Goal: Task Accomplishment & Management: Manage account settings

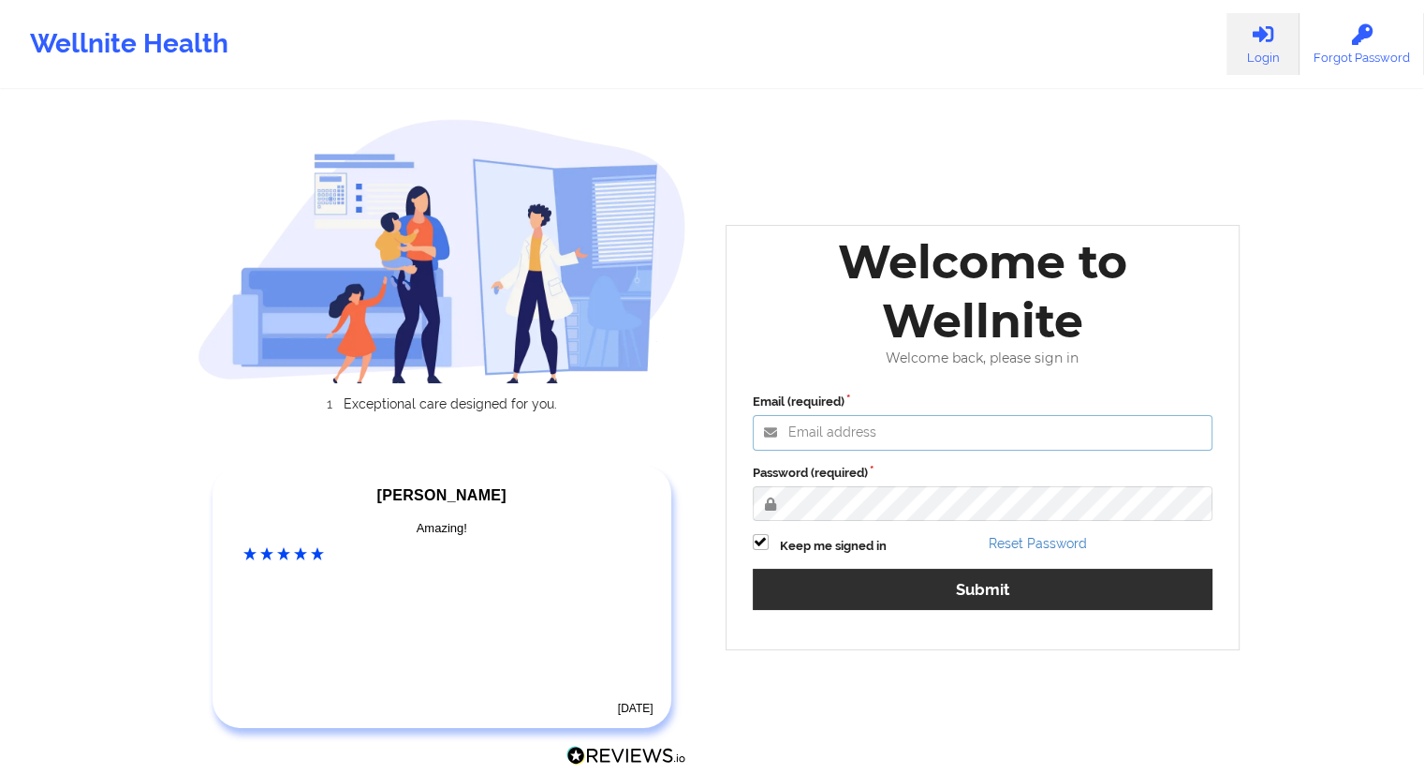
type input "marvinharlea@wellnite.com"
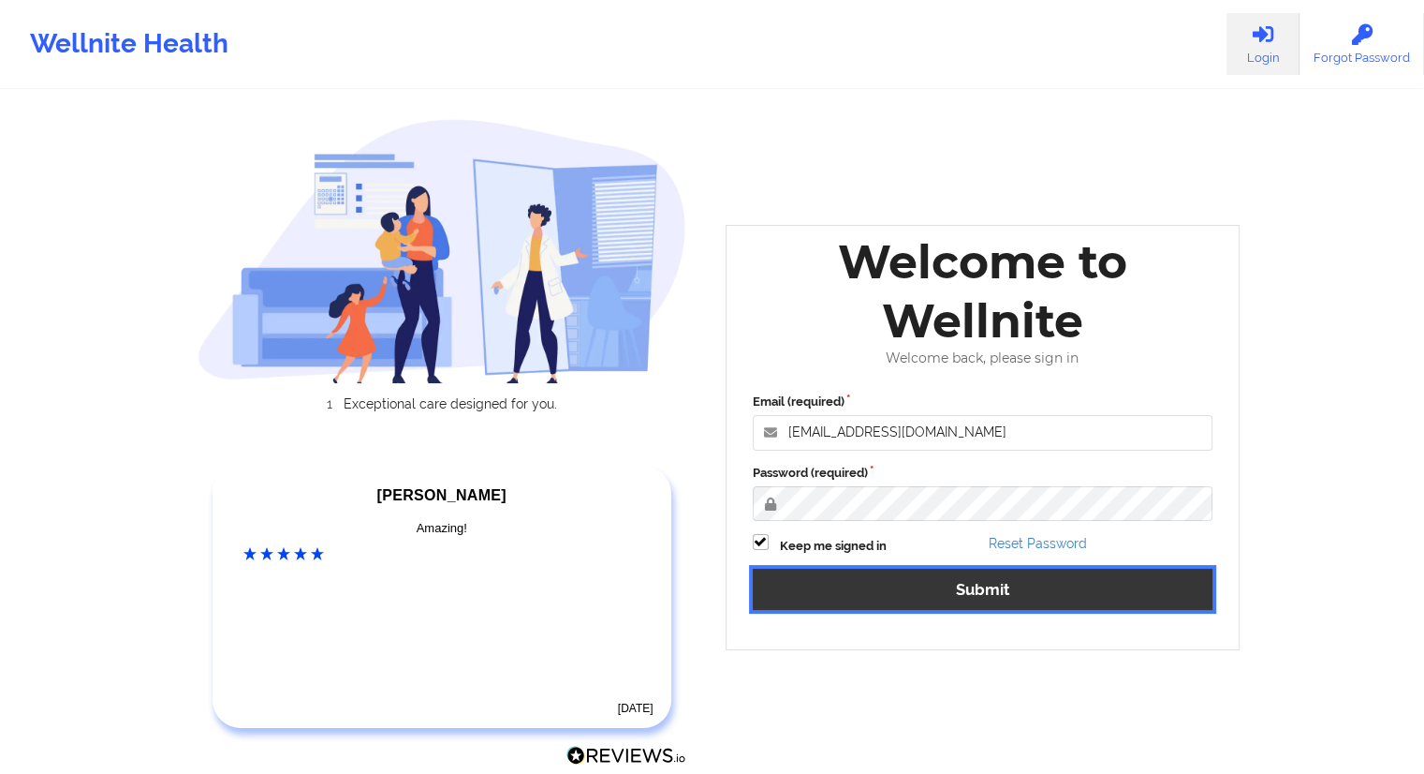
click at [984, 590] on button "Submit" at bounding box center [983, 588] width 461 height 40
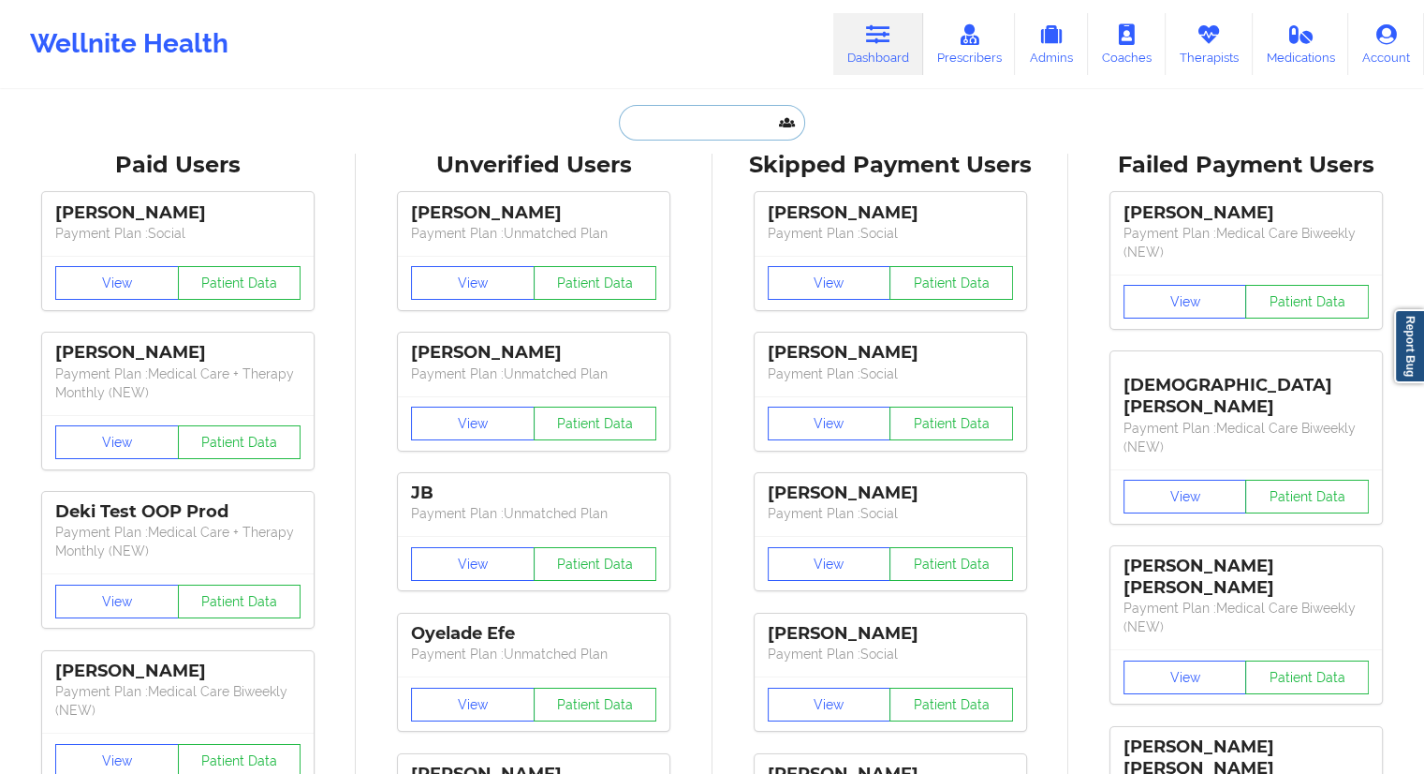
click at [664, 120] on input "text" at bounding box center [711, 123] width 185 height 36
paste input "[PERSON_NAME]"
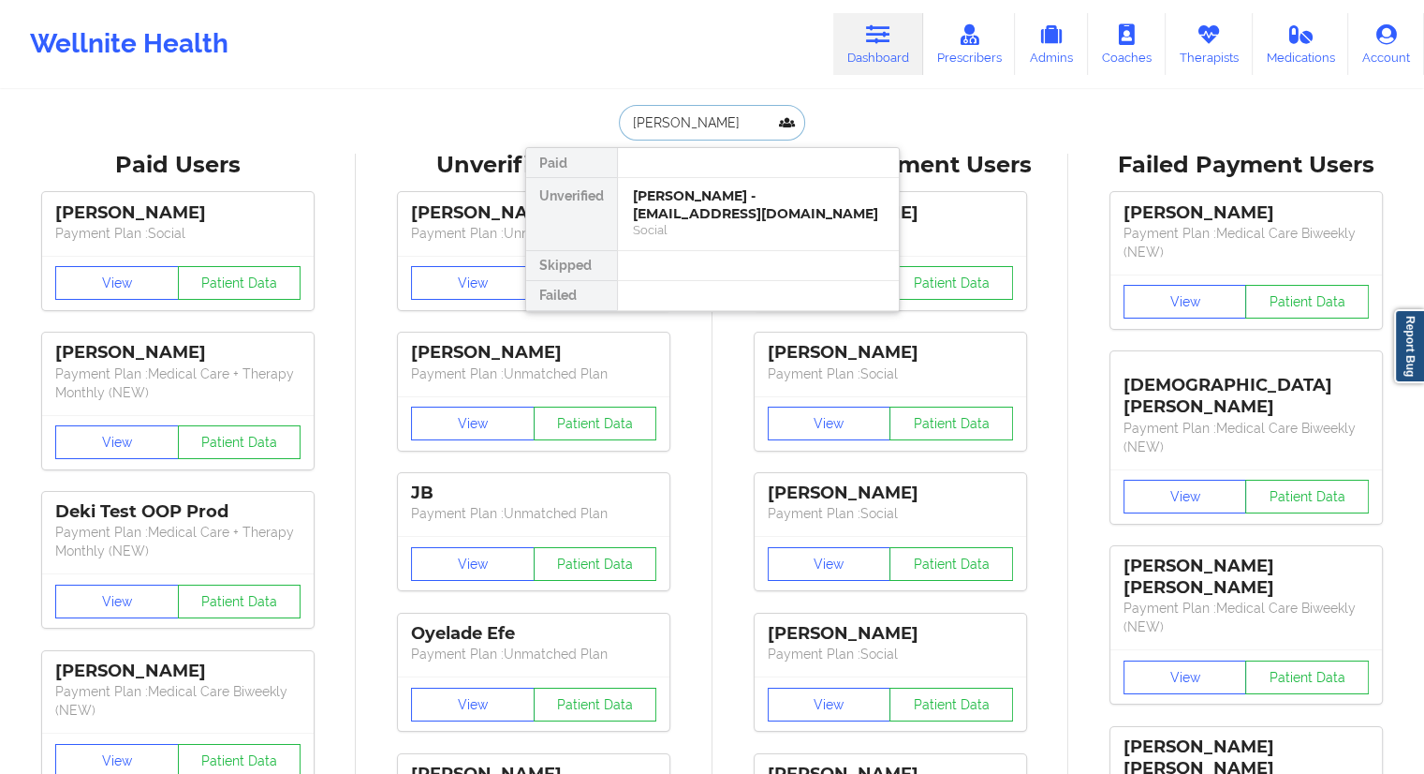
type input "[PERSON_NAME]"
click at [674, 163] on div at bounding box center [758, 163] width 282 height 30
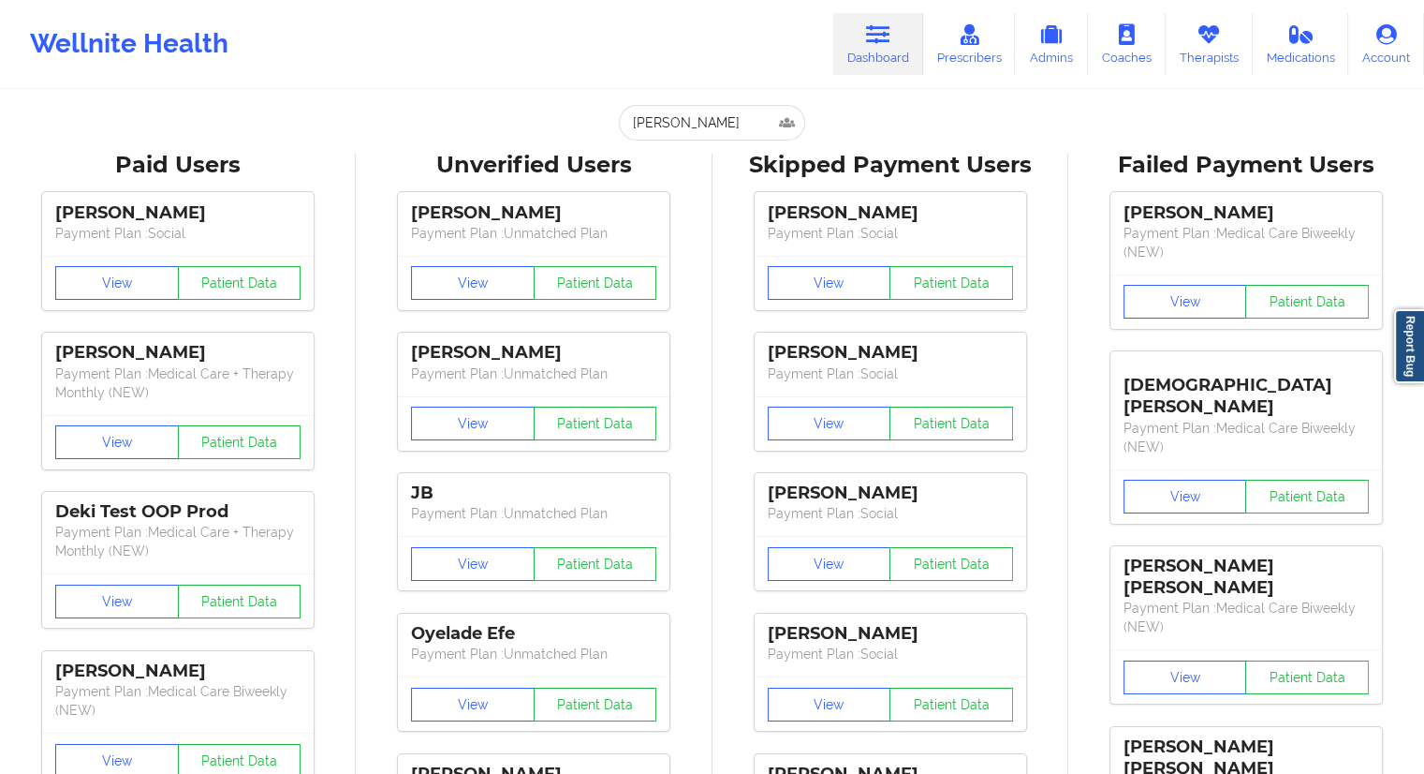
click at [685, 121] on input "[PERSON_NAME]" at bounding box center [711, 123] width 185 height 36
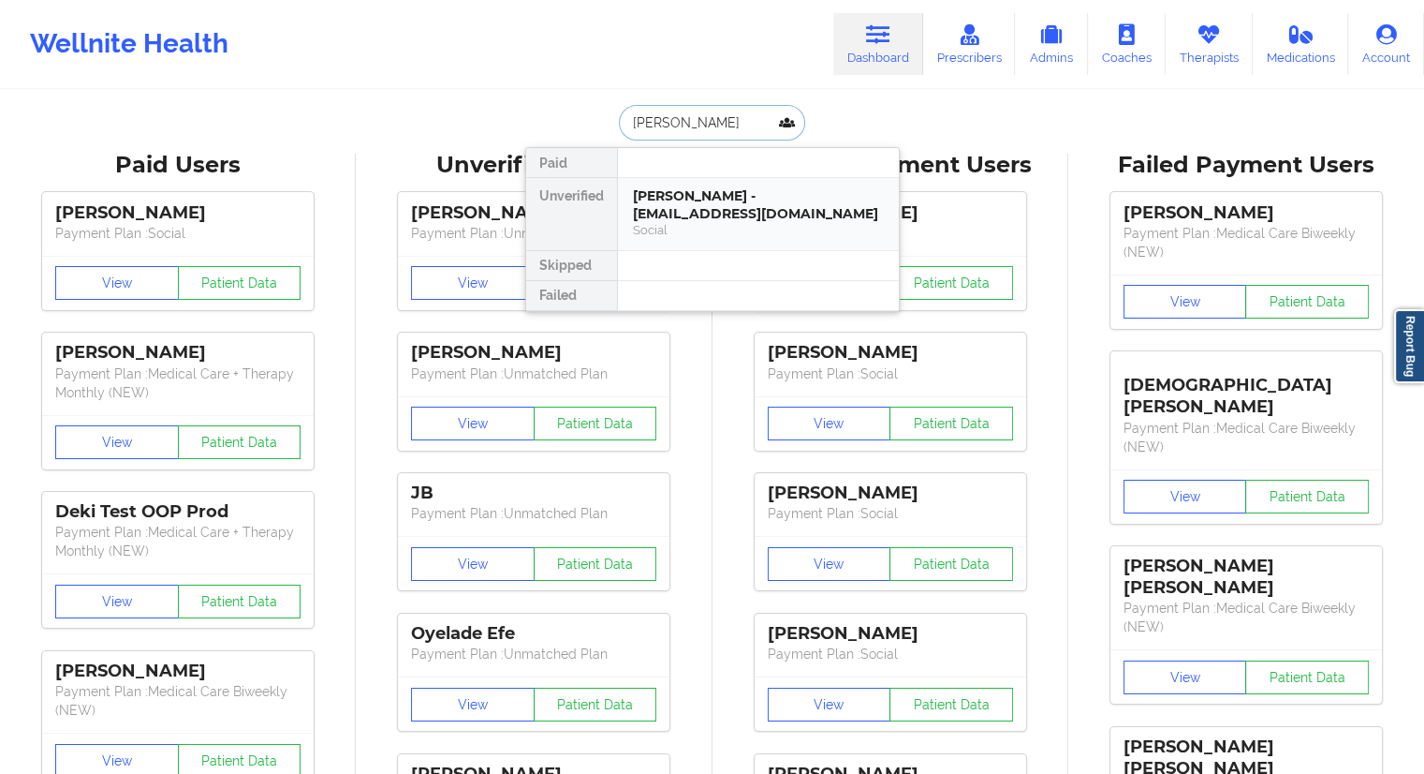
click at [680, 195] on div "[PERSON_NAME] - [EMAIL_ADDRESS][DOMAIN_NAME]" at bounding box center [758, 204] width 251 height 35
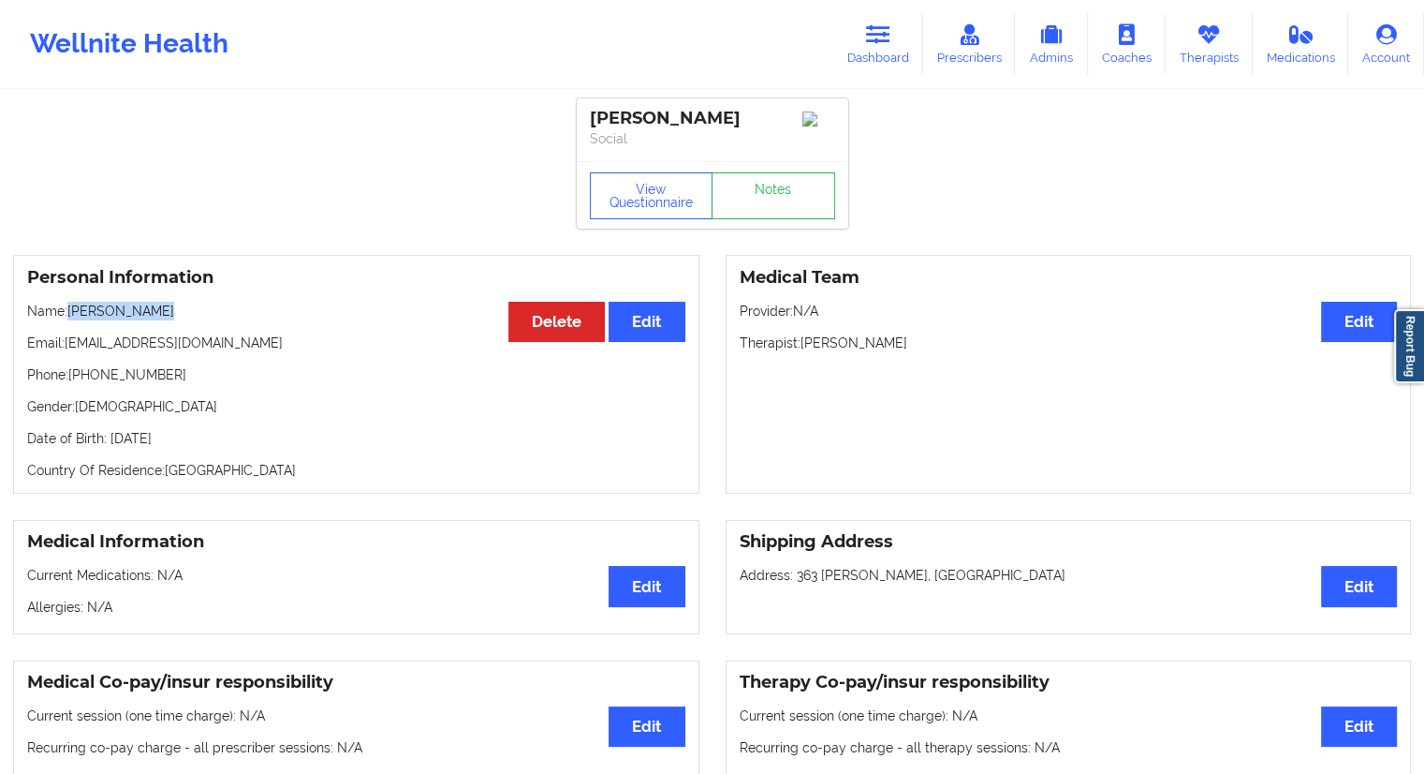
drag, startPoint x: 158, startPoint y: 320, endPoint x: 68, endPoint y: 313, distance: 90.2
click at [68, 313] on p "Name: [PERSON_NAME]" at bounding box center [356, 311] width 658 height 19
copy p "[PERSON_NAME]"
drag, startPoint x: 214, startPoint y: 336, endPoint x: 67, endPoint y: 356, distance: 147.4
click at [67, 356] on div "Personal Information Edit Delete Name: walter ingram Email: bigwink33@aol.com P…" at bounding box center [356, 374] width 686 height 239
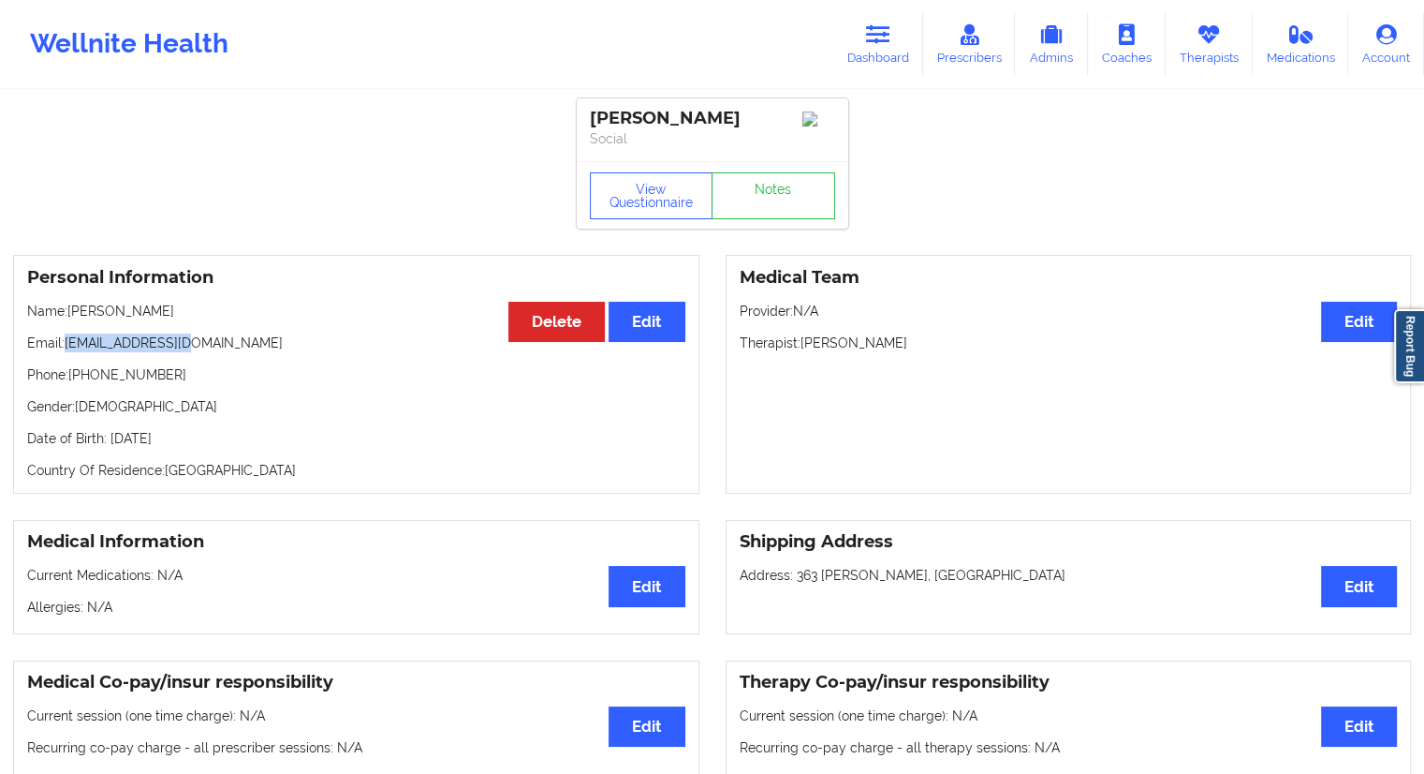
copy p "bigwink33@aol.com"
drag, startPoint x: 168, startPoint y: 323, endPoint x: 111, endPoint y: 322, distance: 57.1
click at [111, 320] on p "Name: walter ingram" at bounding box center [356, 311] width 658 height 19
copy p "ingram"
click at [121, 344] on p "Email: bigwink33@aol.com" at bounding box center [356, 342] width 658 height 19
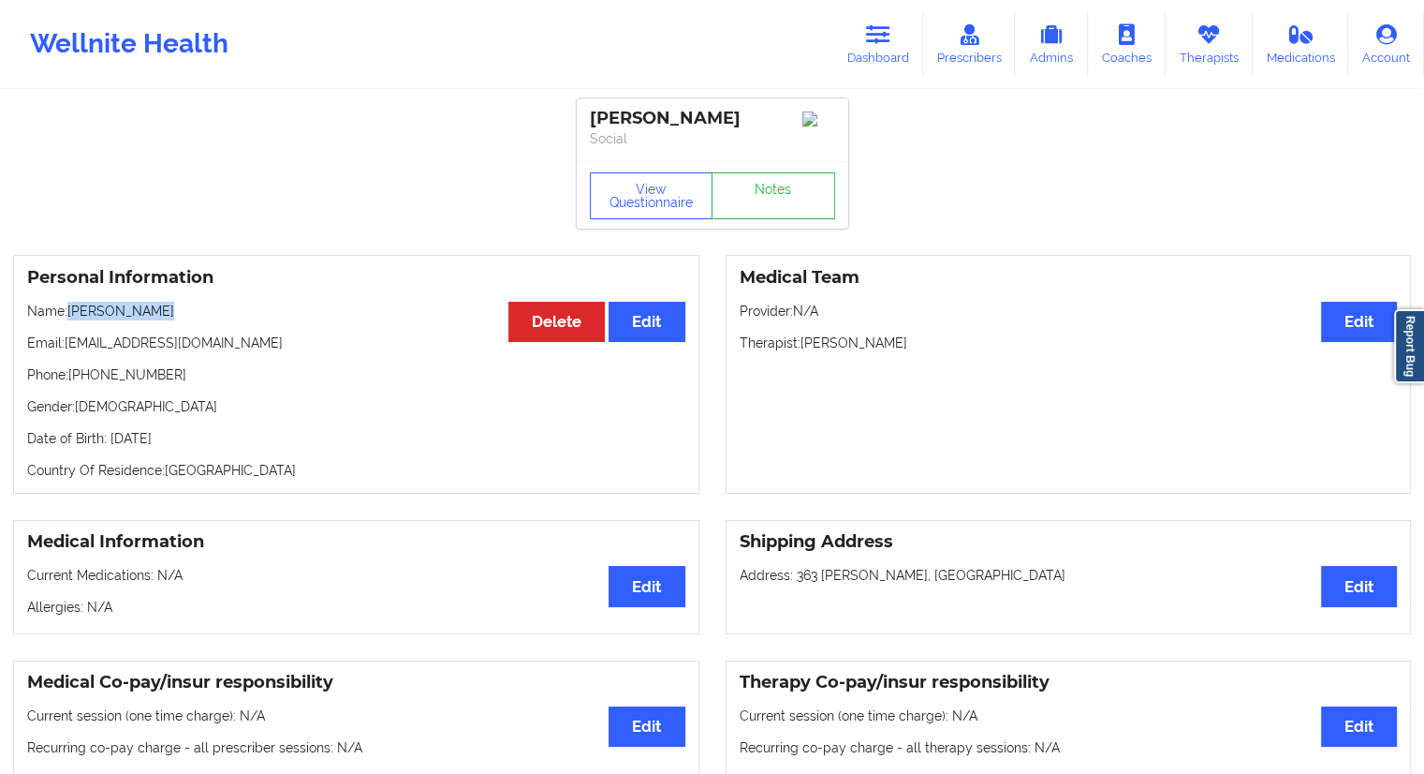
drag, startPoint x: 175, startPoint y: 320, endPoint x: 70, endPoint y: 320, distance: 104.9
click at [70, 320] on p "Name: walter ingram" at bounding box center [356, 311] width 658 height 19
copy p "walter ingram"
drag, startPoint x: 898, startPoint y: 56, endPoint x: 846, endPoint y: 86, distance: 60.4
click at [898, 56] on link "Dashboard" at bounding box center [878, 44] width 90 height 62
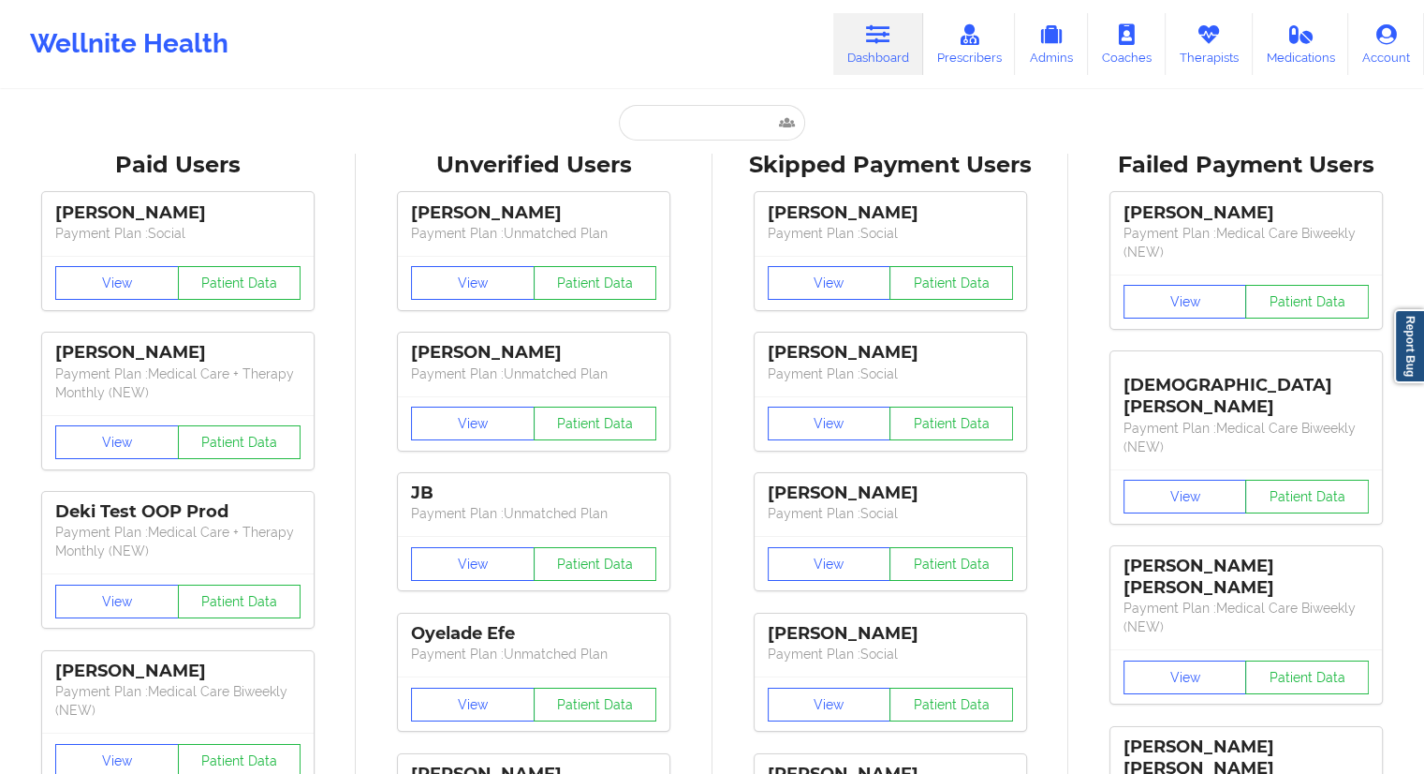
click at [652, 132] on input "text" at bounding box center [711, 123] width 185 height 36
paste input "Richard J. Matthew II"
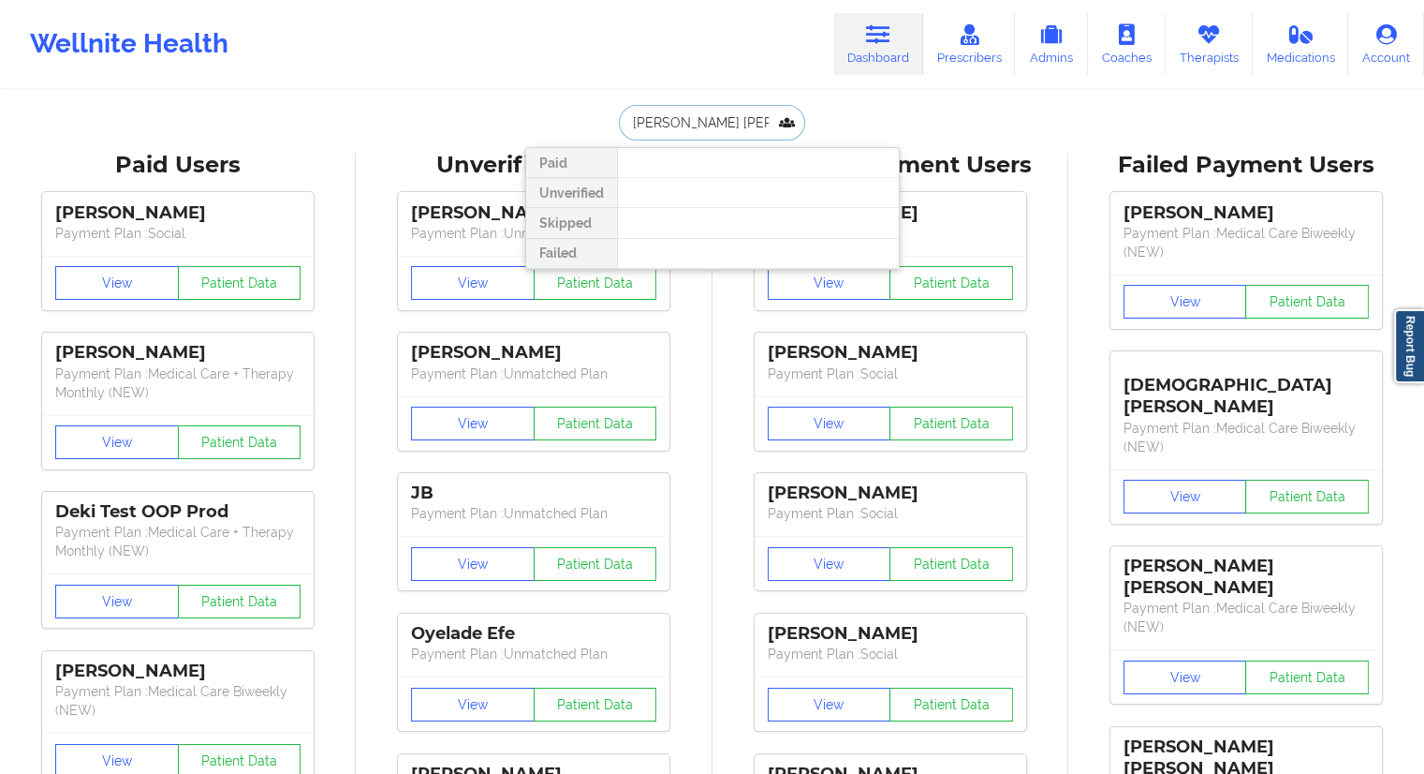
click at [689, 125] on input "Richard J. Matthew" at bounding box center [711, 123] width 185 height 36
drag, startPoint x: 750, startPoint y: 128, endPoint x: 581, endPoint y: 121, distance: 169.7
click at [583, 121] on div "Richard Matthew Paid Unverified Skipped Failed" at bounding box center [712, 123] width 375 height 36
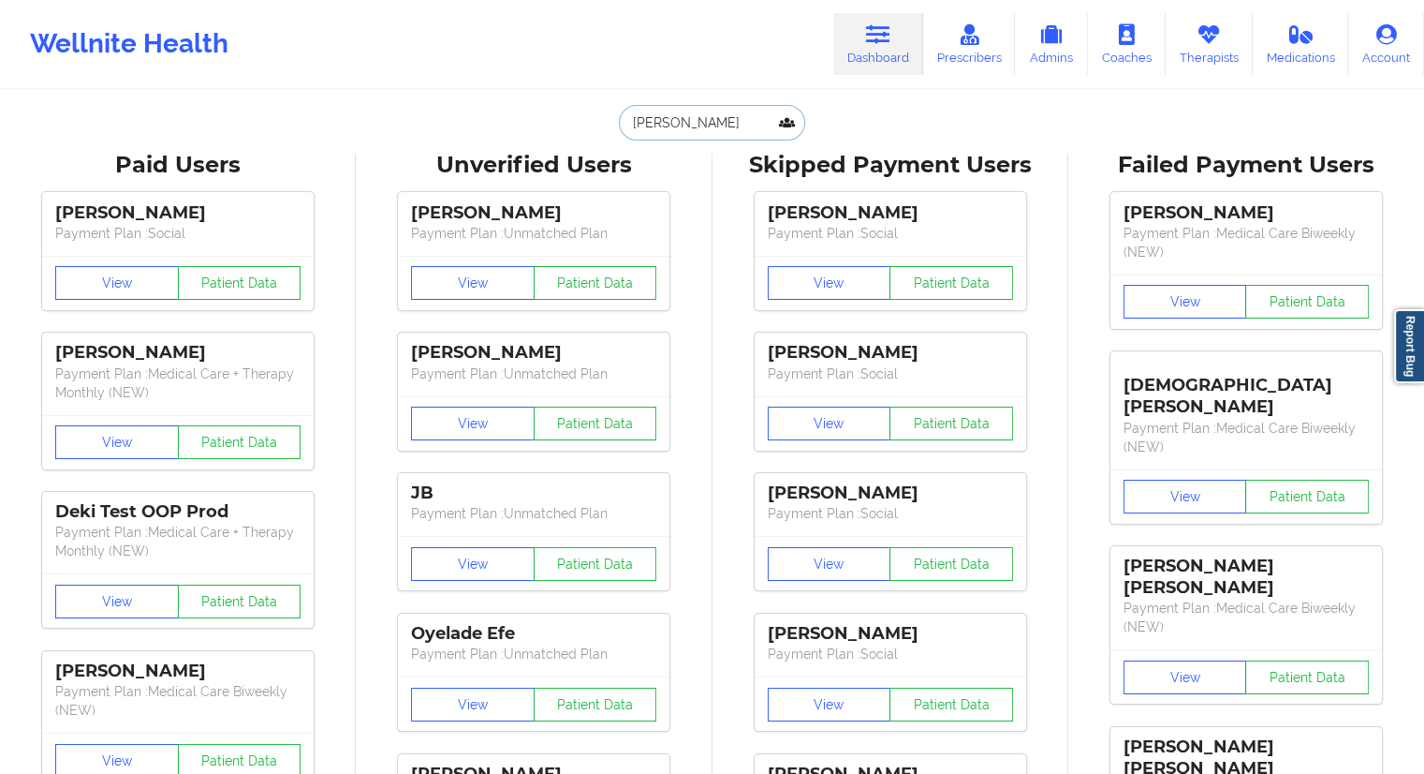
paste input "kewlkatkafe@gmail.com"
type input "kewlkatkafe@gmail.com"
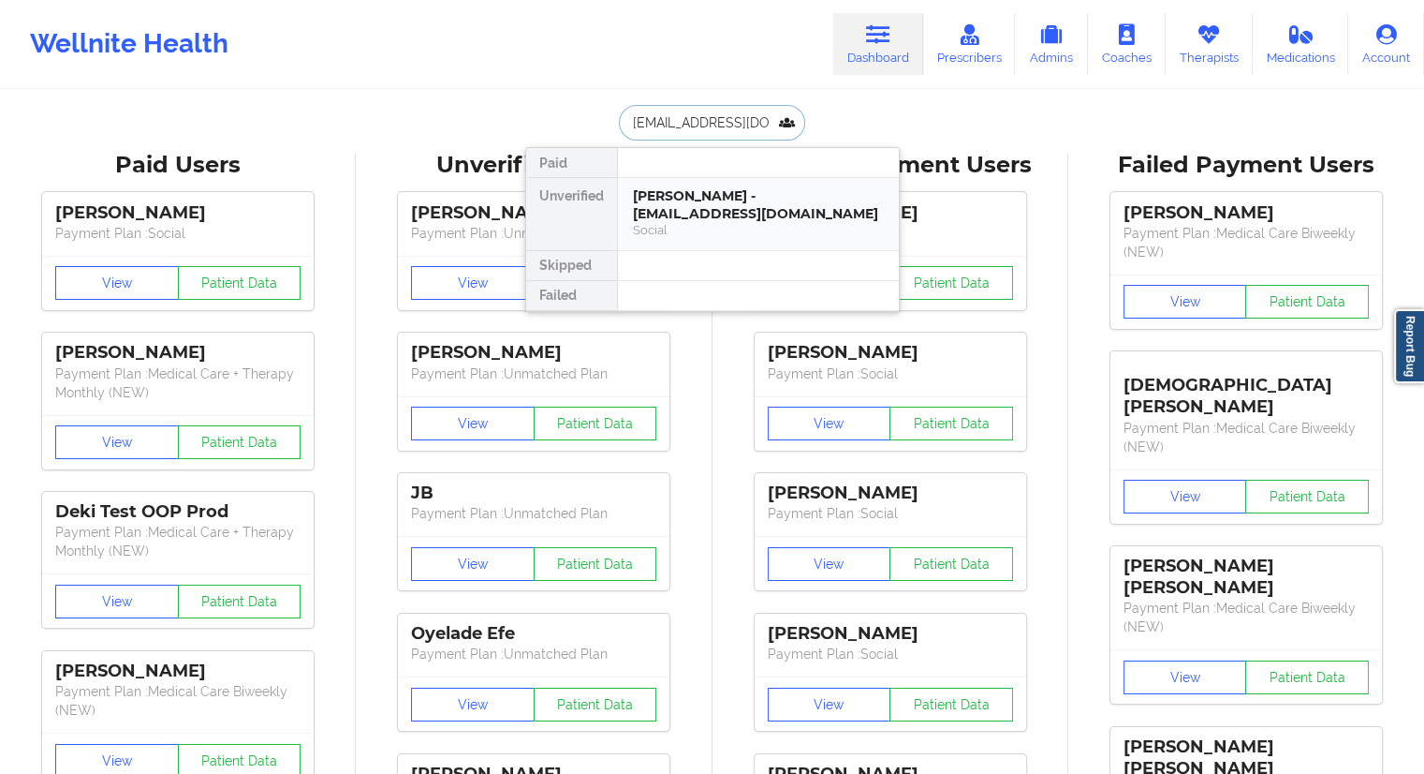
click at [696, 216] on div "Derrek Shephard - kewlkatkafe@gmail.com" at bounding box center [758, 204] width 251 height 35
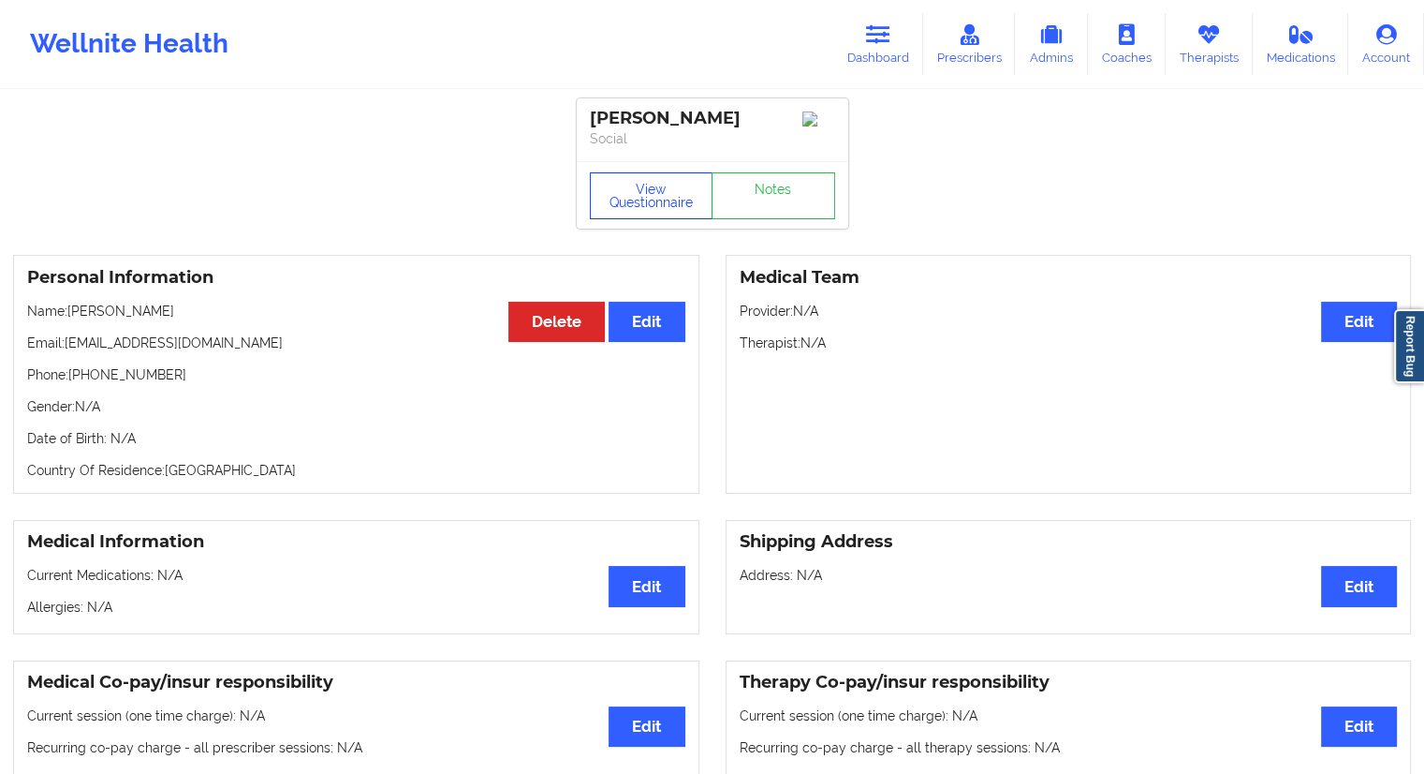
click at [663, 200] on button "View Questionnaire" at bounding box center [652, 195] width 124 height 47
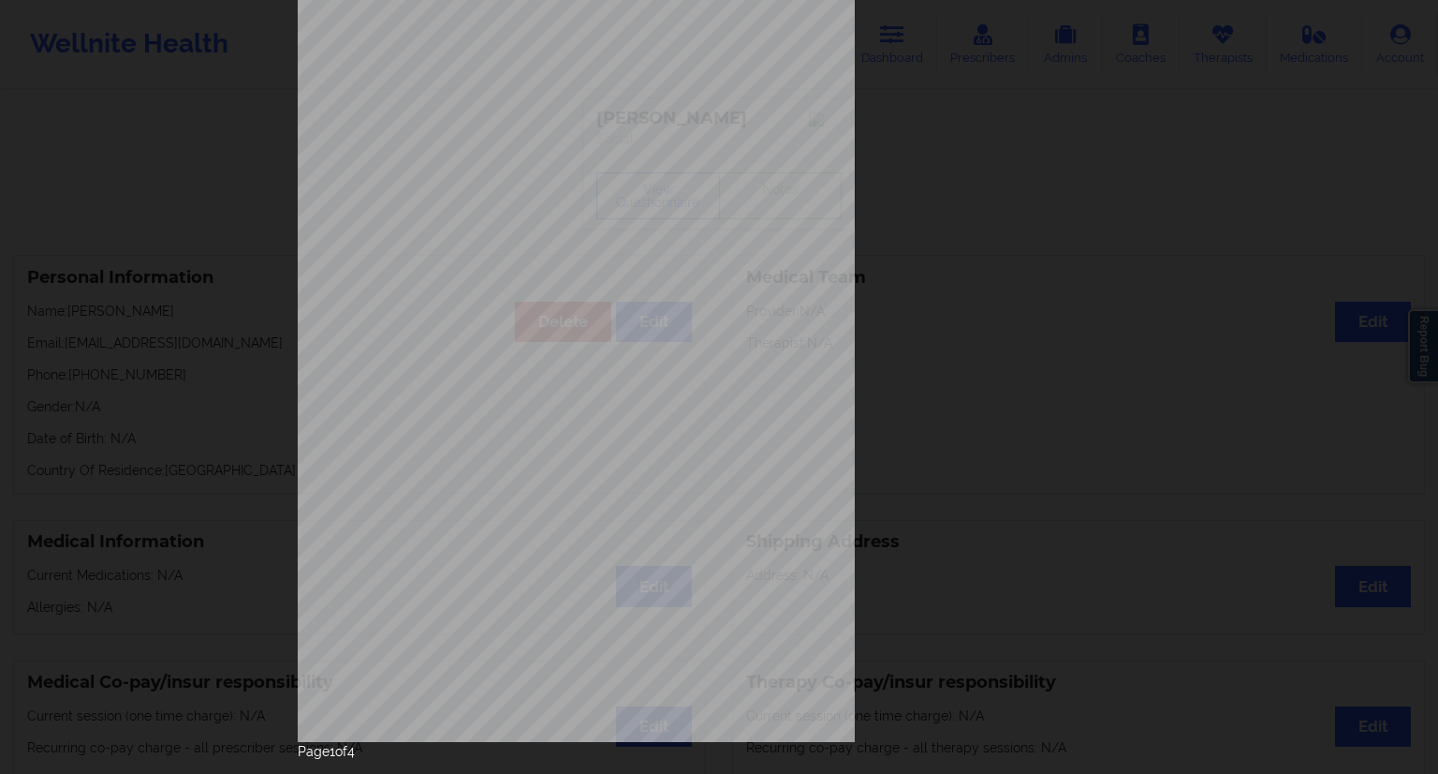
scroll to position [120, 0]
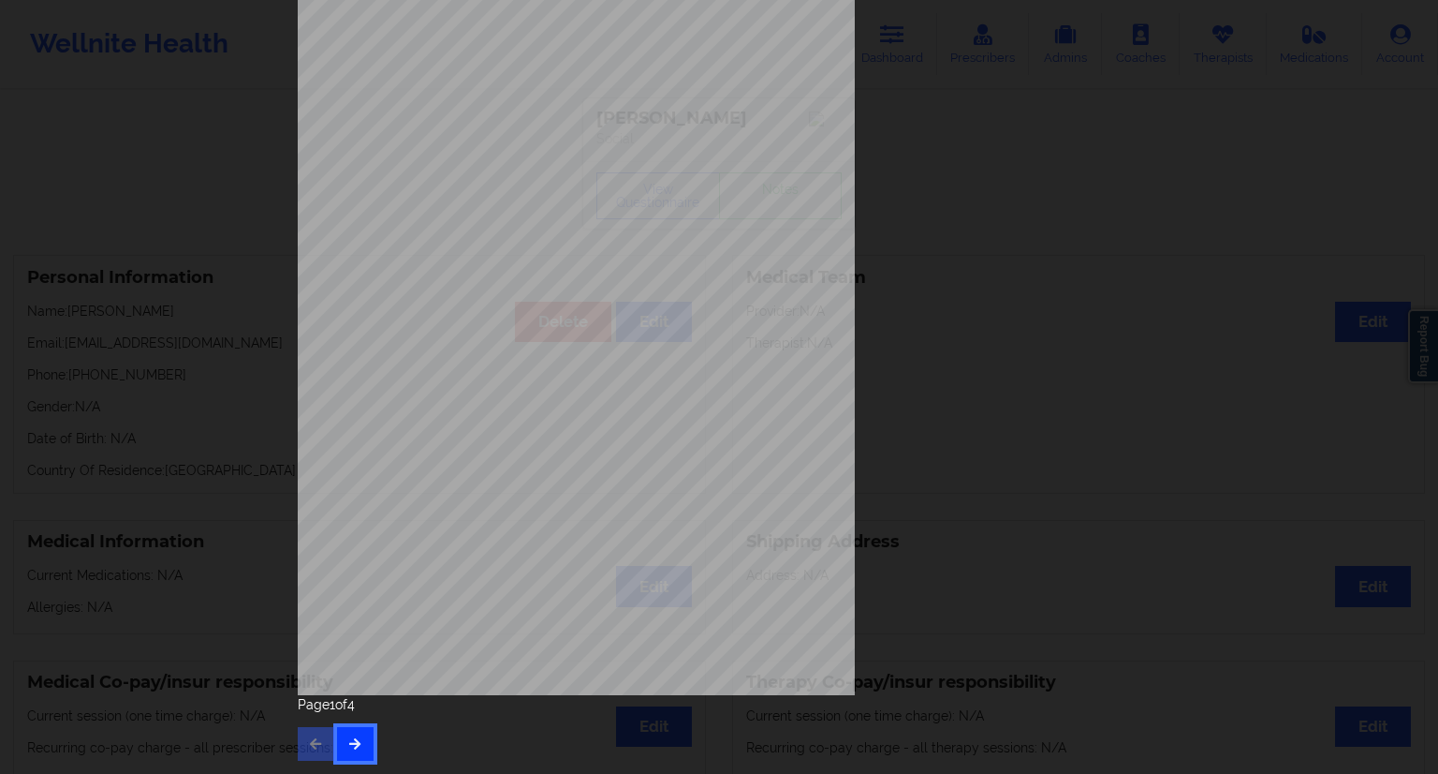
click at [350, 740] on icon "button" at bounding box center [355, 742] width 16 height 11
click at [340, 740] on div "Feeling nervous, anxious, or on edge Not being able to stop or control worrying…" at bounding box center [719, 333] width 869 height 880
click at [337, 740] on button "button" at bounding box center [355, 744] width 37 height 34
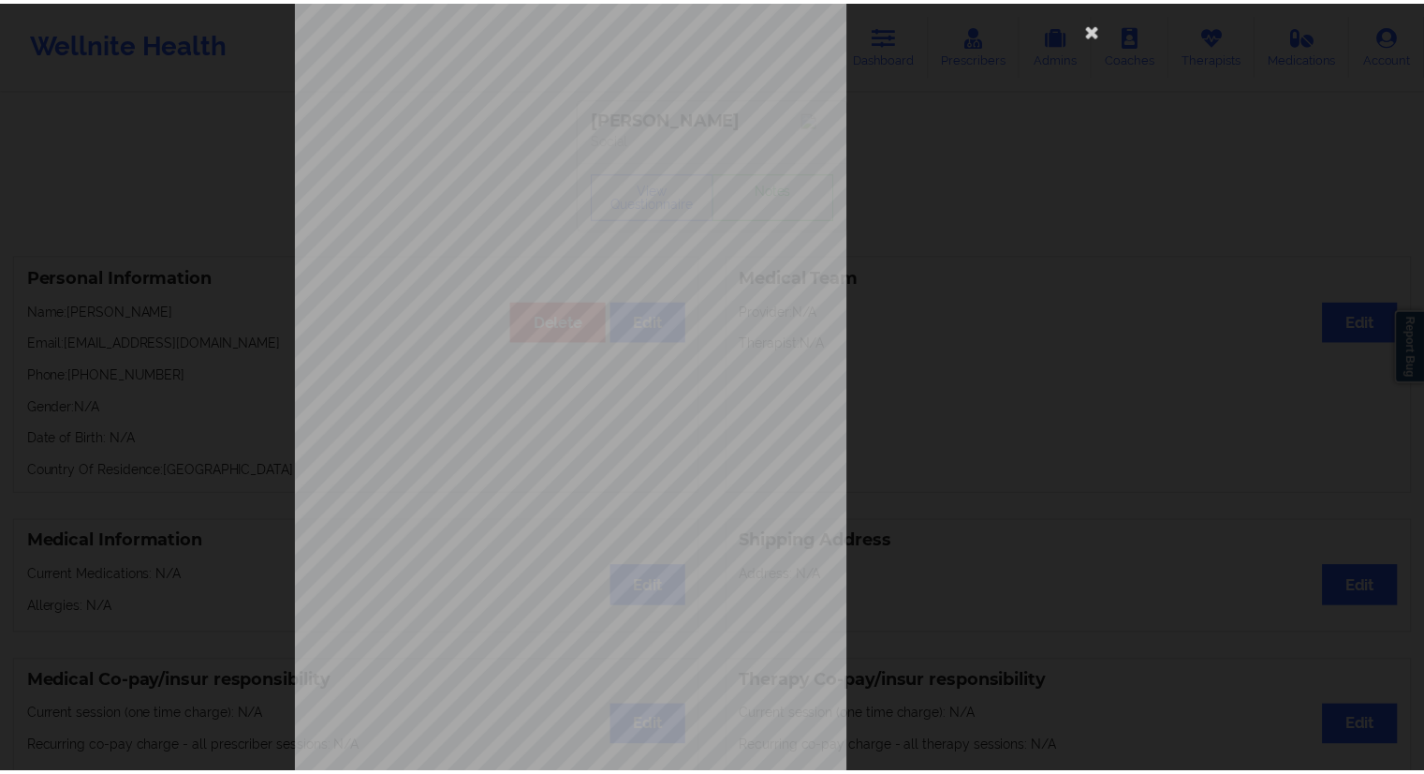
scroll to position [0, 0]
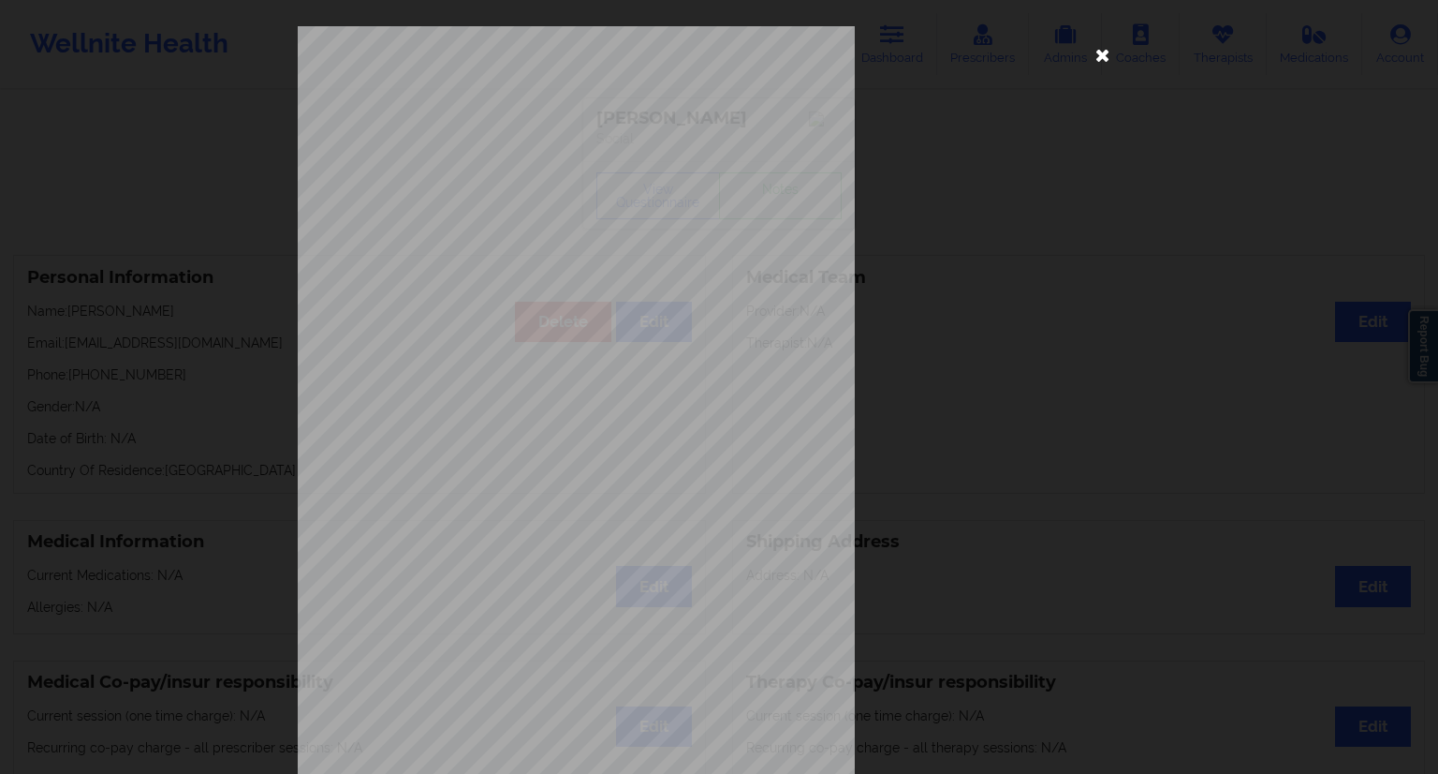
click at [1108, 52] on icon at bounding box center [1103, 54] width 30 height 30
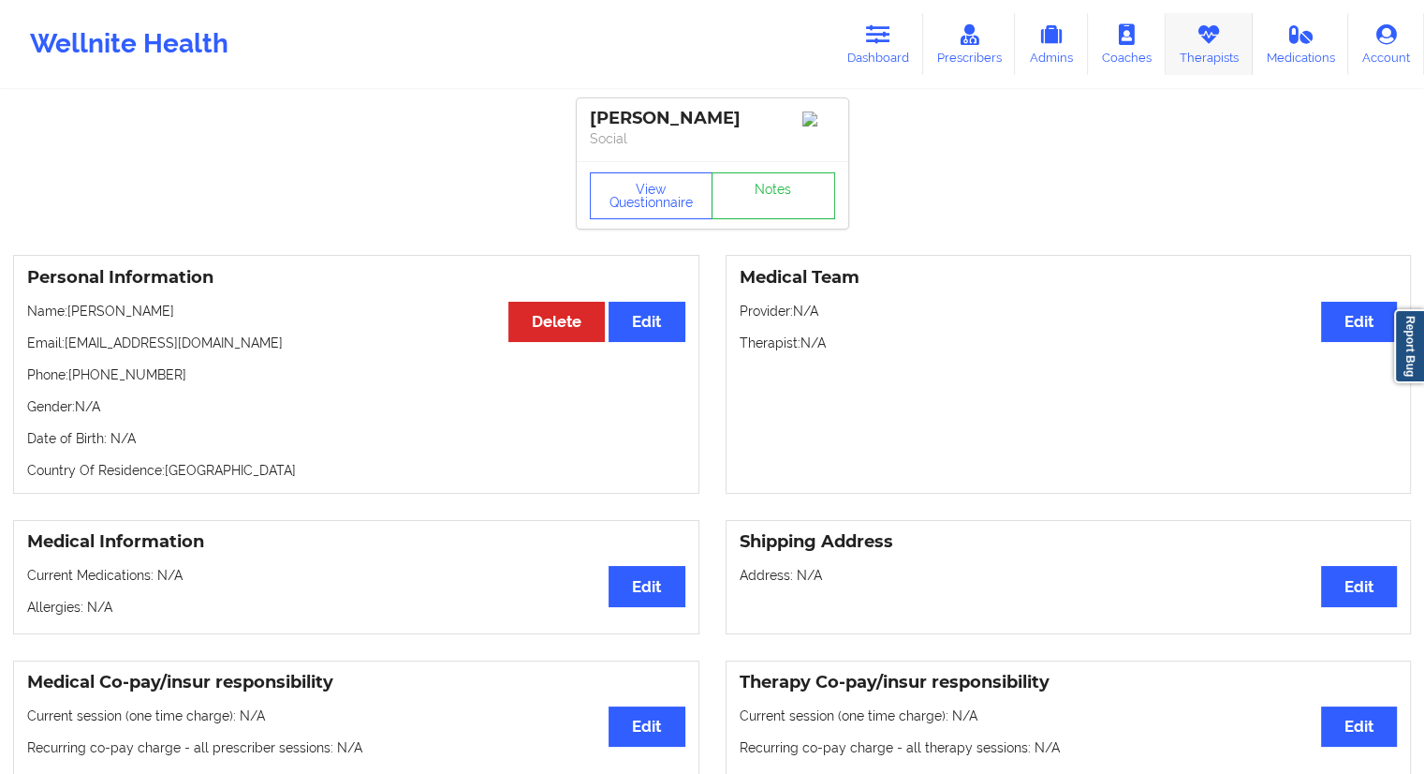
click at [1209, 61] on link "Therapists" at bounding box center [1209, 44] width 87 height 62
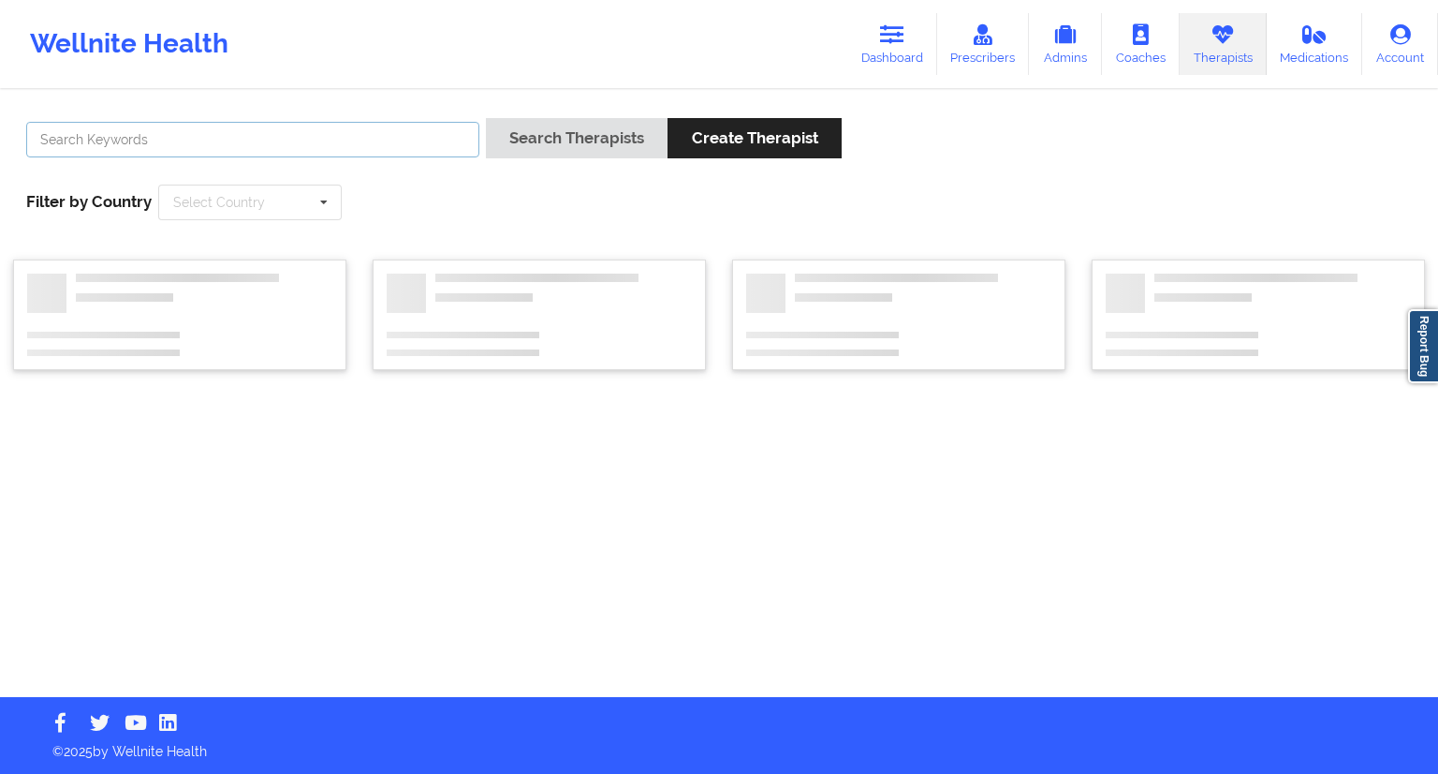
click at [282, 140] on input "text" at bounding box center [252, 140] width 453 height 36
paste input "Mohammad A Khan"
click at [530, 160] on div "Search Therapists Create Therapist" at bounding box center [664, 144] width 356 height 53
click at [539, 154] on button "Search Therapists" at bounding box center [577, 138] width 182 height 40
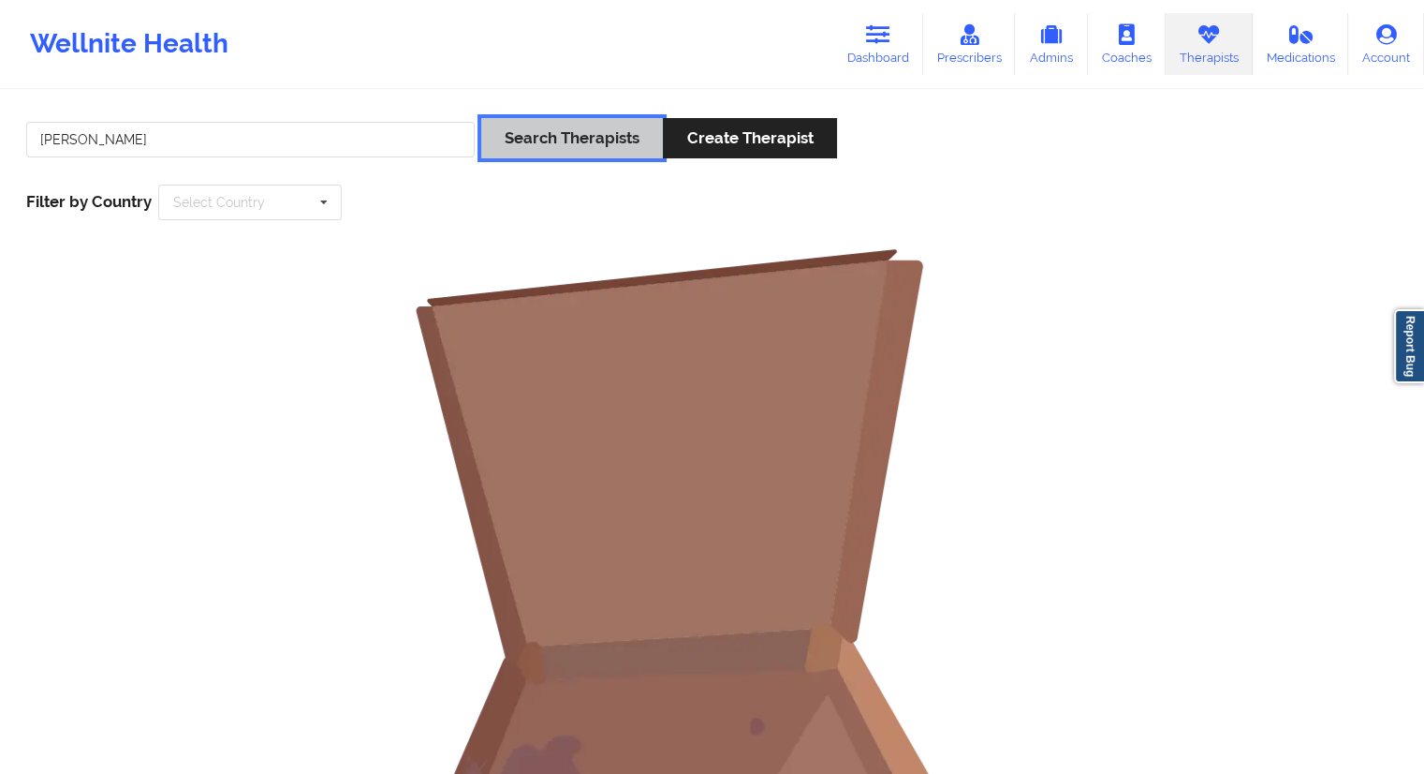
click at [574, 139] on button "Search Therapists" at bounding box center [572, 138] width 182 height 40
click at [131, 138] on input "Mohammad A Khan" at bounding box center [250, 140] width 449 height 36
click at [161, 178] on div "Mohammad A Khan Search Therapists Create Therapist Filter by Country Select Cou…" at bounding box center [712, 169] width 1398 height 128
click at [173, 147] on input "Mohammad A Khan" at bounding box center [250, 140] width 449 height 36
click at [129, 140] on input "Mohammad A Khan" at bounding box center [250, 140] width 449 height 36
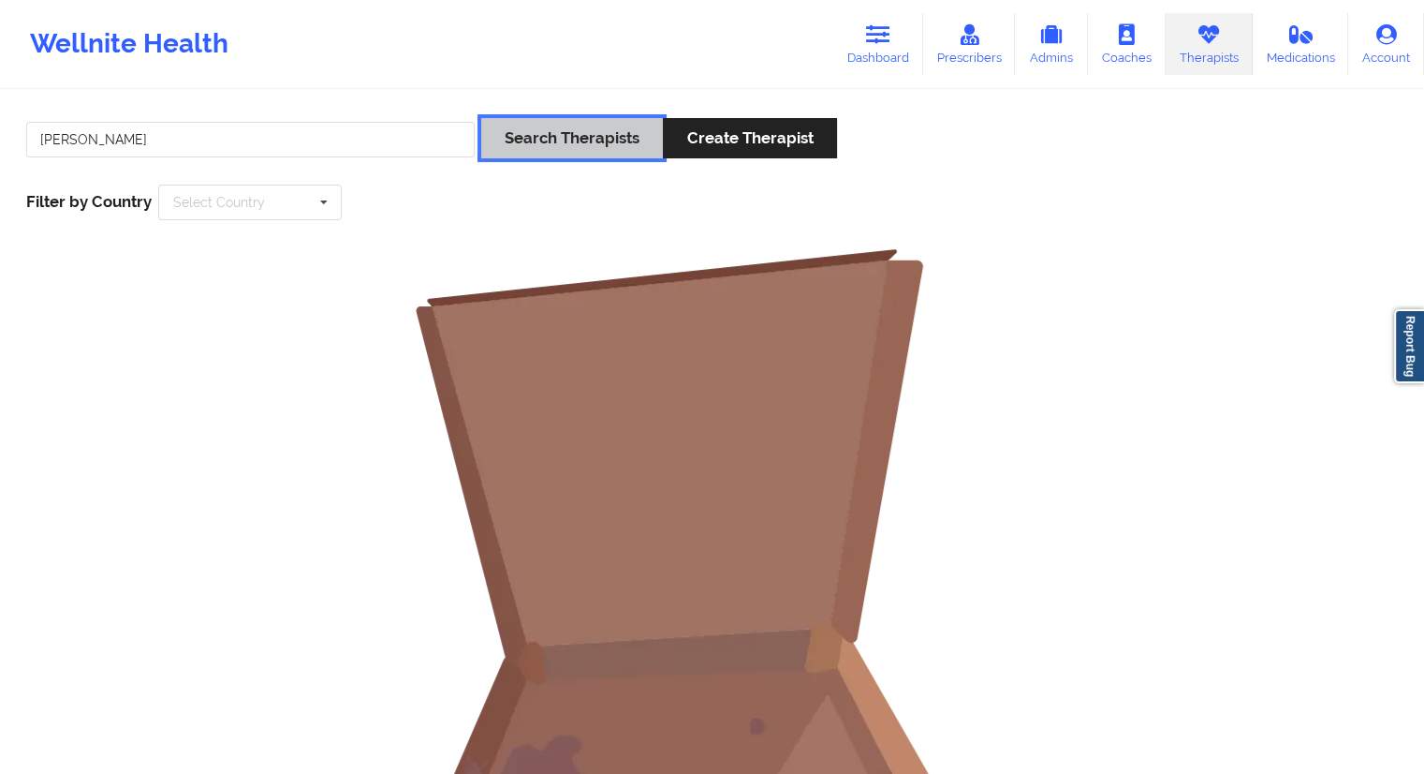
click at [536, 141] on button "Search Therapists" at bounding box center [572, 138] width 182 height 40
click at [170, 136] on input "Mohammad Khan" at bounding box center [250, 140] width 449 height 36
click at [543, 143] on div "Mohammad Search Therapists Create Therapist Filter by Country Select Country Au…" at bounding box center [712, 169] width 1398 height 128
click at [543, 143] on button "Search Therapists" at bounding box center [572, 138] width 182 height 40
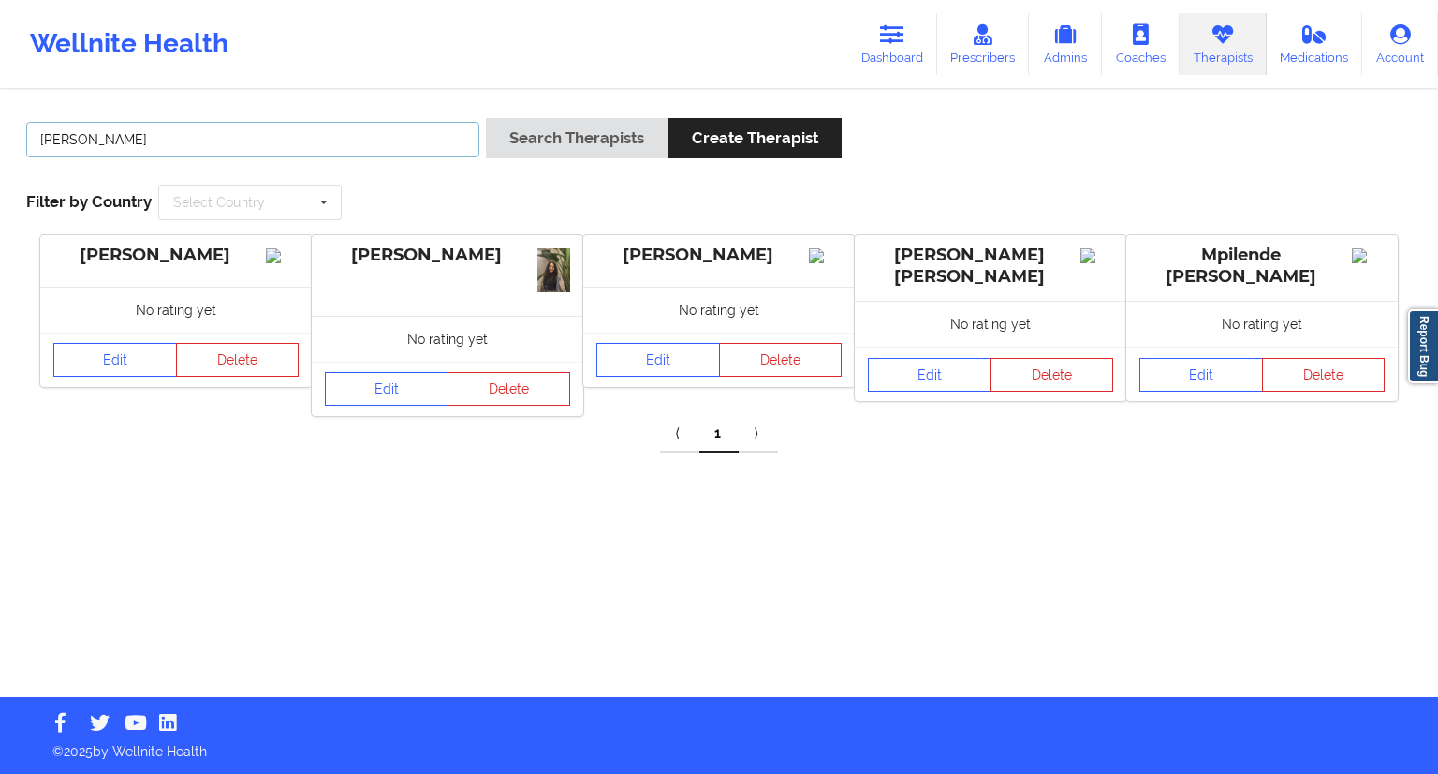
click at [228, 132] on input "Mohammad" at bounding box center [252, 140] width 453 height 36
paste input "A Khan"
click at [128, 142] on input "Mohammad A Khan" at bounding box center [252, 140] width 453 height 36
click at [135, 140] on input "Khan" at bounding box center [252, 140] width 453 height 36
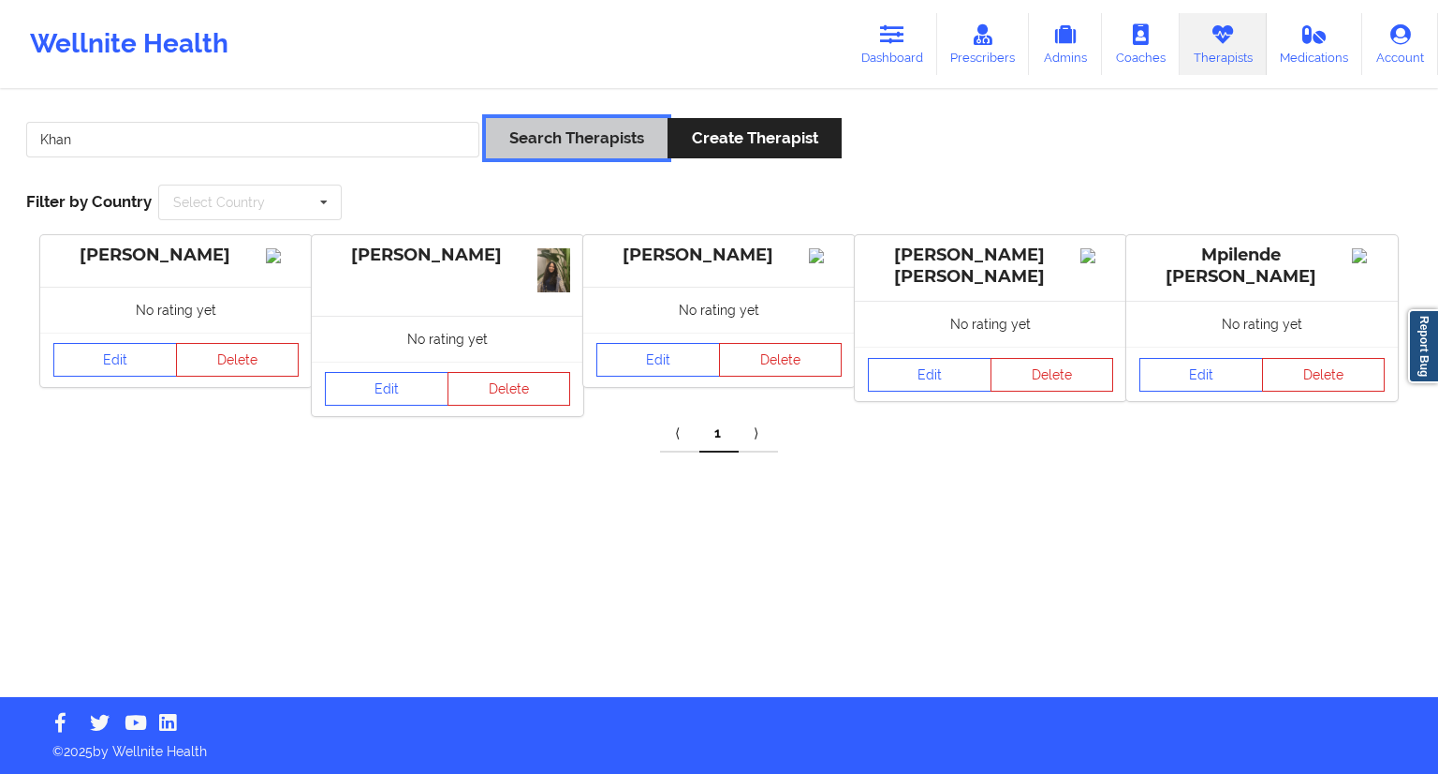
click at [552, 132] on button "Search Therapists" at bounding box center [577, 138] width 182 height 40
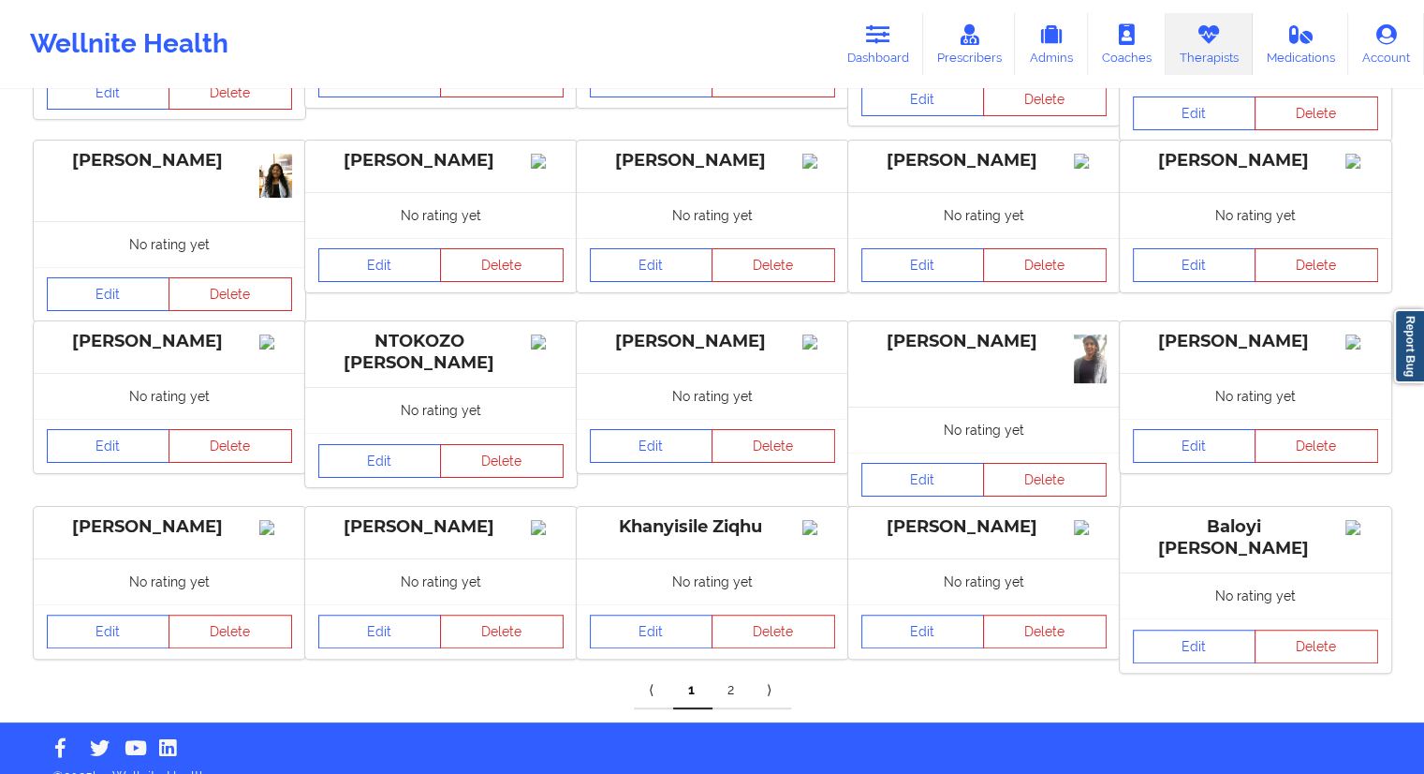
scroll to position [281, 0]
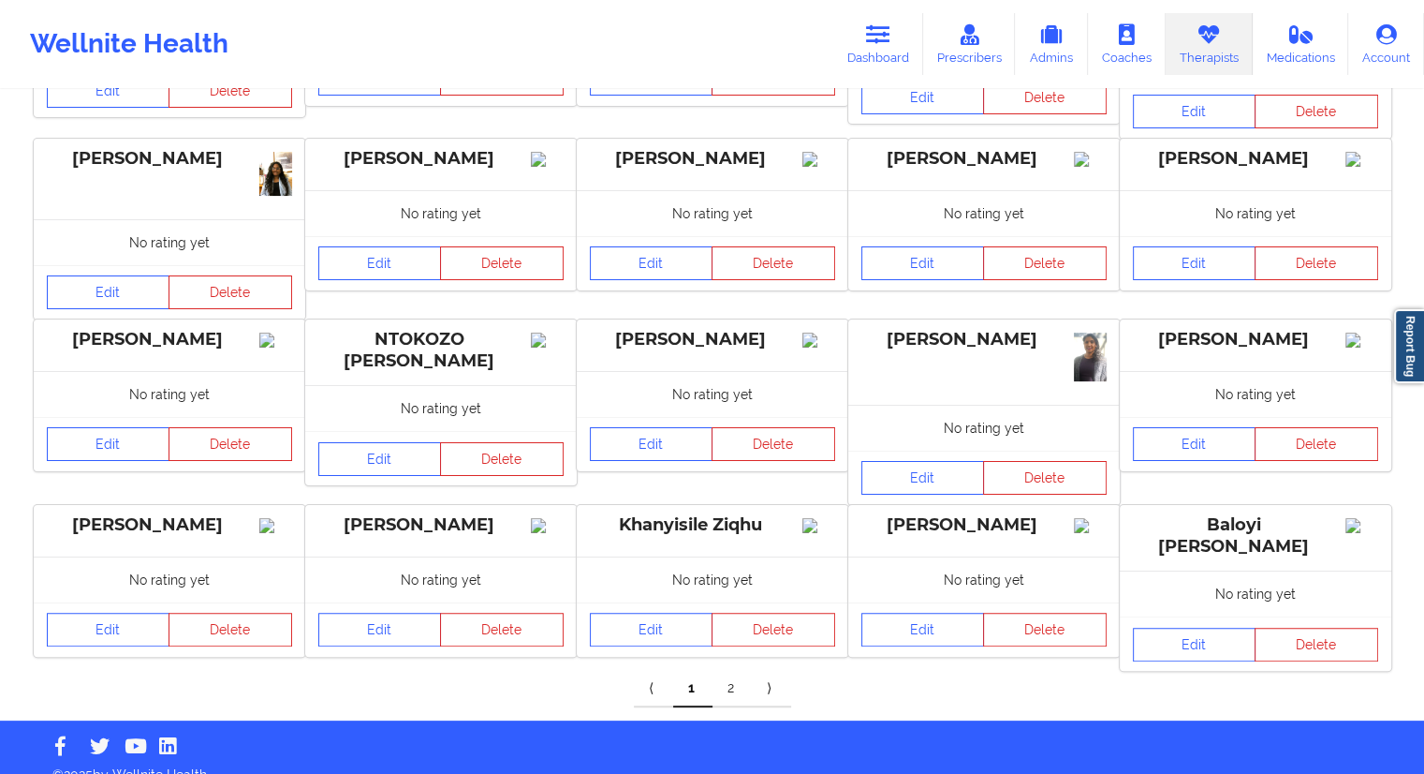
click at [737, 694] on link "2" at bounding box center [732, 688] width 39 height 37
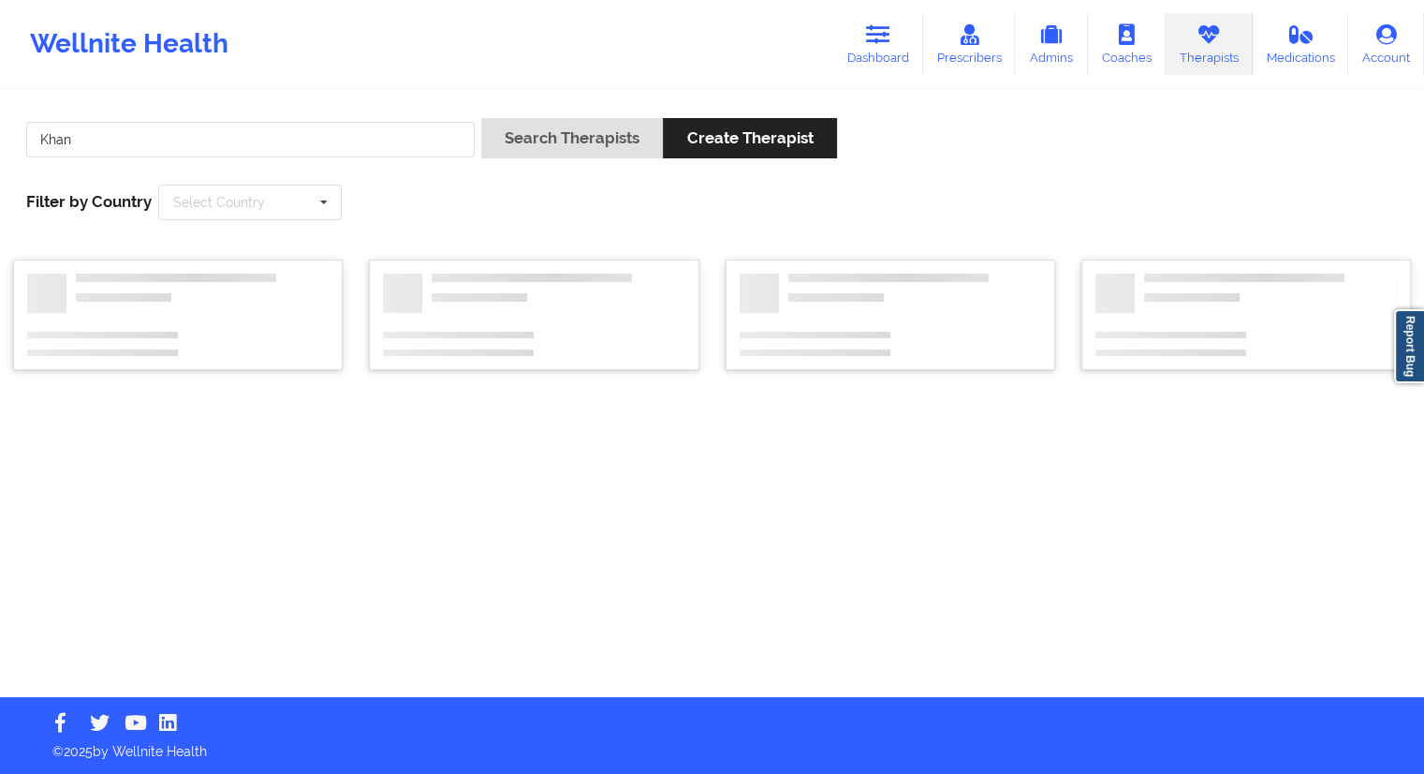
scroll to position [0, 0]
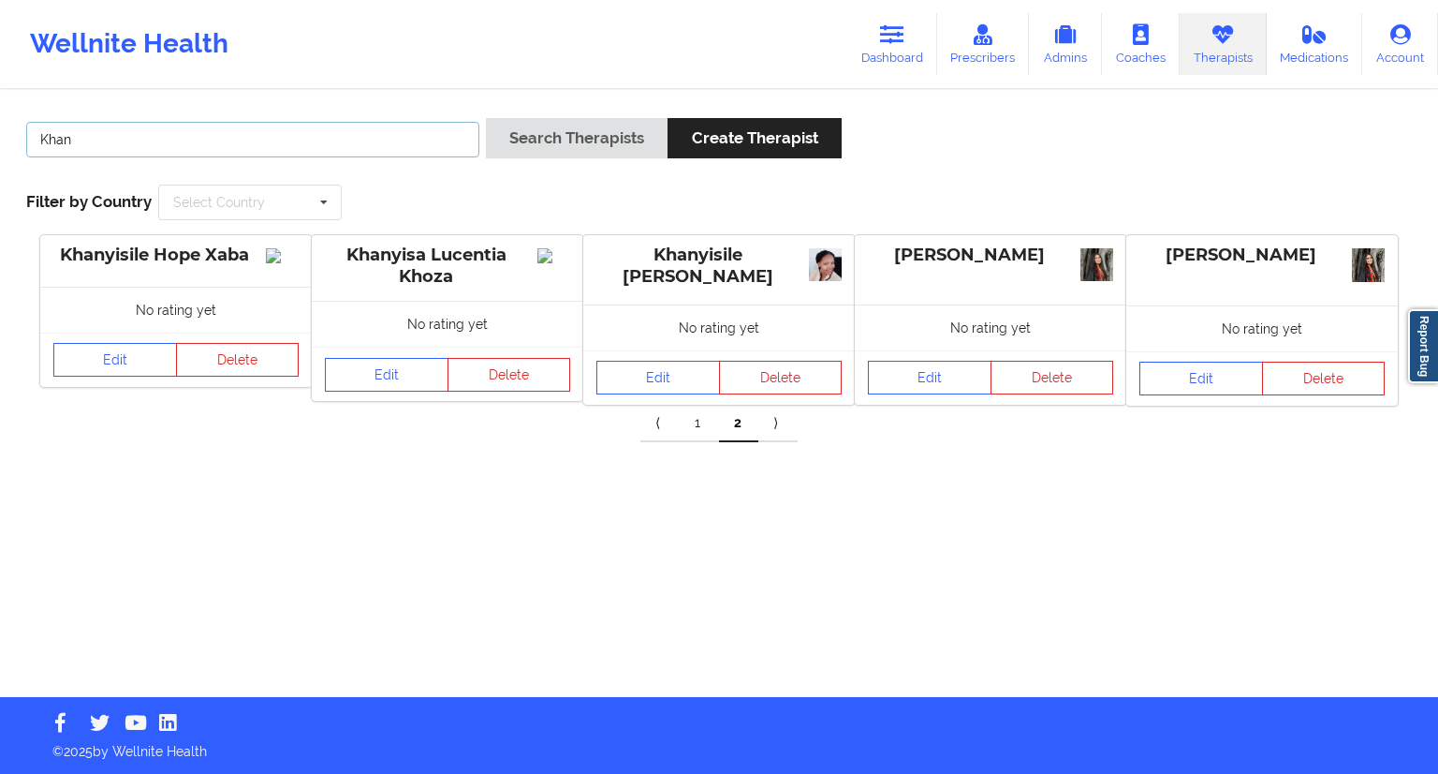
click at [334, 133] on input "Khan" at bounding box center [252, 140] width 453 height 36
paste input "Dr. Joshua Smith"
paste input "text"
click at [68, 140] on input "Dr. Joshua Smith" at bounding box center [252, 140] width 453 height 36
click at [155, 136] on input "Joshua Smith" at bounding box center [252, 140] width 453 height 36
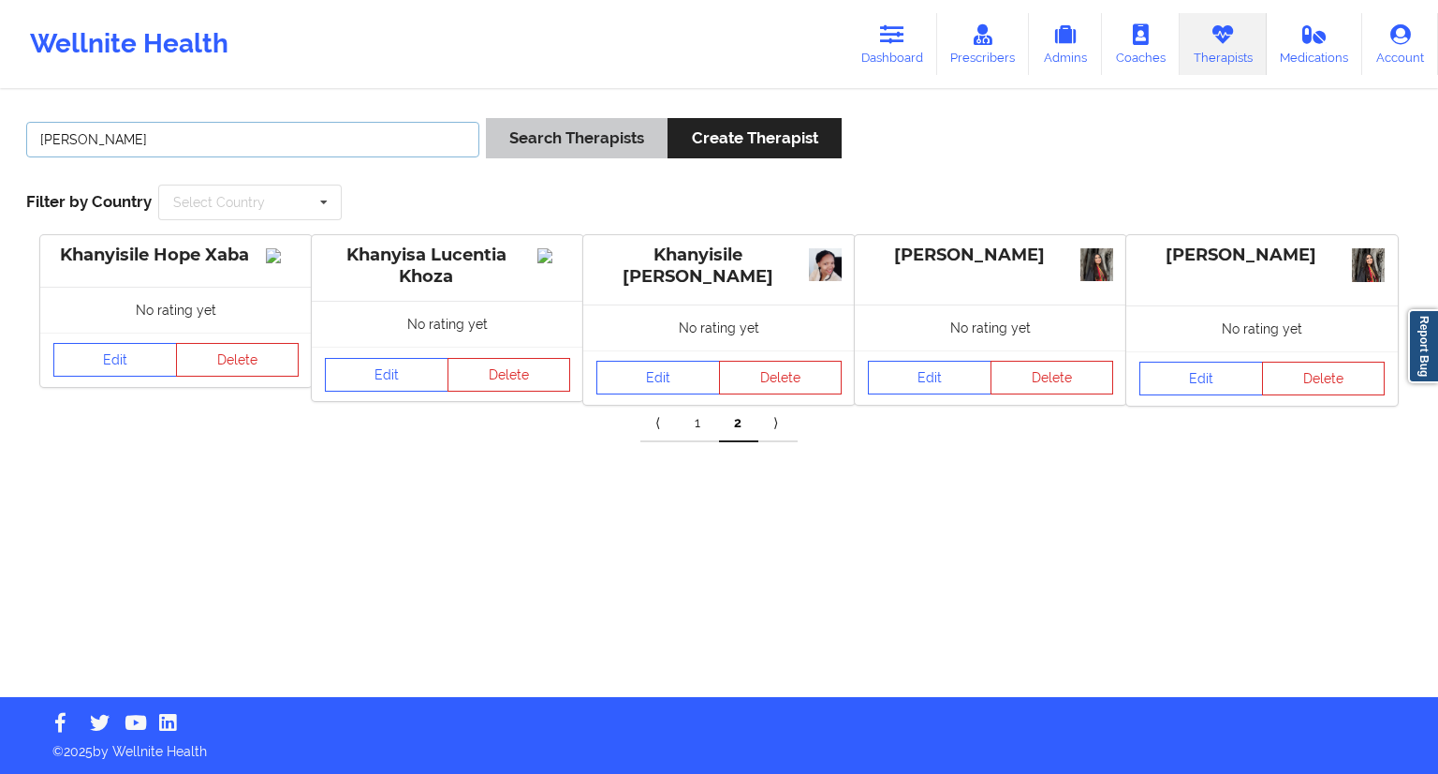
type input "Joshua Smith"
click at [520, 133] on button "Search Therapists" at bounding box center [577, 138] width 182 height 40
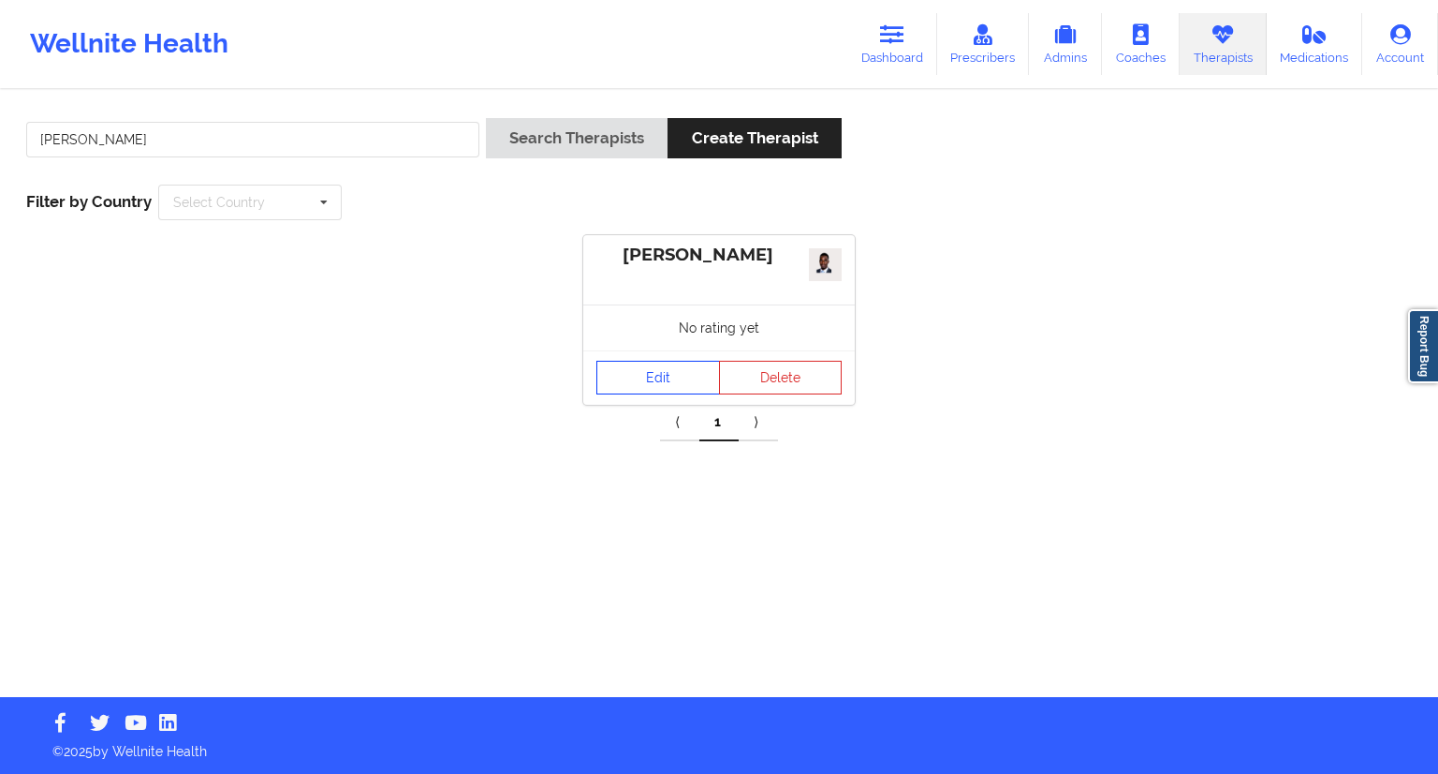
click at [650, 389] on link "Edit" at bounding box center [659, 378] width 124 height 34
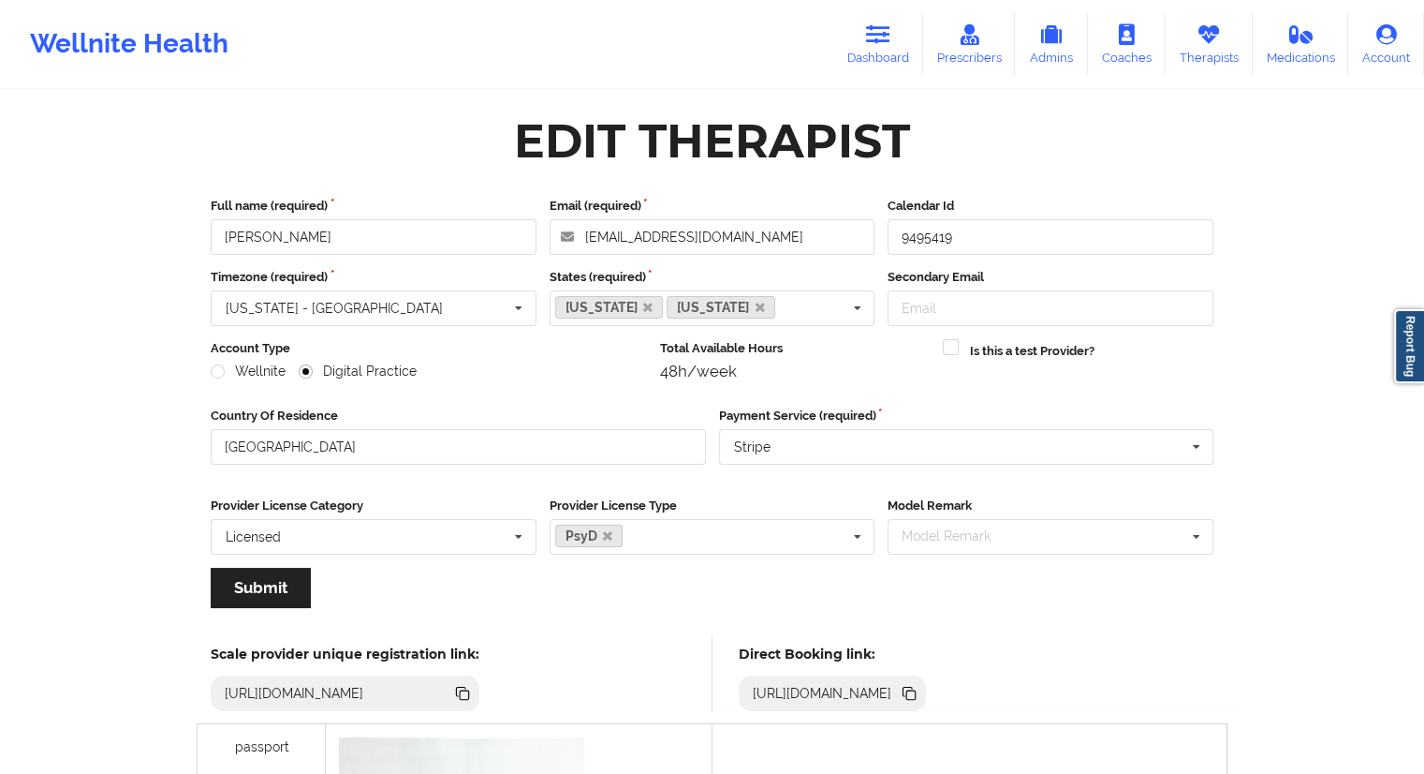
click at [920, 691] on icon at bounding box center [909, 693] width 21 height 21
copy div
click at [888, 53] on link "Dashboard" at bounding box center [878, 44] width 90 height 62
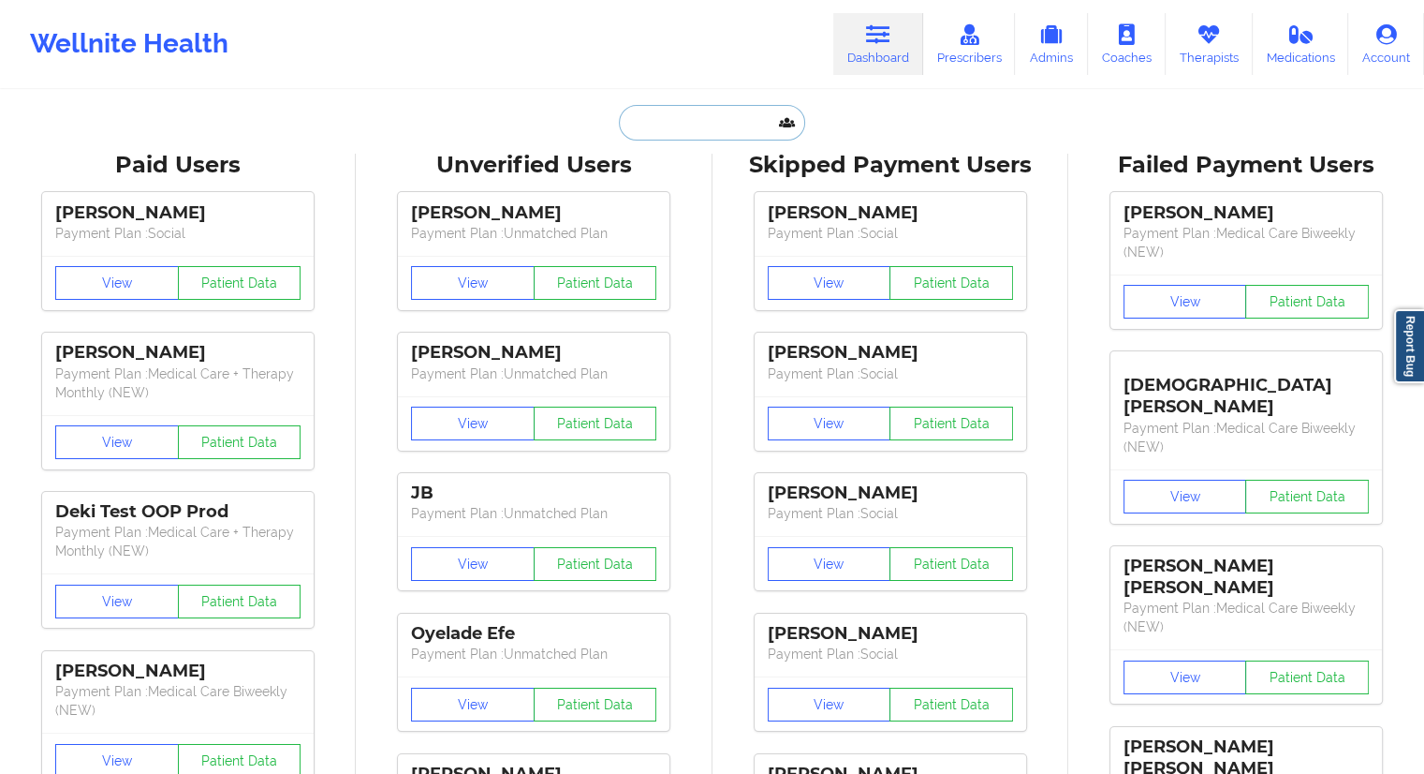
click at [696, 121] on input "text" at bounding box center [711, 123] width 185 height 36
paste input "fullesttripod@gmail.com"
type input "fullesttripod@gmail.com"
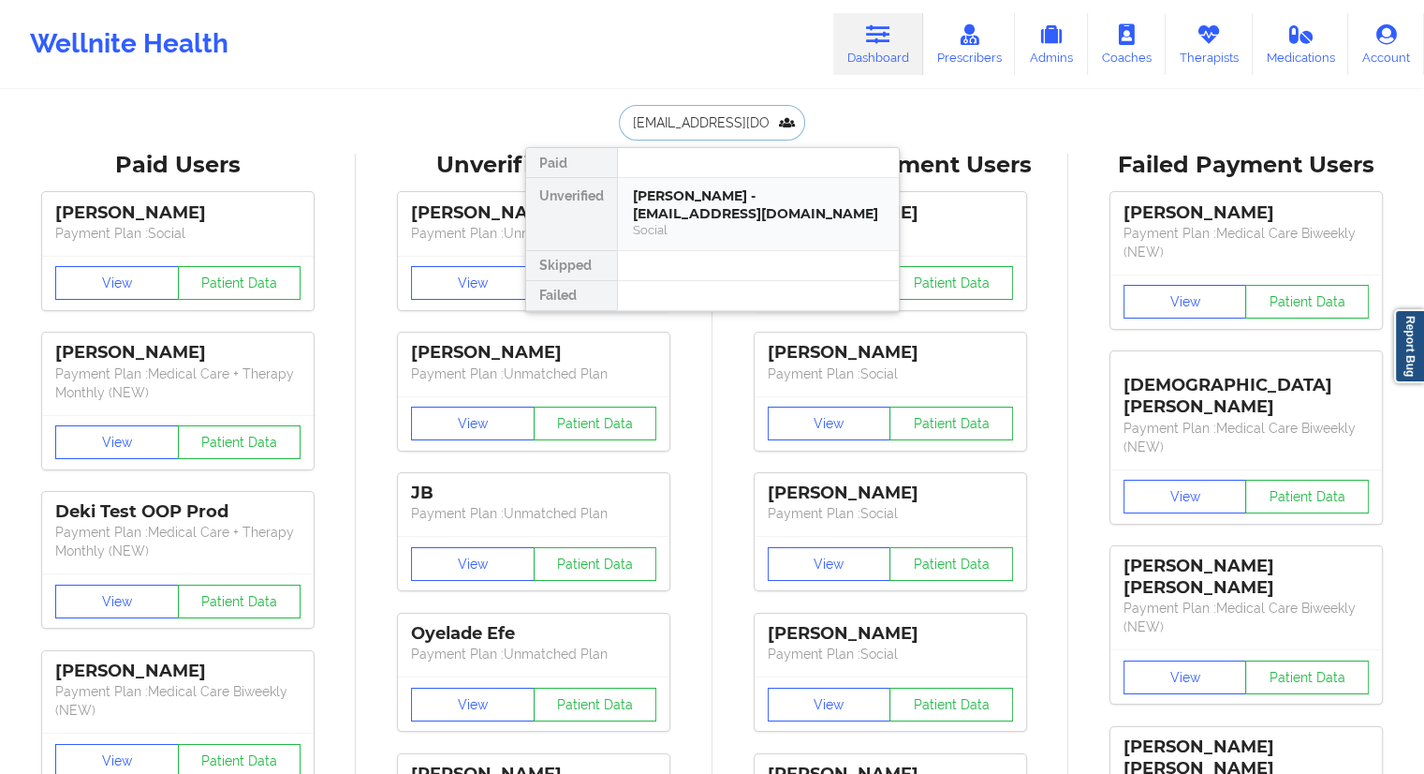
click at [665, 199] on div "Richard Mathew II - fullesttripod@gmail.com" at bounding box center [758, 204] width 251 height 35
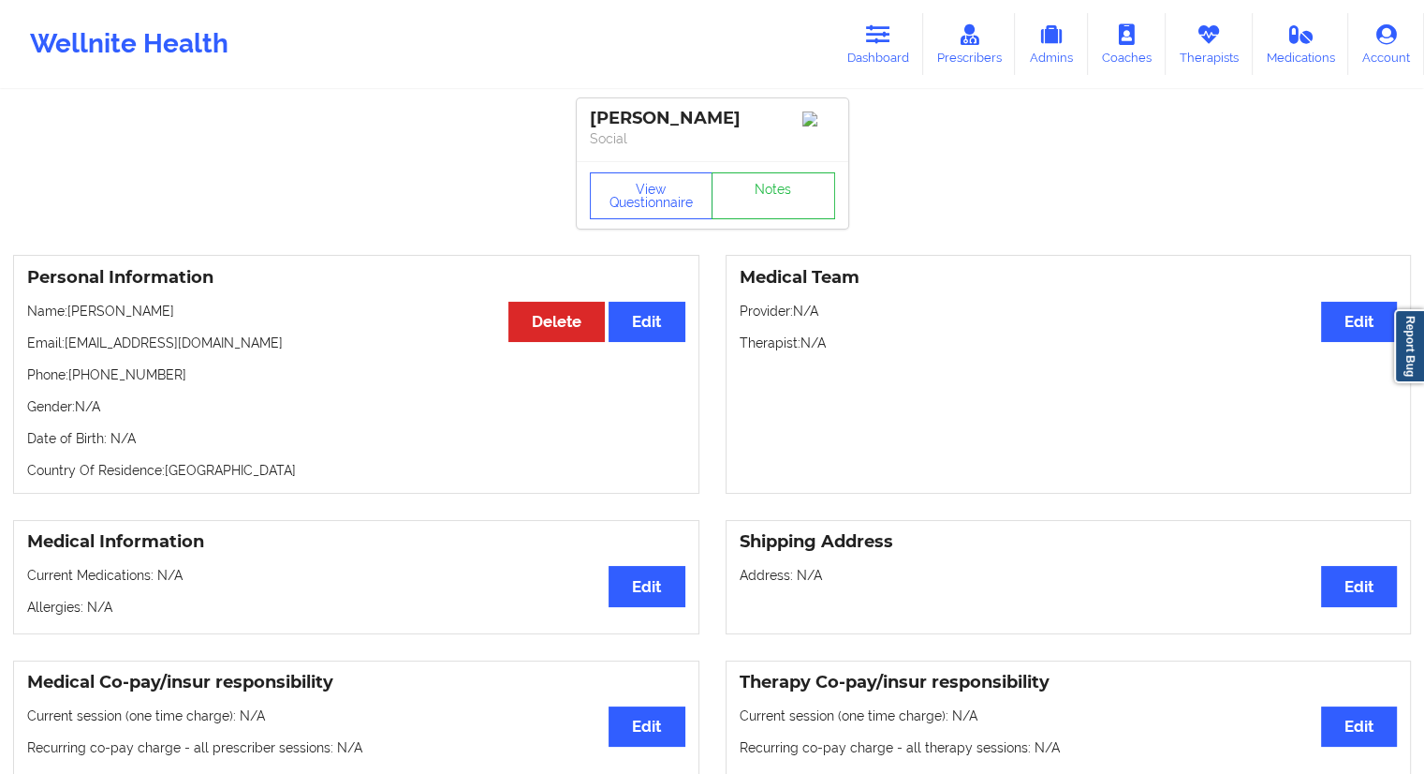
drag, startPoint x: 131, startPoint y: 319, endPoint x: 72, endPoint y: 315, distance: 59.2
click at [71, 315] on p "Name: Richard Mathew II" at bounding box center [356, 311] width 658 height 19
copy p "Richard Mathew II"
drag, startPoint x: 210, startPoint y: 351, endPoint x: 69, endPoint y: 352, distance: 140.5
click at [69, 352] on p "Email: fullesttripod@gmail.com" at bounding box center [356, 342] width 658 height 19
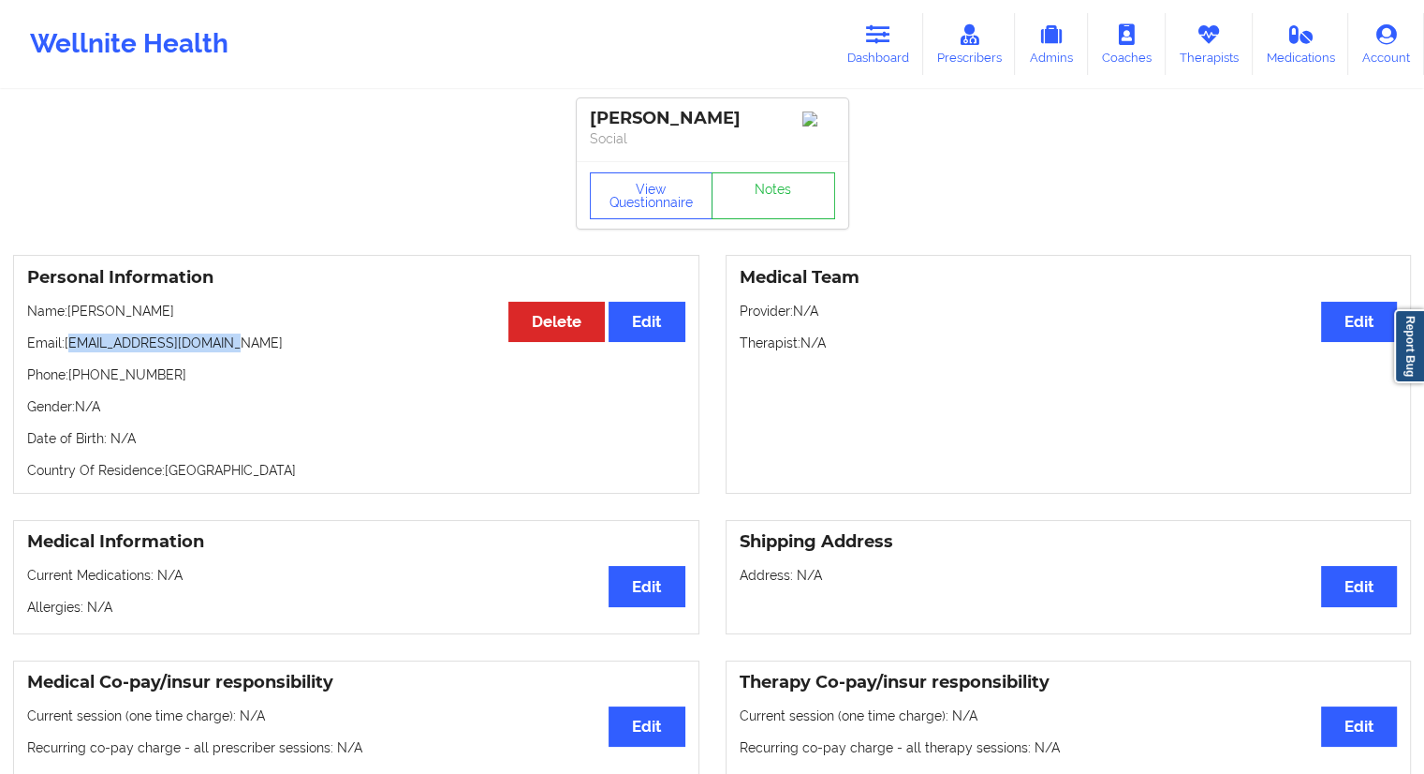
copy p "ullesttripod@gmail.com"
click at [668, 202] on button "View Questionnaire" at bounding box center [652, 195] width 124 height 47
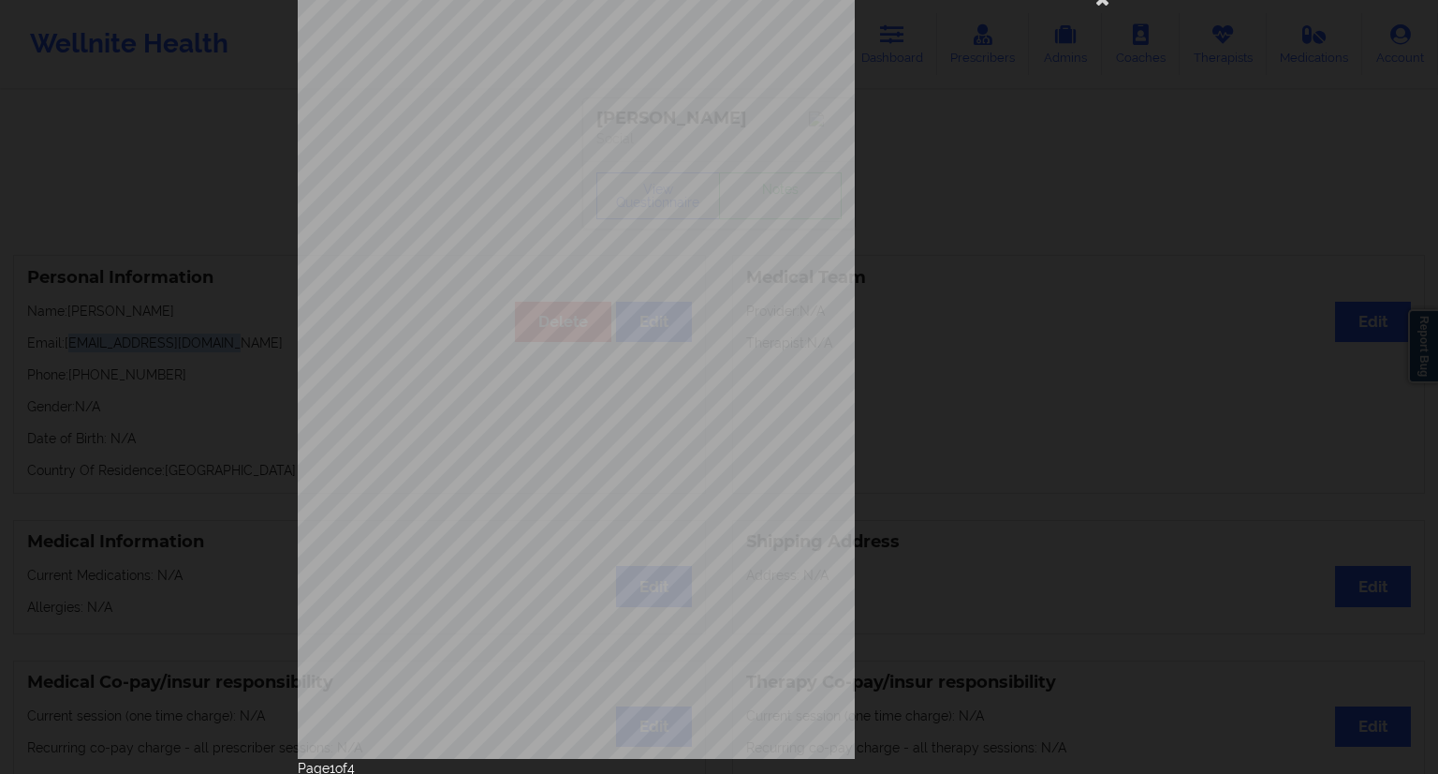
scroll to position [120, 0]
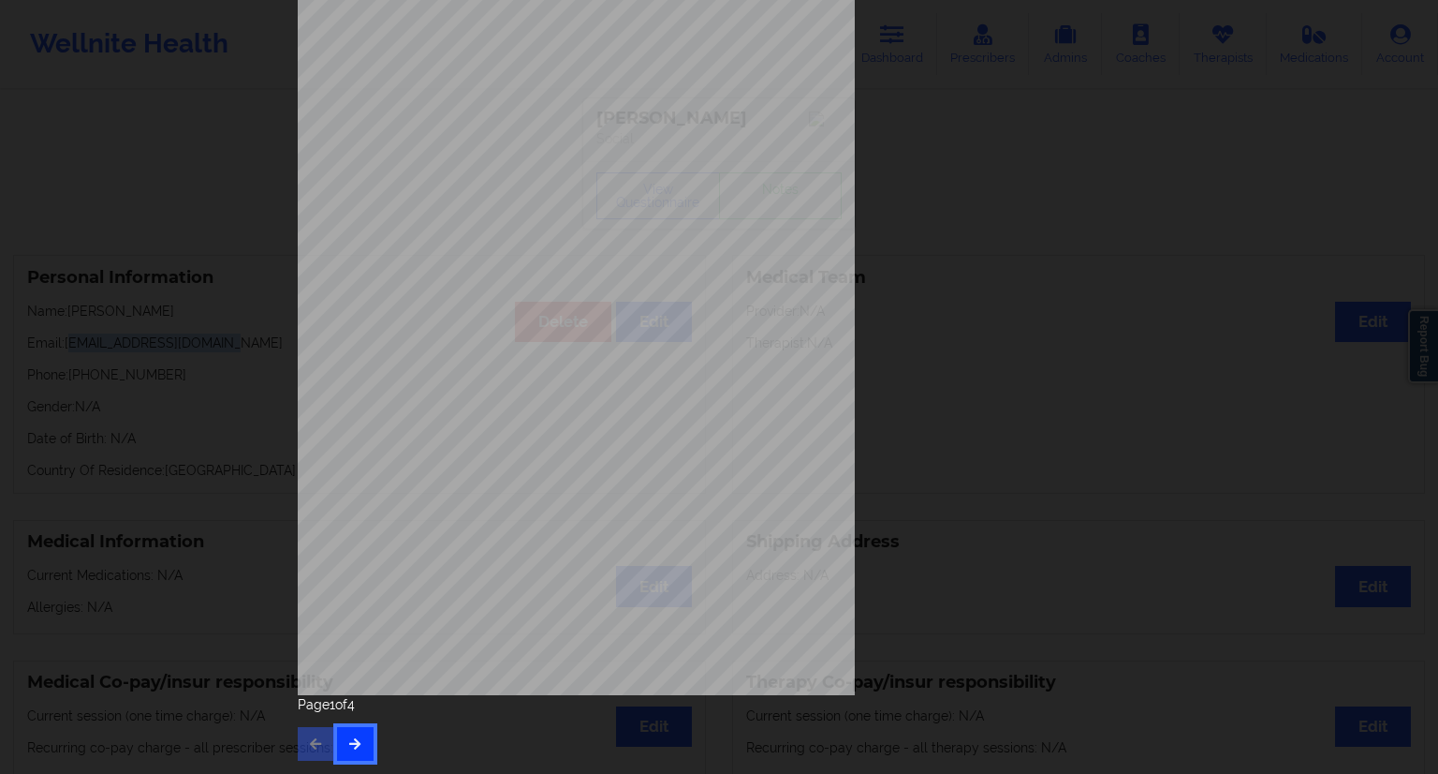
click at [355, 738] on icon "button" at bounding box center [355, 742] width 16 height 11
click at [361, 740] on button "button" at bounding box center [355, 744] width 37 height 34
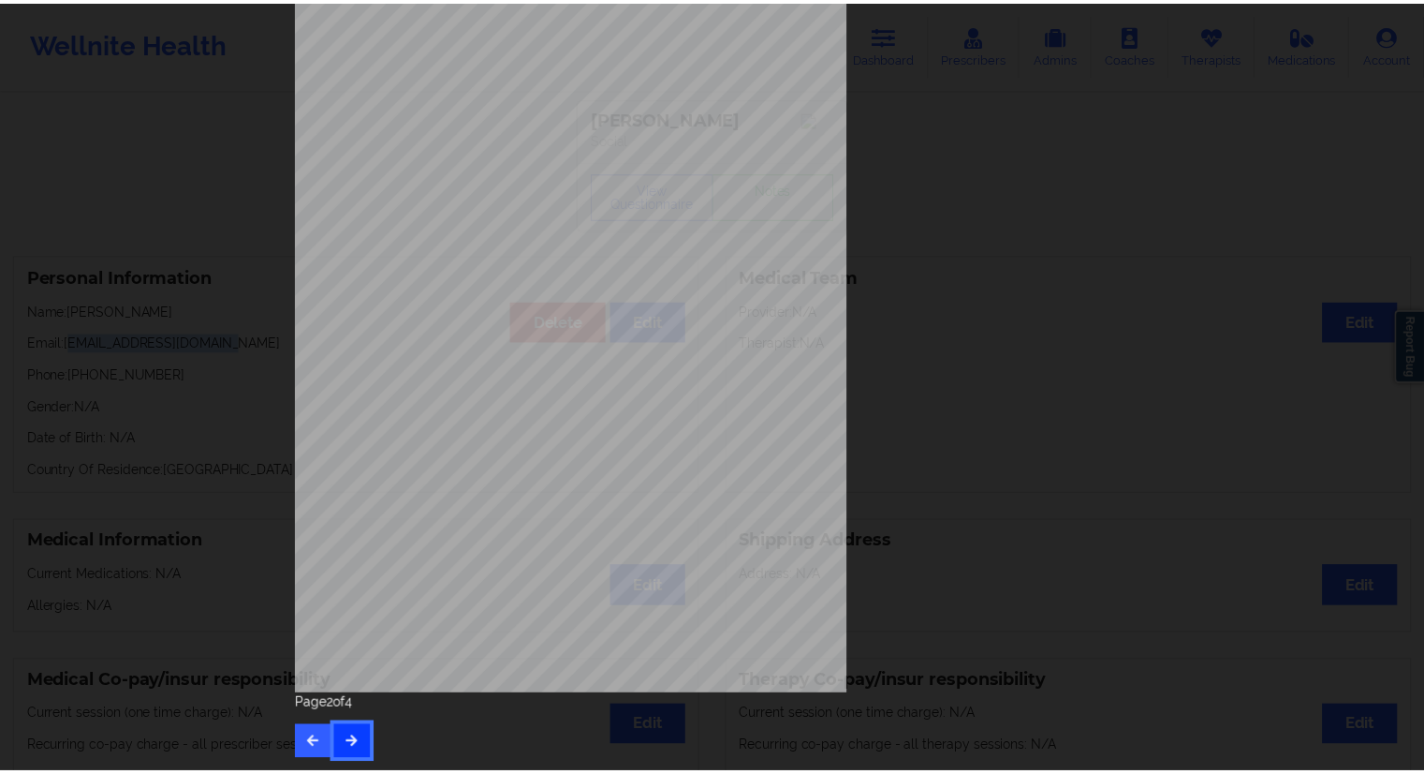
scroll to position [0, 0]
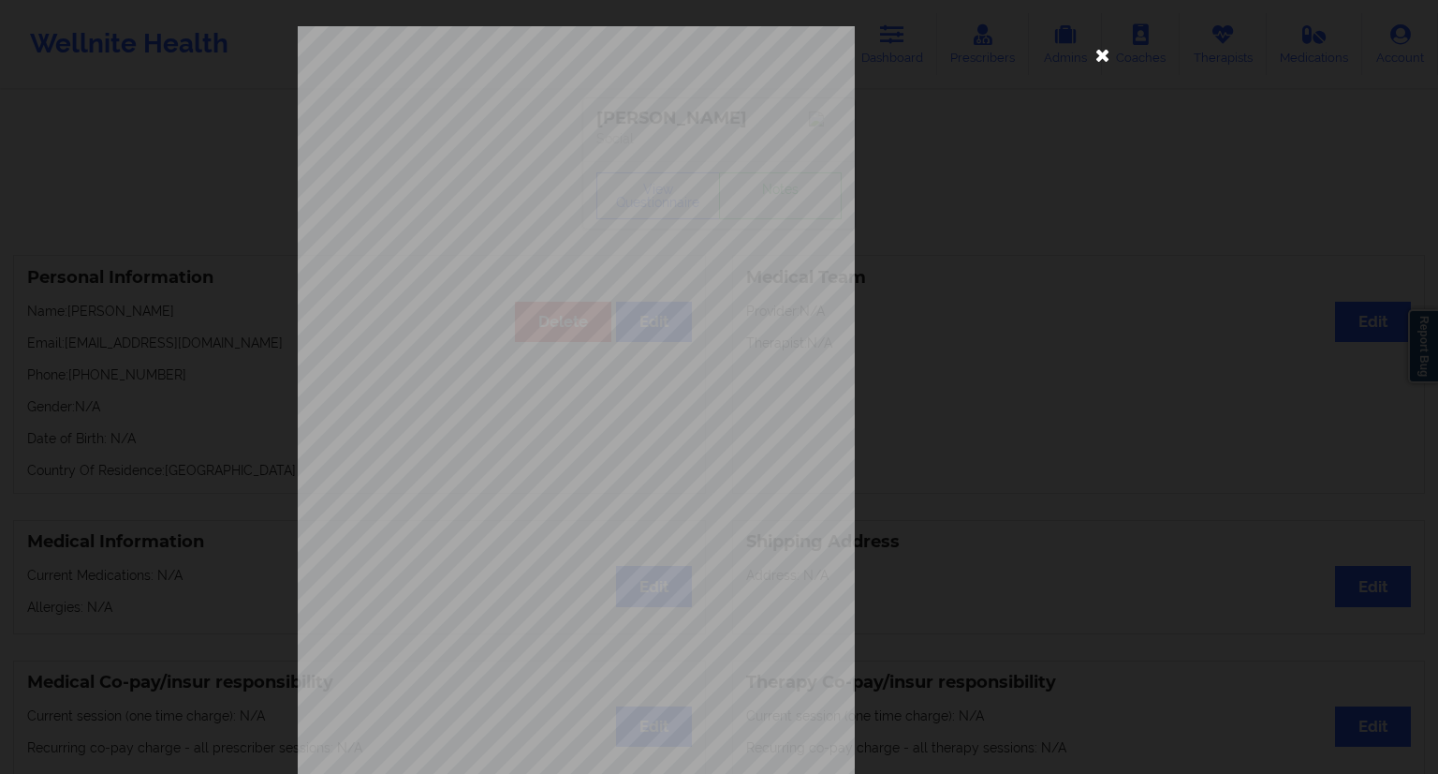
click at [1094, 57] on icon at bounding box center [1103, 54] width 30 height 30
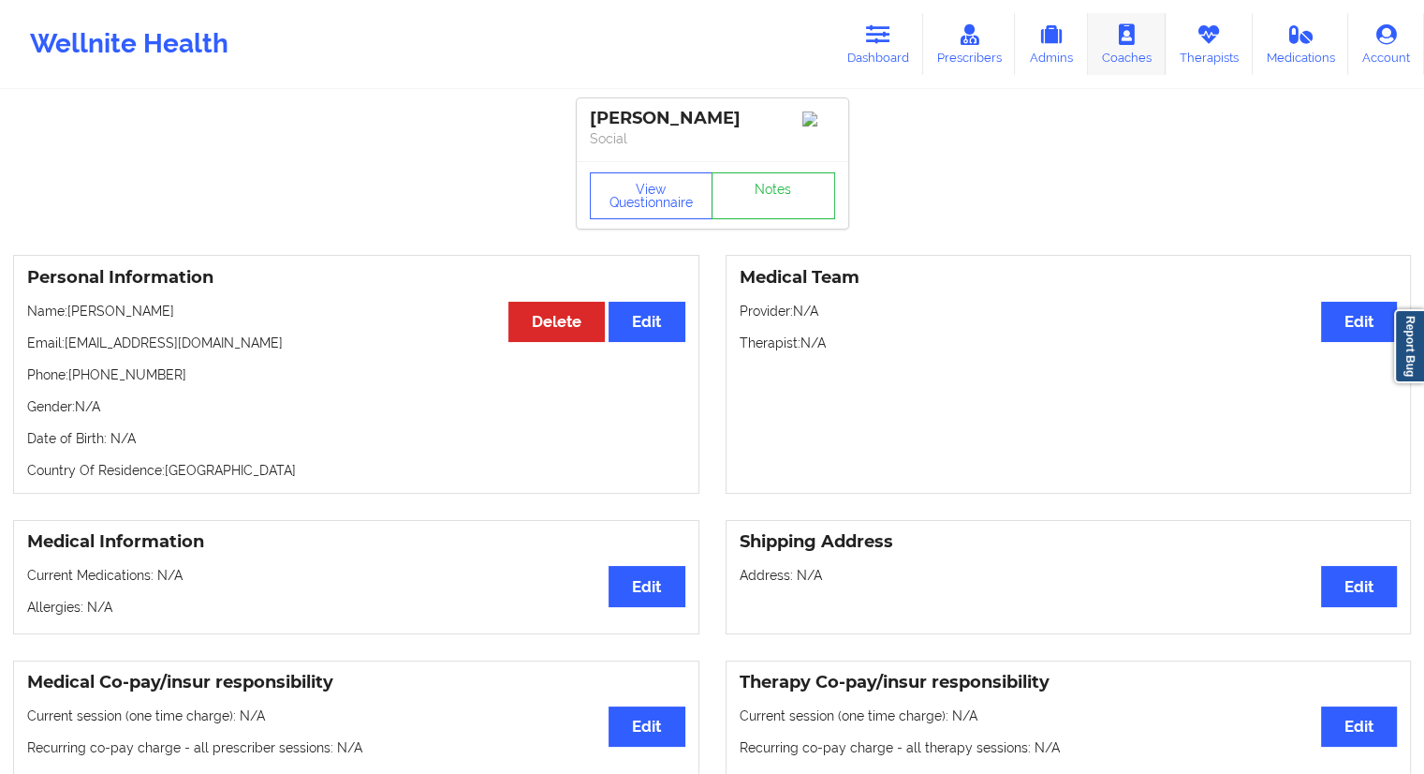
click at [1189, 62] on link "Therapists" at bounding box center [1209, 44] width 87 height 62
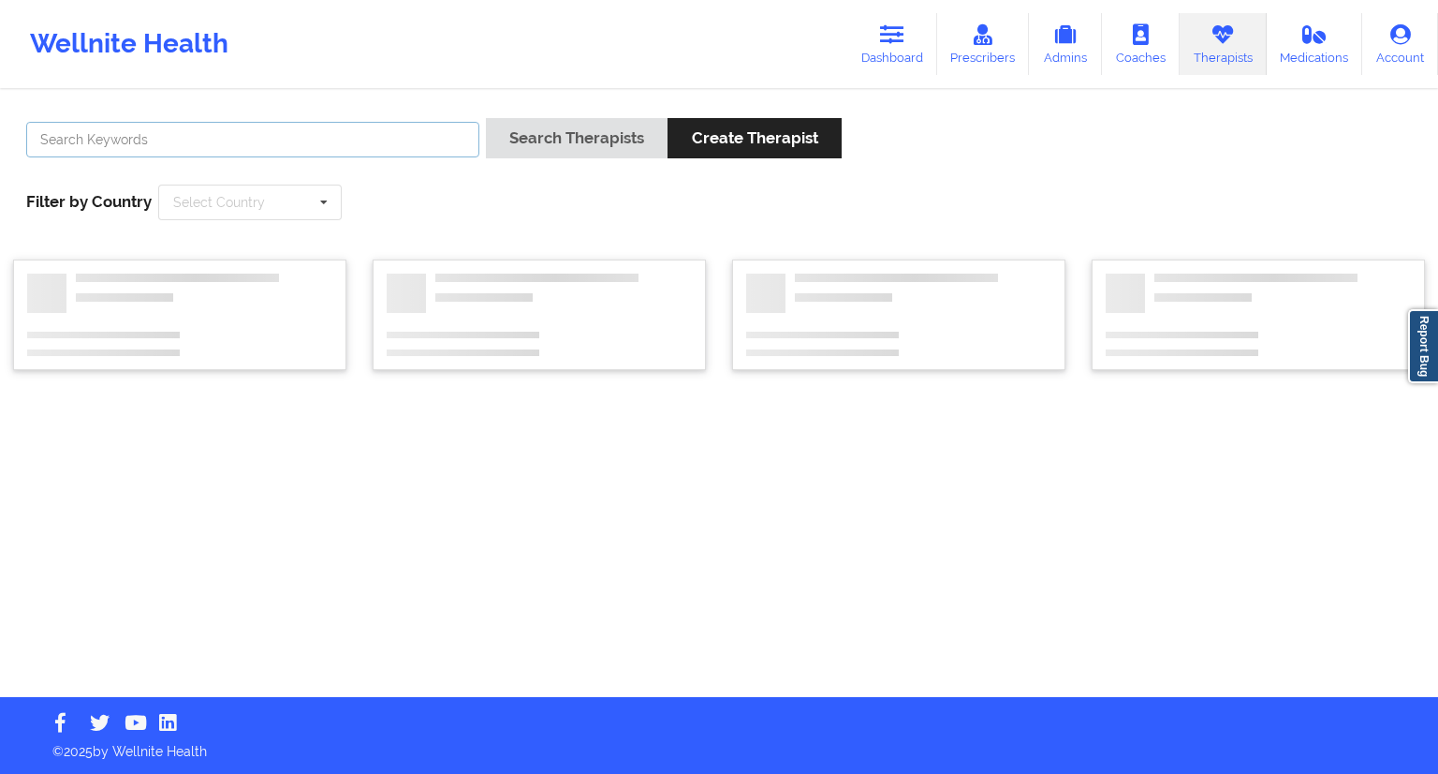
click at [154, 153] on input "text" at bounding box center [252, 140] width 453 height 36
paste input "Dashima Green"
type input "Dashima Green"
click at [608, 142] on button "Search Therapists" at bounding box center [577, 138] width 182 height 40
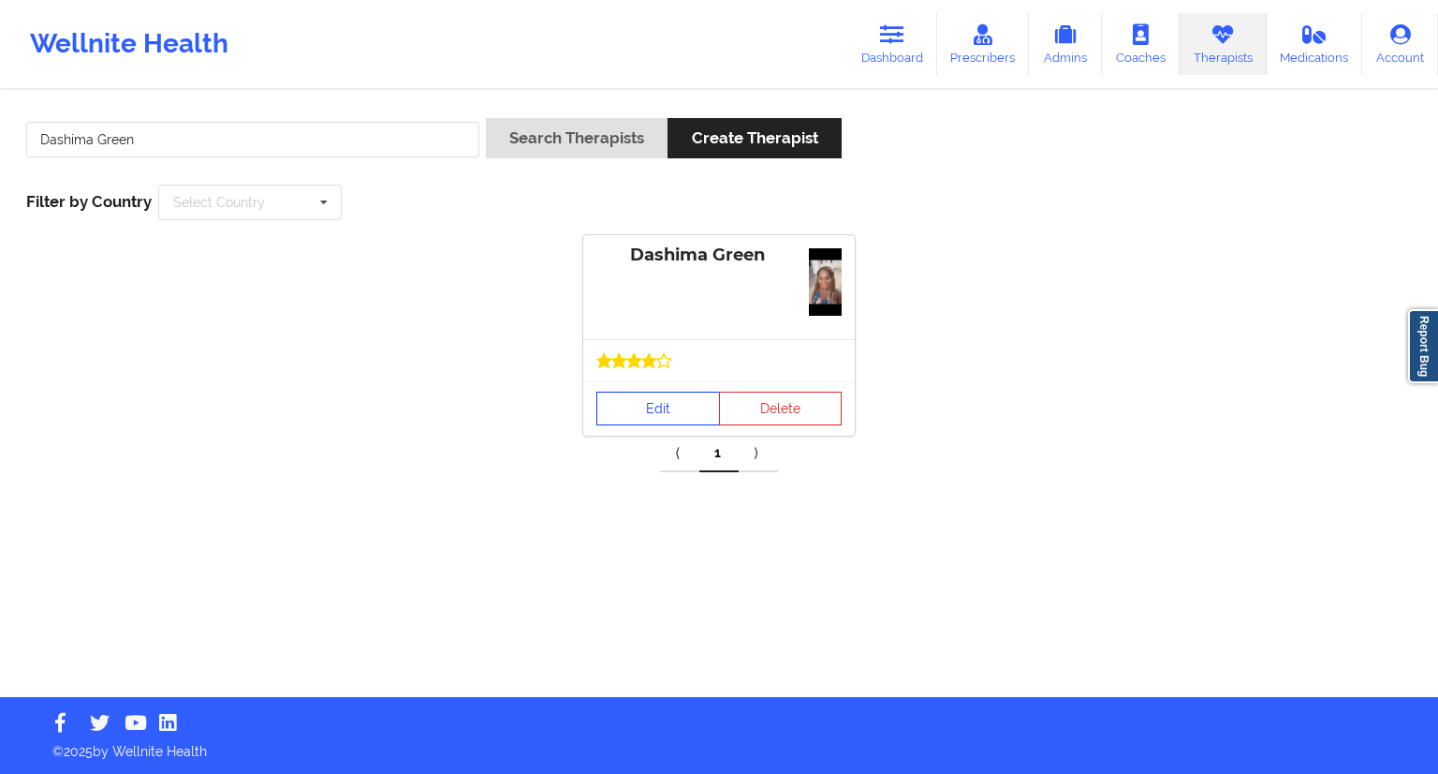
click at [626, 413] on link "Edit" at bounding box center [659, 408] width 124 height 34
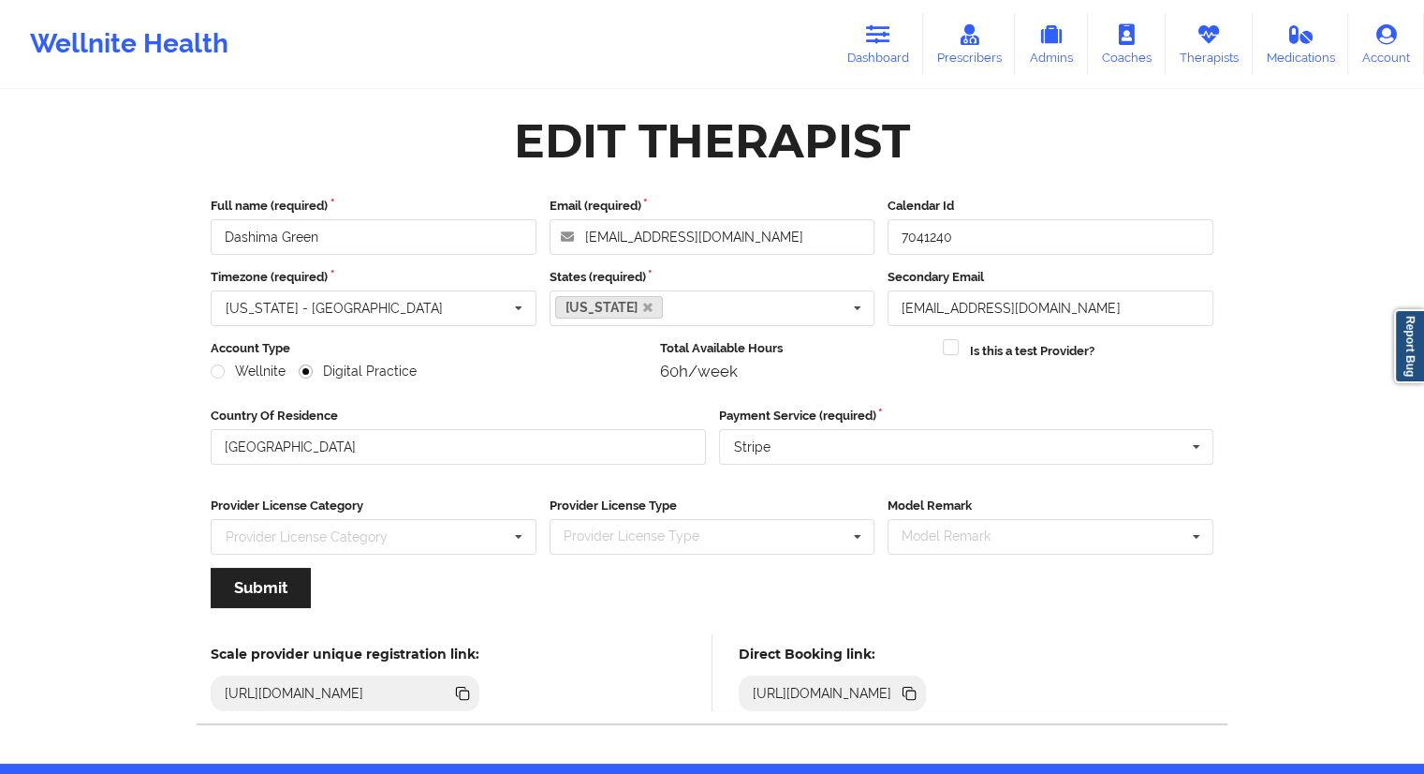
click at [916, 696] on icon at bounding box center [910, 694] width 9 height 9
click at [898, 31] on link "Dashboard" at bounding box center [878, 44] width 90 height 62
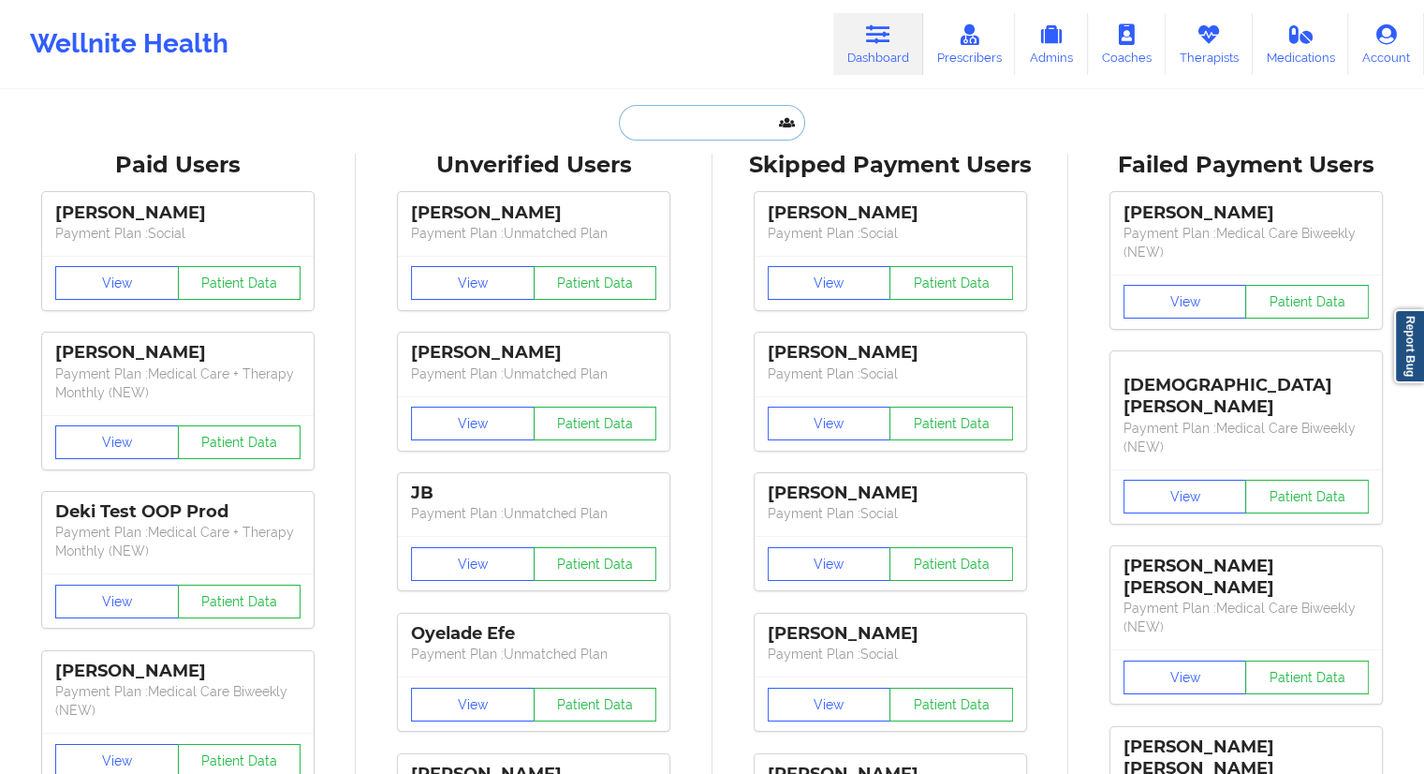
click at [659, 113] on input "text" at bounding box center [711, 123] width 185 height 36
paste input "fullesttripod@gmail.com"
type input "fullesttripod@gmail.com"
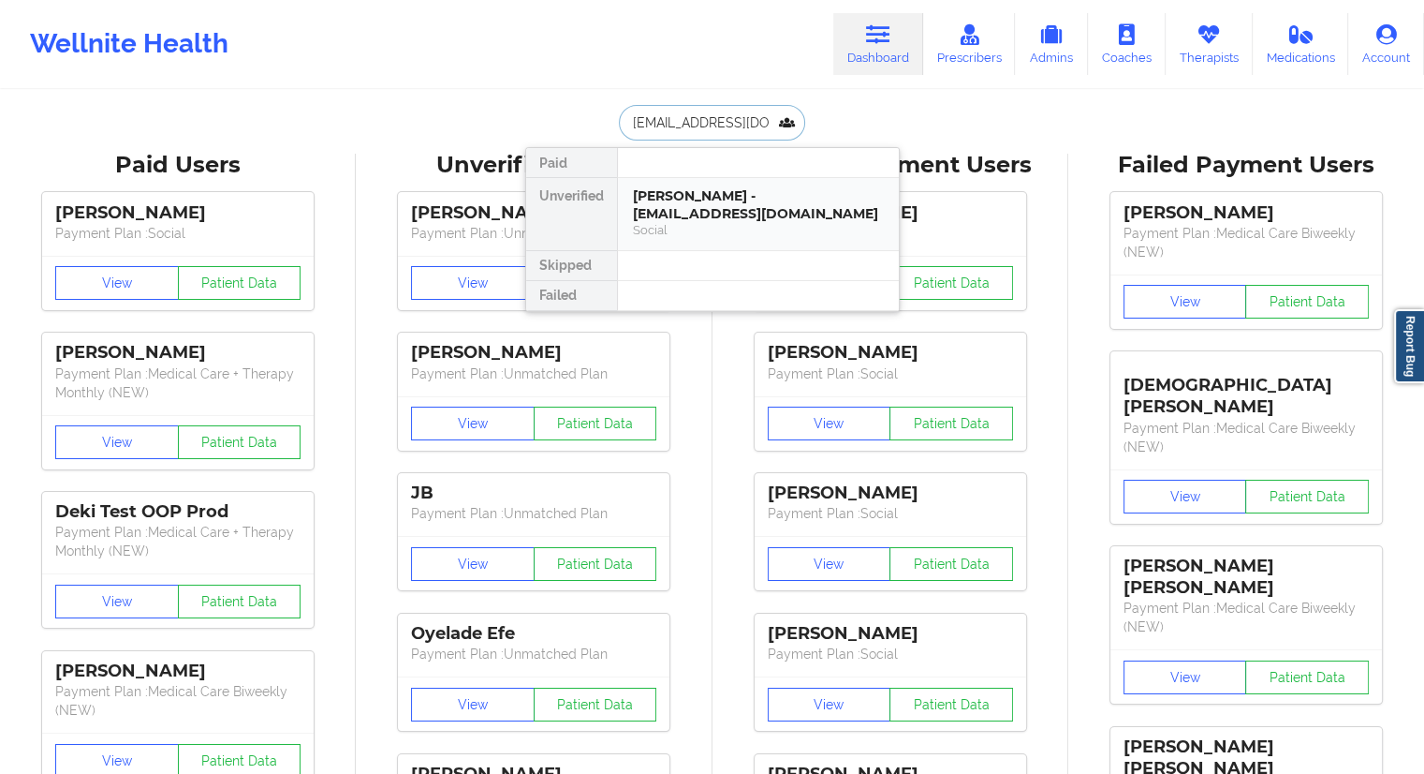
click at [676, 214] on div "Richard Mathew II - fullesttripod@gmail.com" at bounding box center [758, 204] width 251 height 35
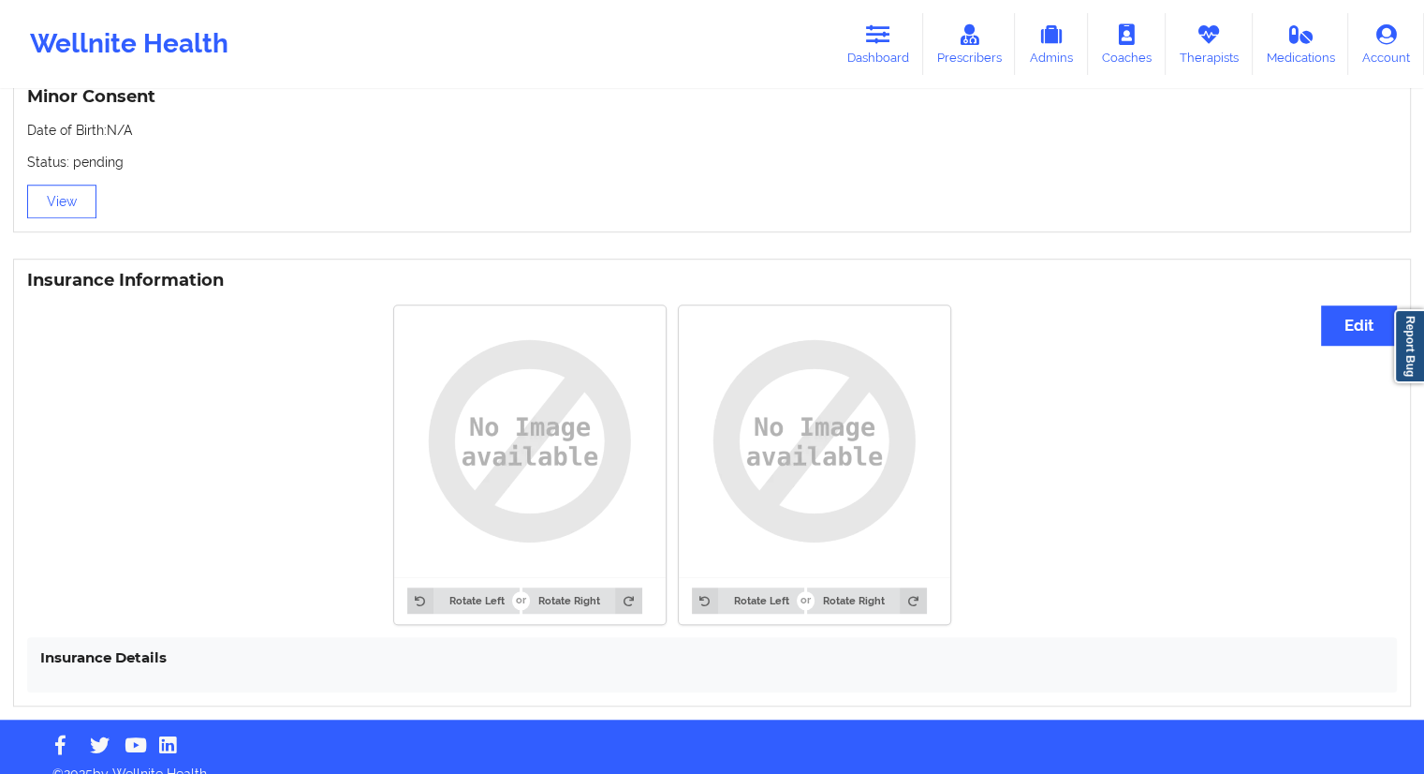
scroll to position [1253, 0]
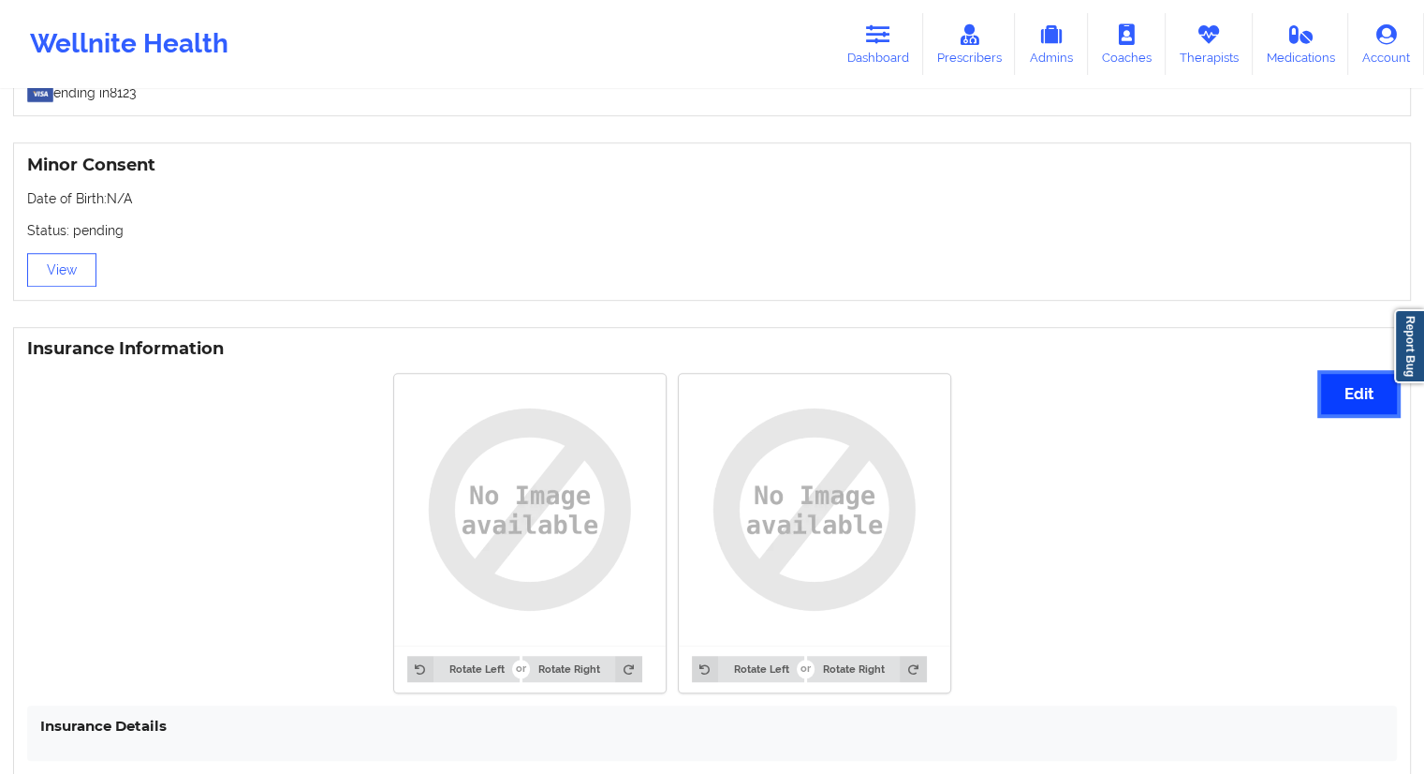
click at [1322, 408] on button "Edit" at bounding box center [1359, 394] width 76 height 40
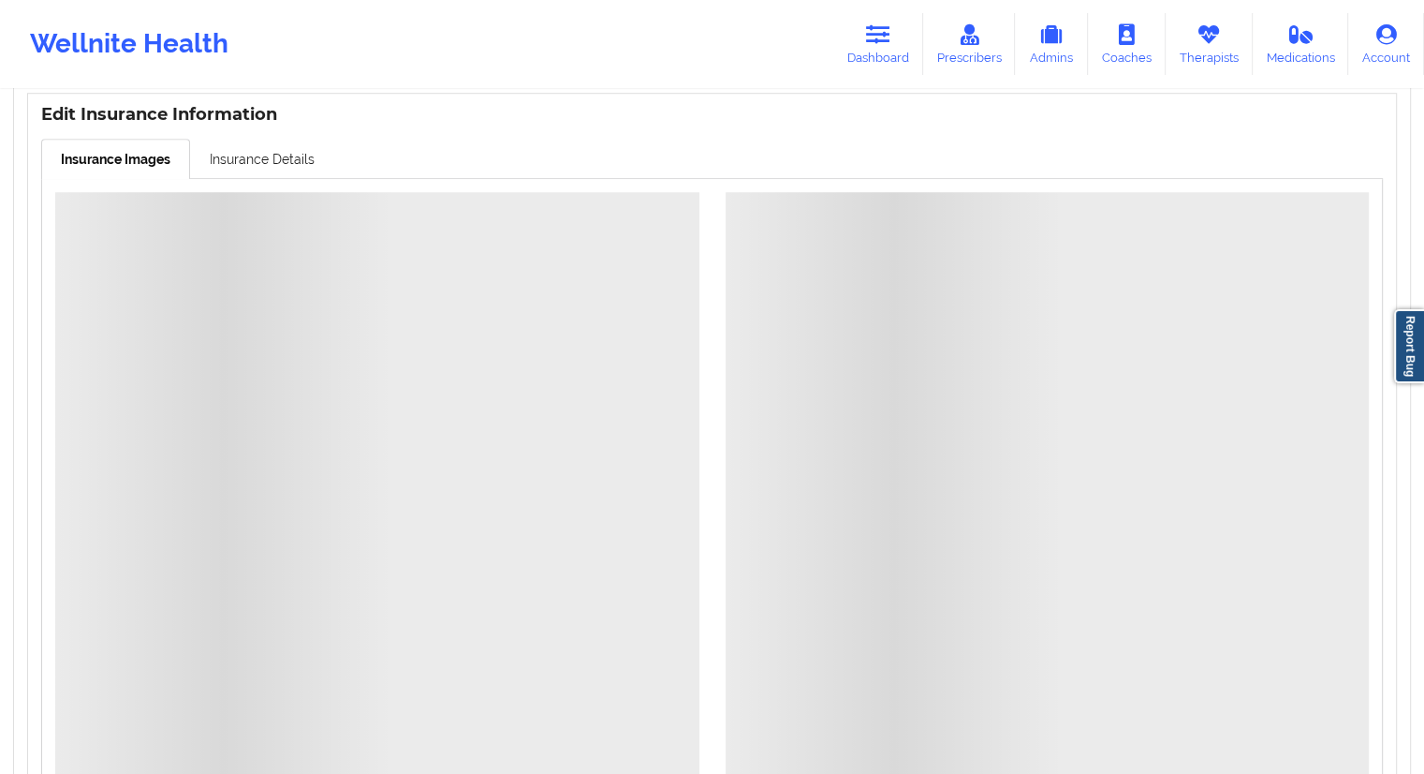
scroll to position [1721, 0]
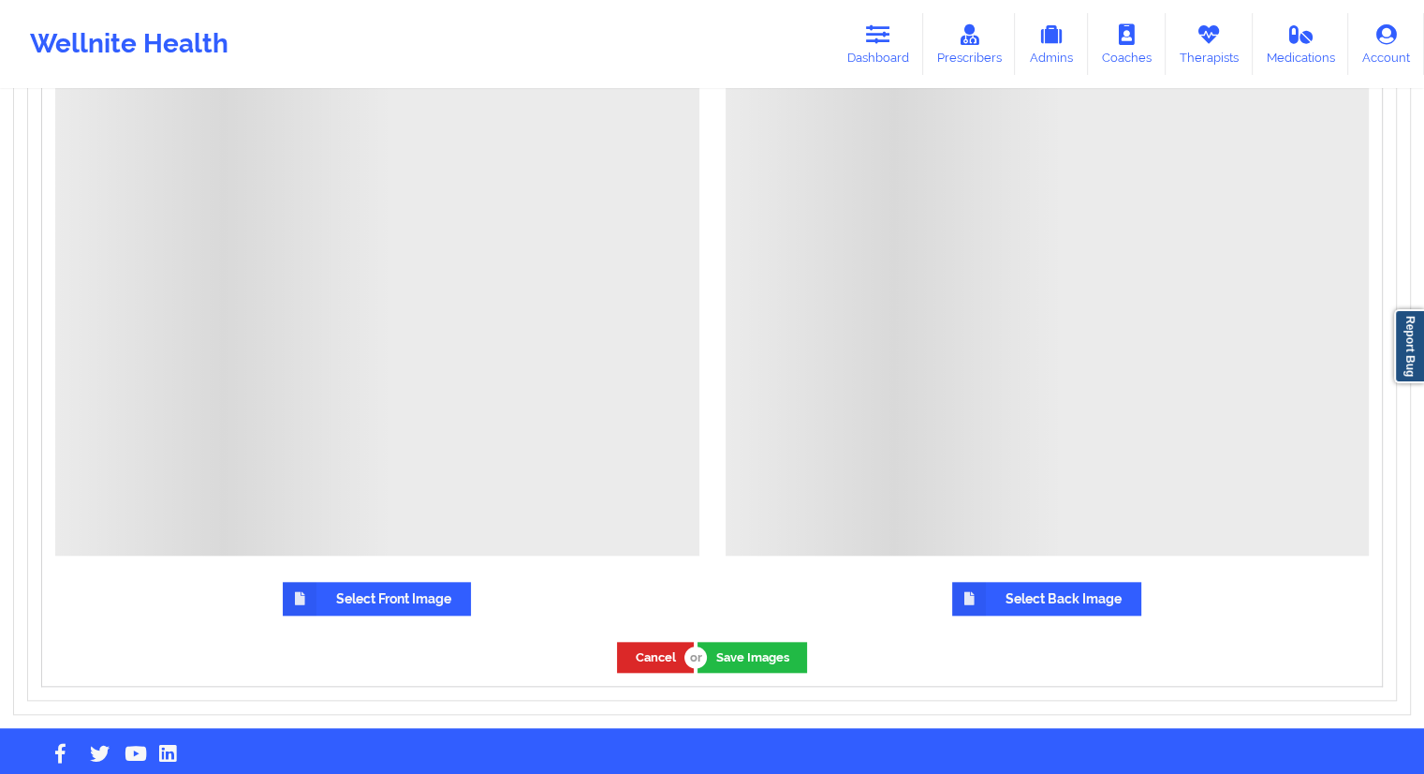
click at [361, 621] on div "Select Front Image" at bounding box center [377, 263] width 670 height 730
click at [376, 608] on label "Select Front Image" at bounding box center [377, 599] width 188 height 34
click at [0, 0] on input "Select Front Image" at bounding box center [0, 0] width 0 height 0
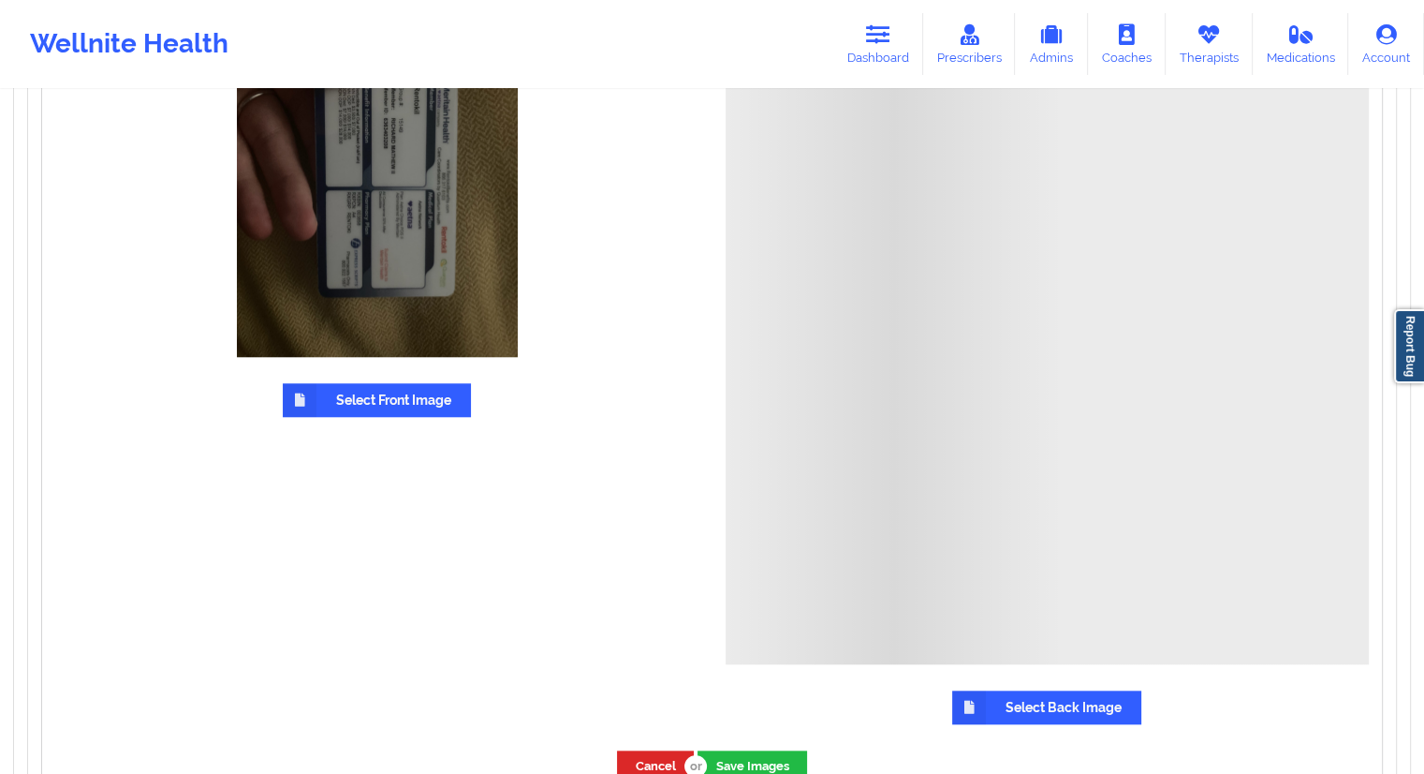
scroll to position [1791, 0]
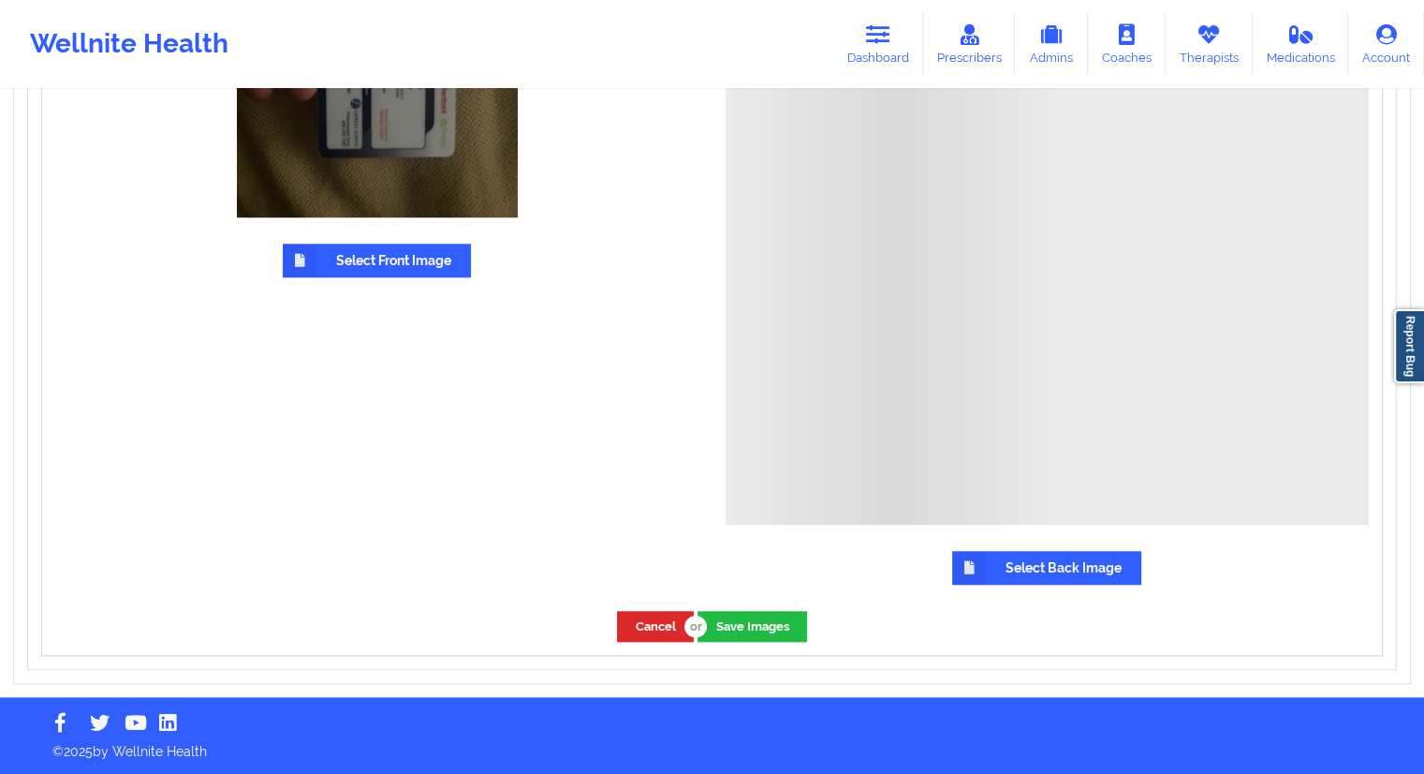
click at [1056, 573] on label "Select Back Image" at bounding box center [1046, 568] width 189 height 34
click at [0, 0] on input "Select Back Image" at bounding box center [0, 0] width 0 height 0
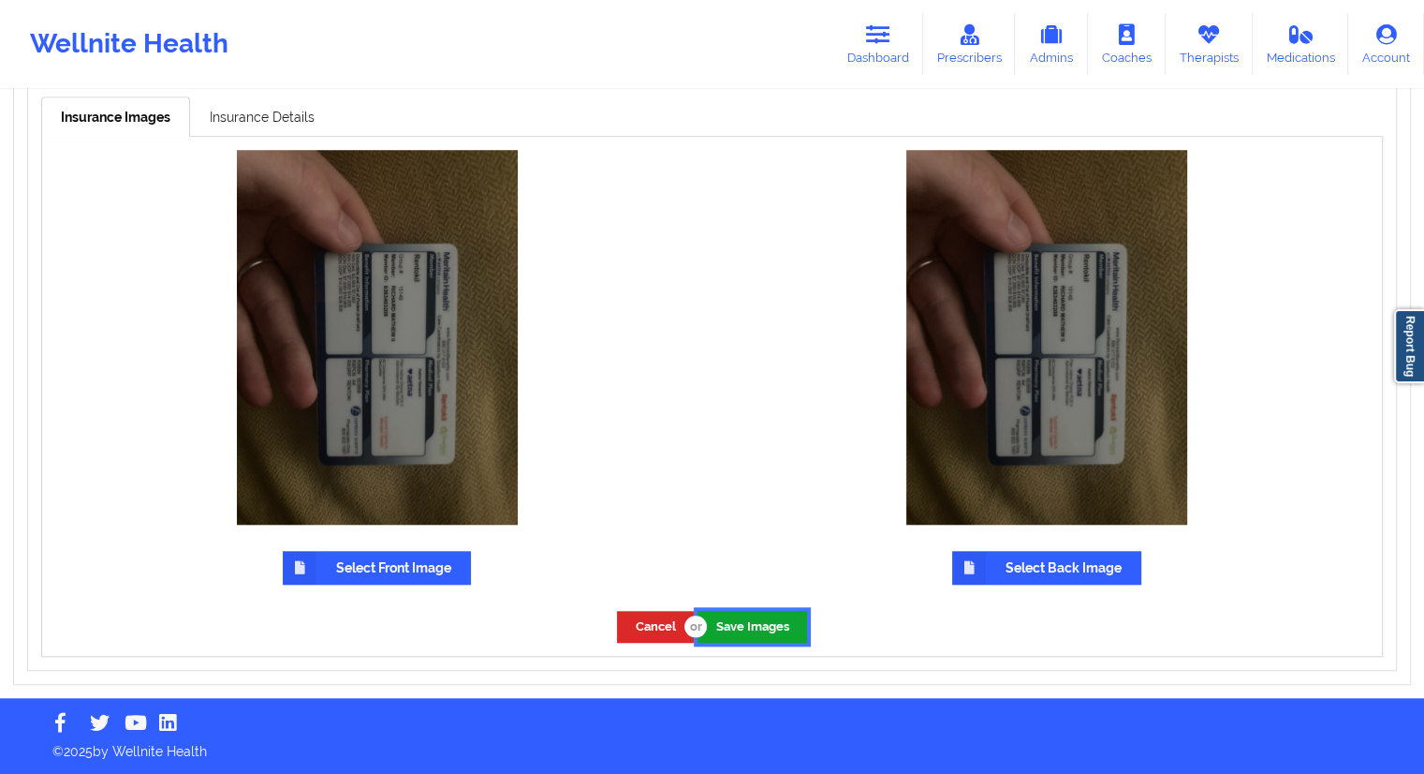
click at [759, 625] on button "Save Images" at bounding box center [753, 626] width 110 height 31
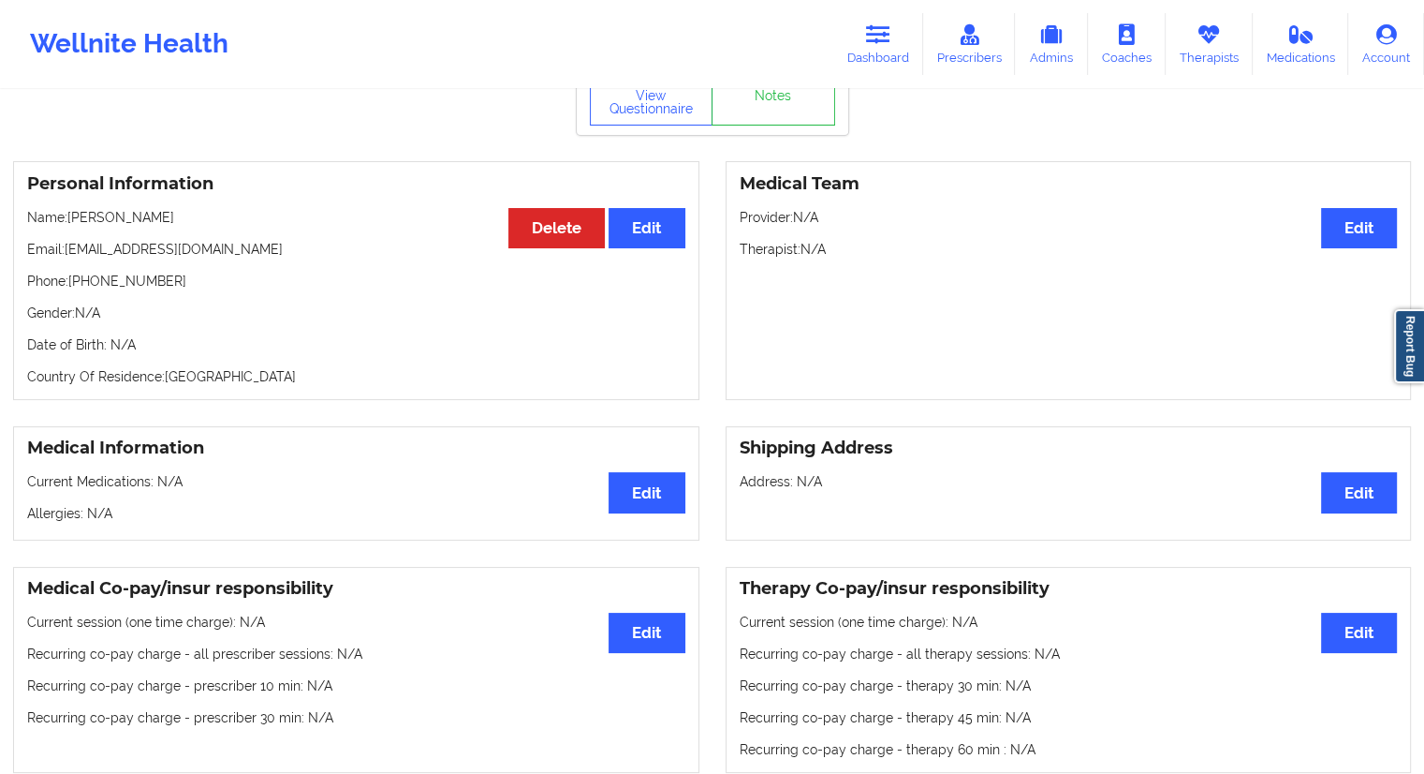
scroll to position [0, 0]
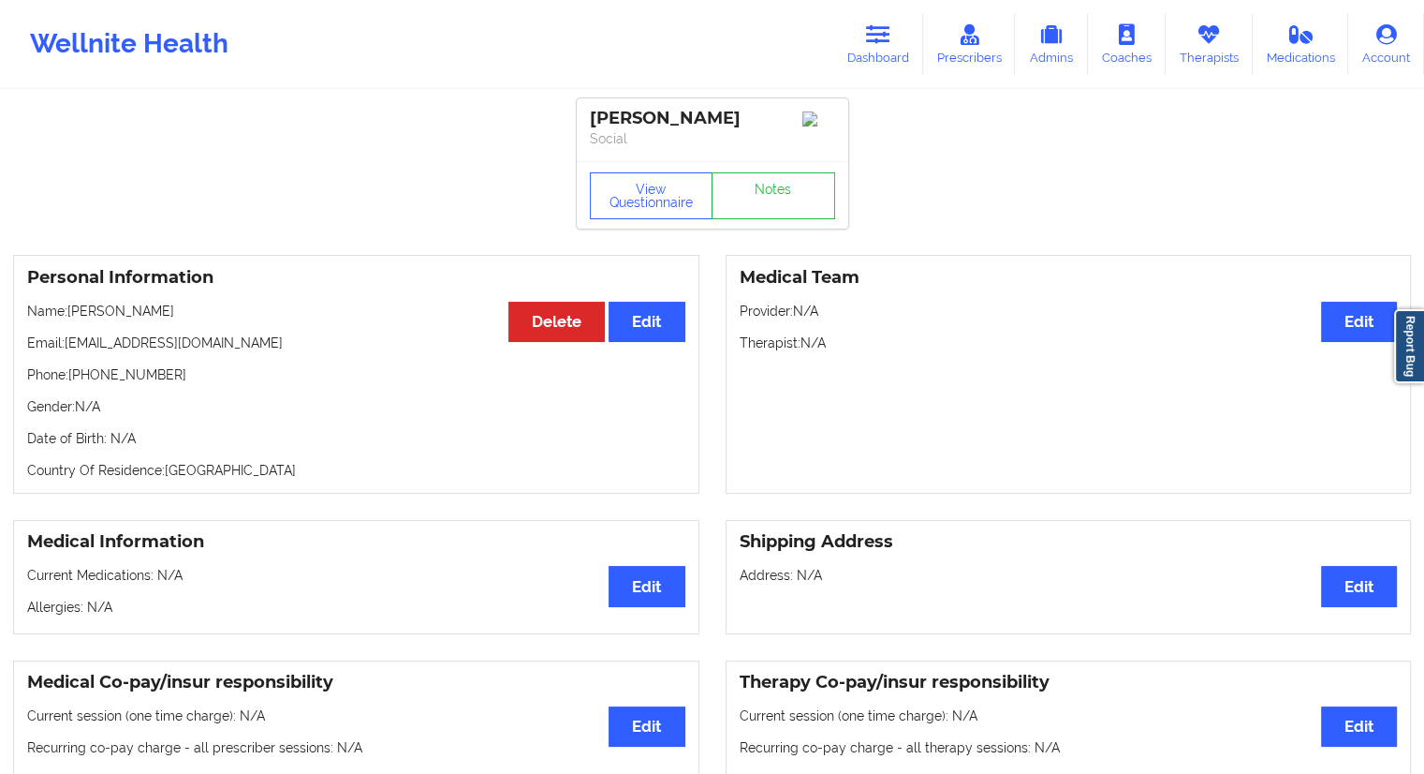
drag, startPoint x: 197, startPoint y: 310, endPoint x: 72, endPoint y: 316, distance: 124.7
click at [72, 316] on p "Name: Richard Mathew II" at bounding box center [356, 311] width 658 height 19
copy p "Richard Mathew II"
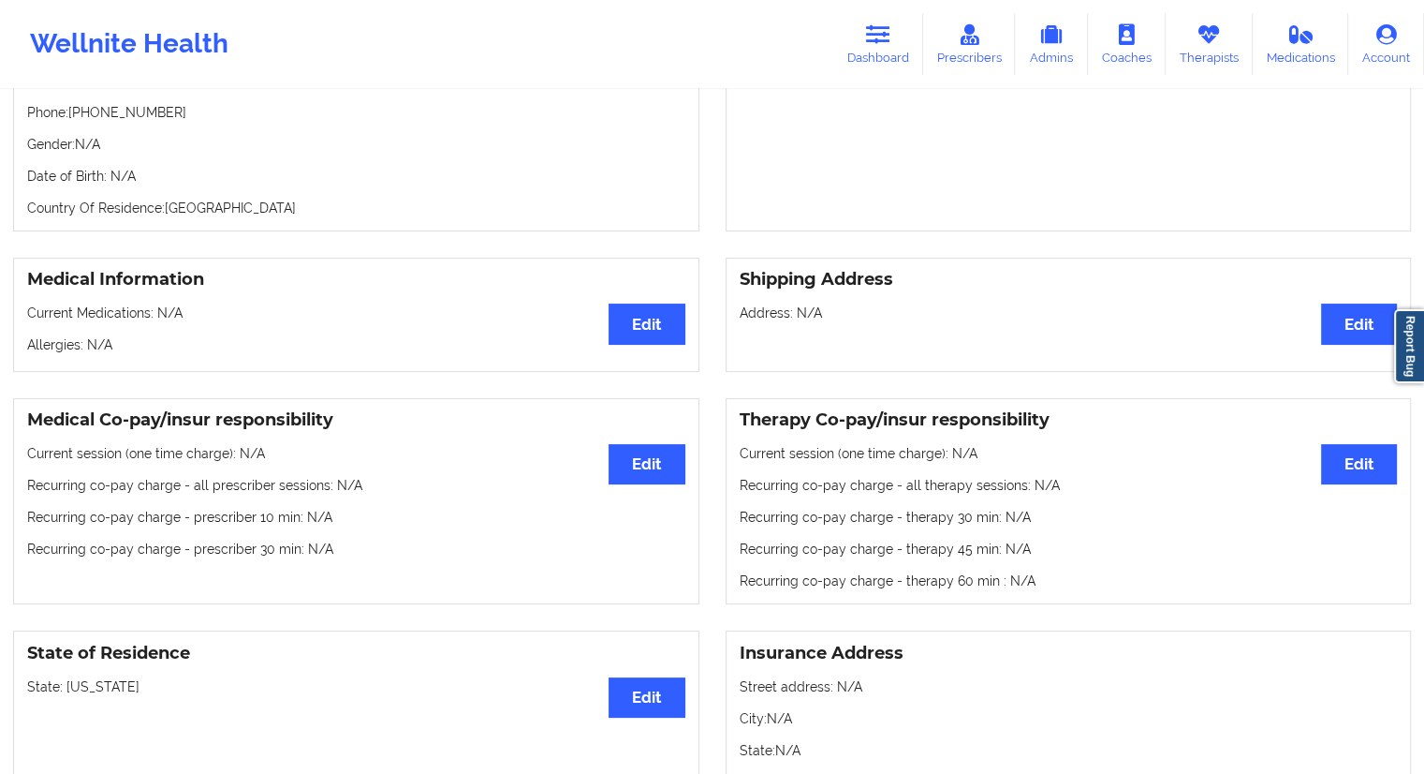
scroll to position [117, 0]
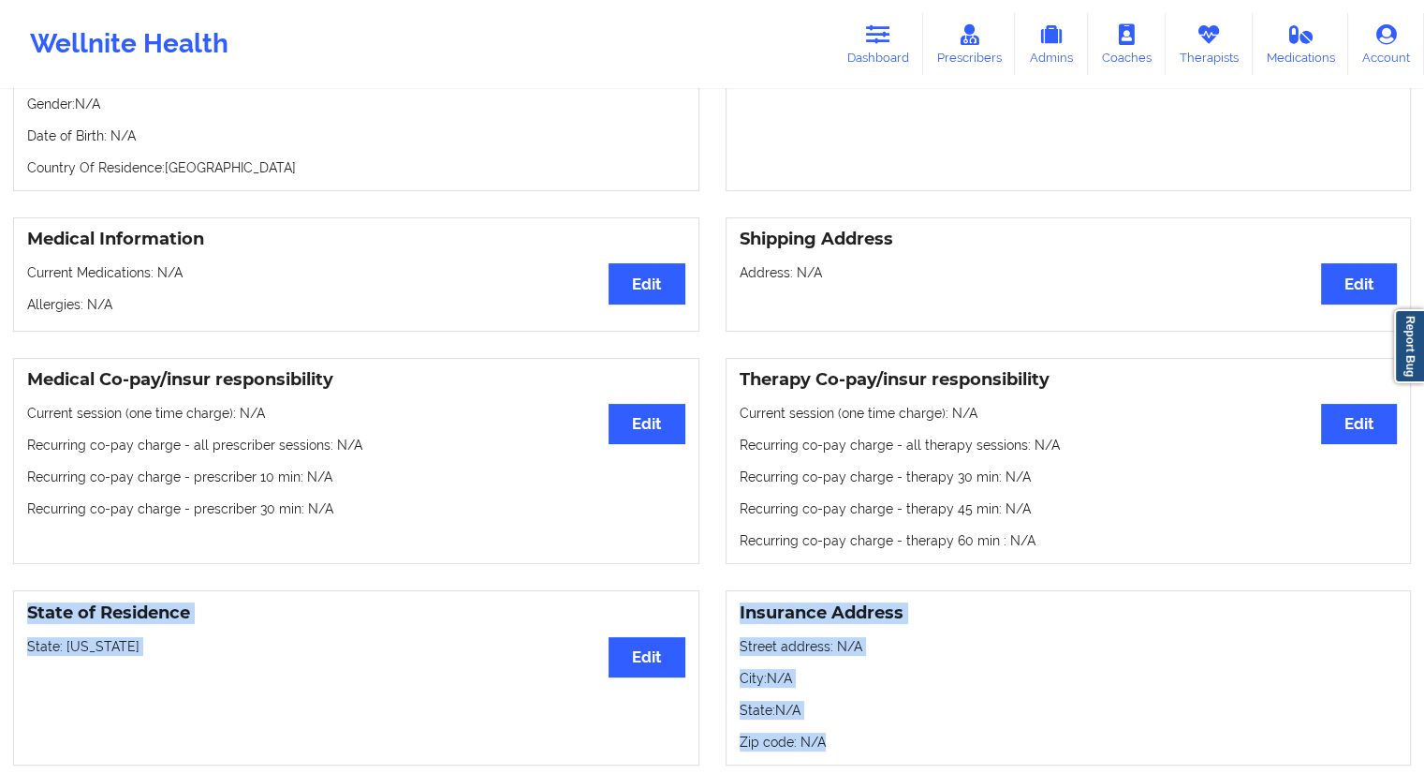
drag, startPoint x: 1045, startPoint y: 765, endPoint x: 1023, endPoint y: 779, distance: 26.5
click at [1023, 471] on html "Wellnite Health Dashboard Prescribers Admins Coaches Therapists Medications Acc…" at bounding box center [712, 85] width 1424 height 774
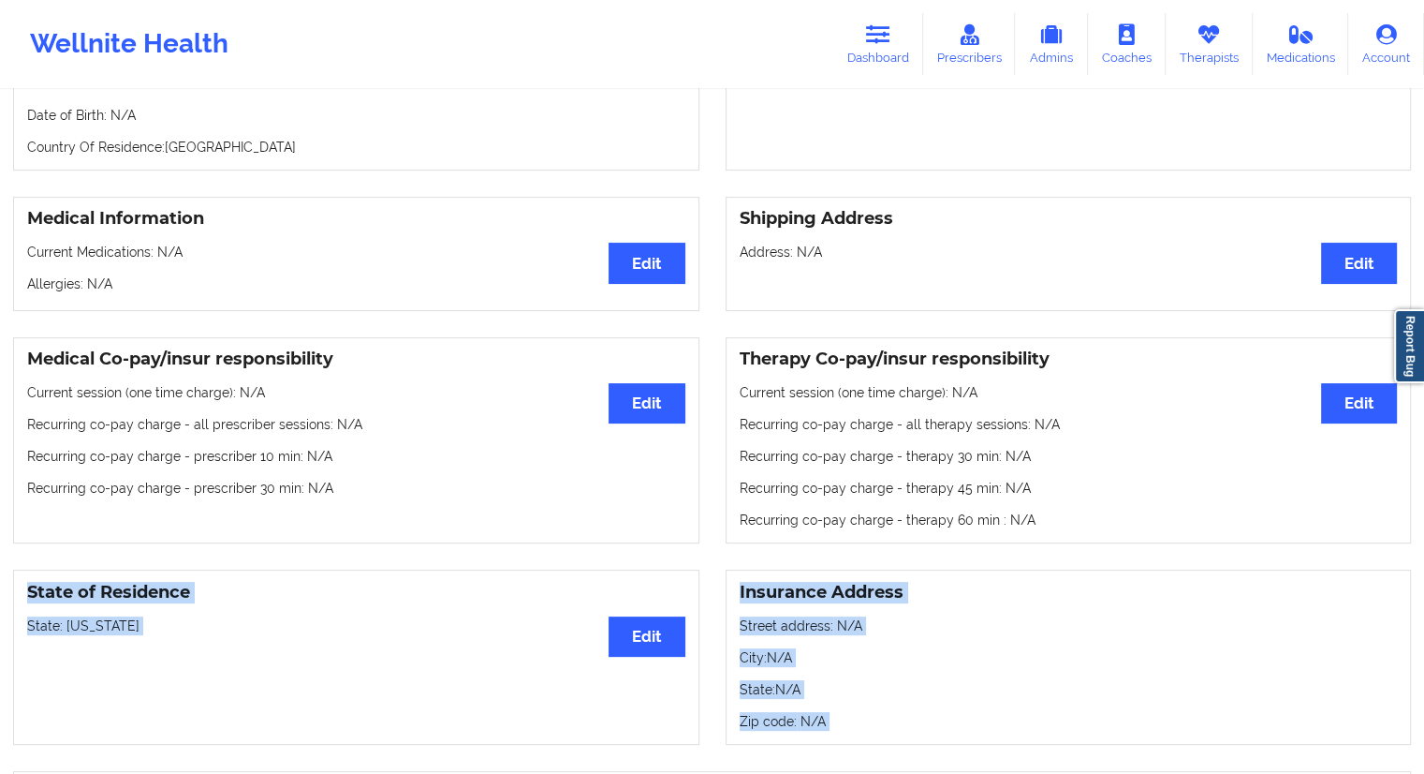
click at [955, 627] on p "Street address: N/A" at bounding box center [1069, 625] width 658 height 19
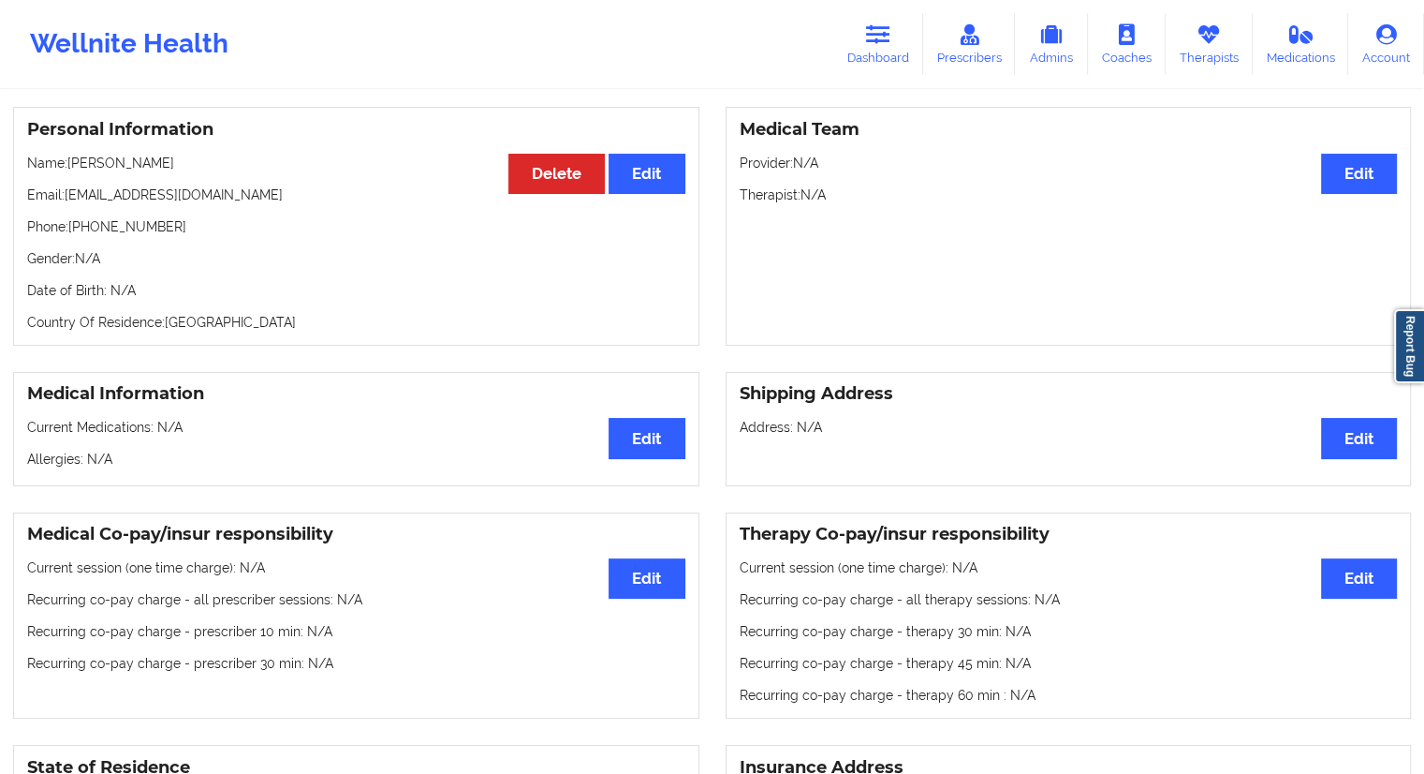
scroll to position [0, 0]
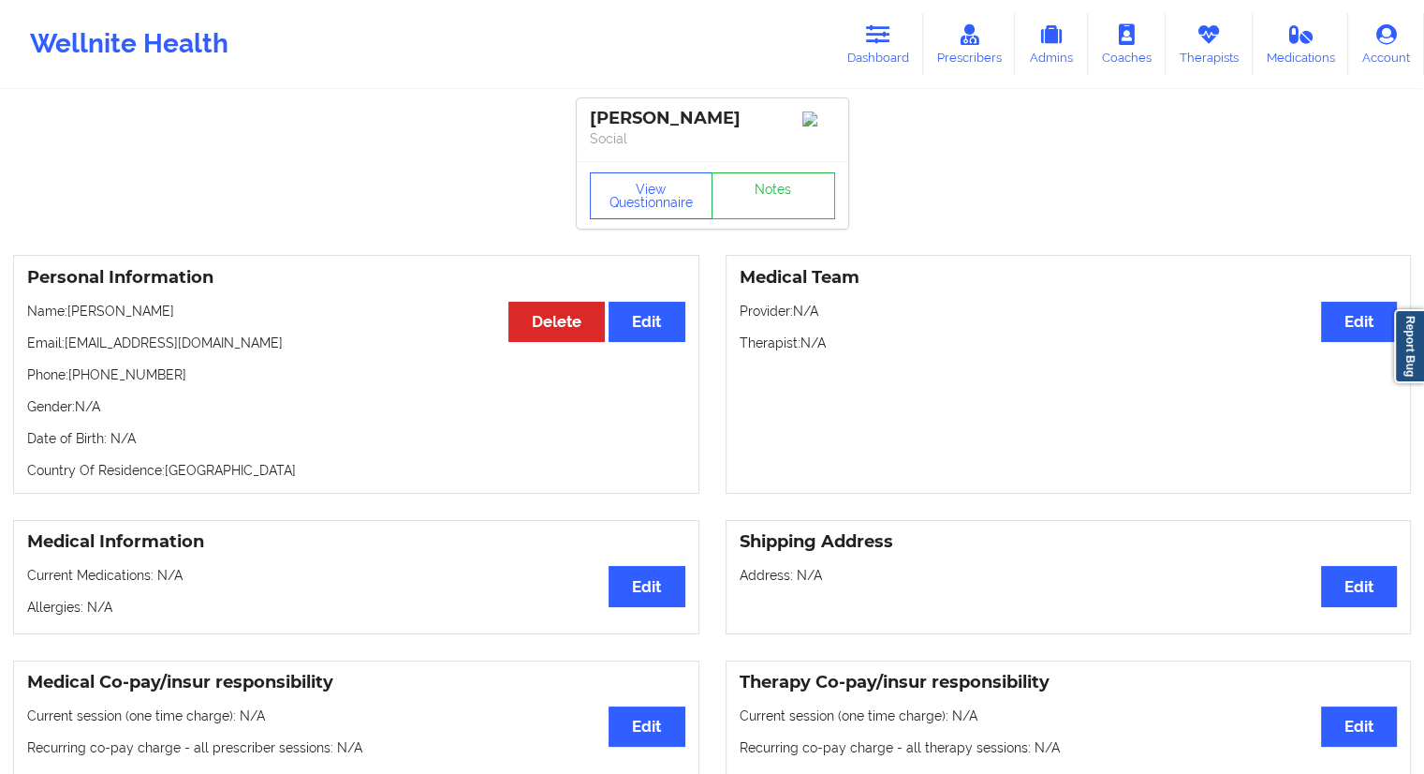
drag, startPoint x: 1225, startPoint y: 39, endPoint x: 1033, endPoint y: 86, distance: 197.6
click at [1225, 39] on link "Therapists" at bounding box center [1209, 44] width 87 height 62
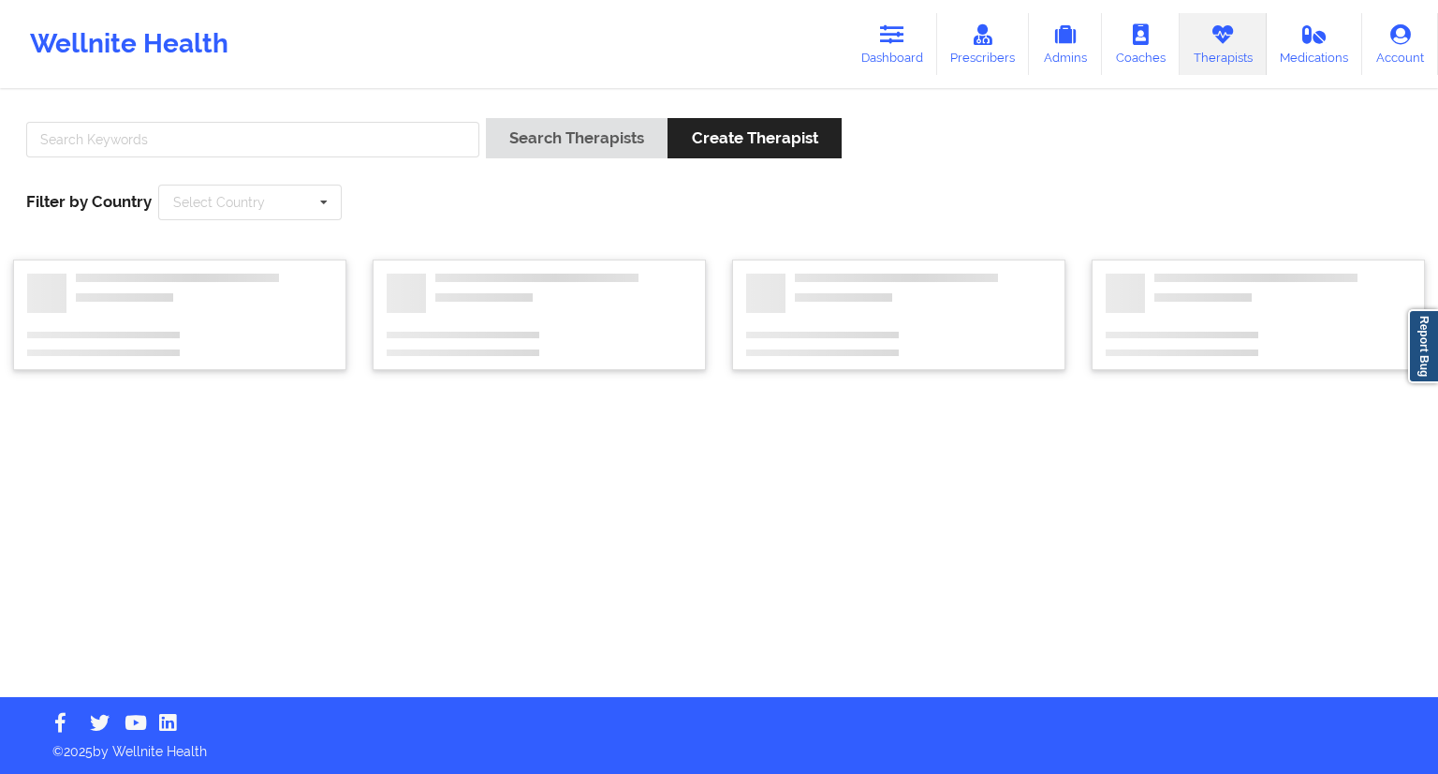
click at [376, 118] on div at bounding box center [253, 144] width 466 height 53
click at [376, 136] on input "text" at bounding box center [252, 140] width 453 height 36
paste input "Kimberly Stone"
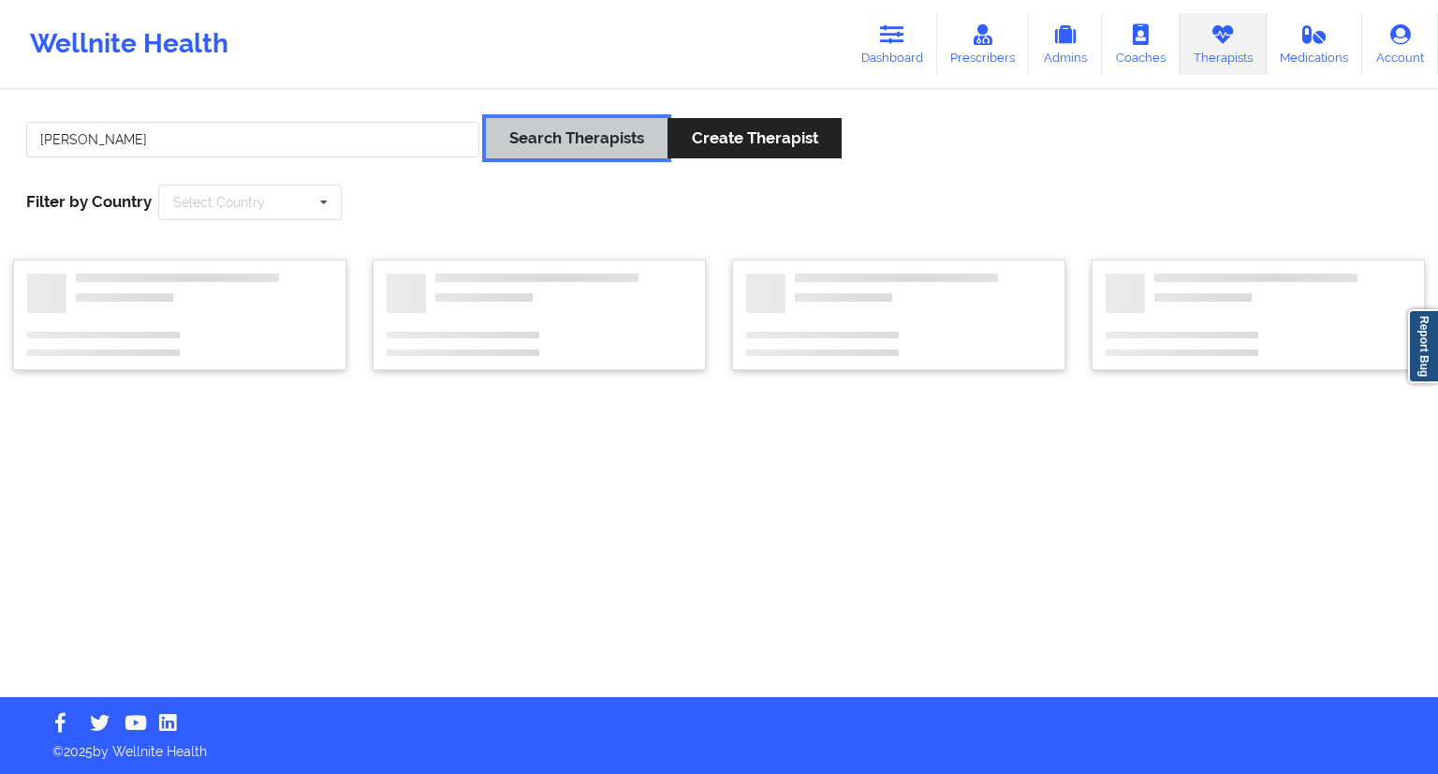
click at [511, 149] on button "Search Therapists" at bounding box center [577, 138] width 182 height 40
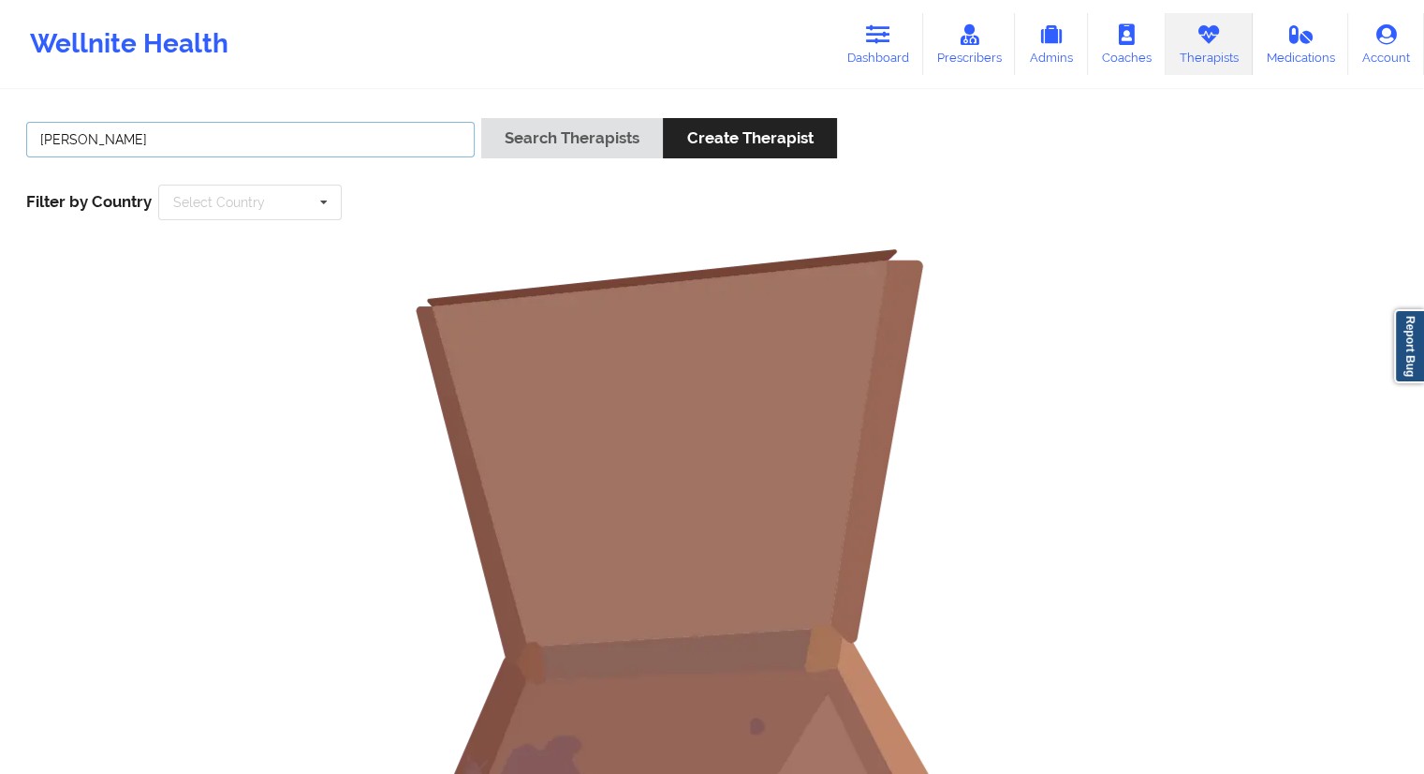
click at [139, 123] on input "Kimberly Stone" at bounding box center [250, 140] width 449 height 36
type input "Kimberly Stone"
click at [565, 155] on button "Search Therapists" at bounding box center [572, 138] width 182 height 40
click at [91, 130] on input "Kimberly Stone" at bounding box center [250, 140] width 449 height 36
click at [45, 129] on input "Kimberly Stone" at bounding box center [250, 140] width 449 height 36
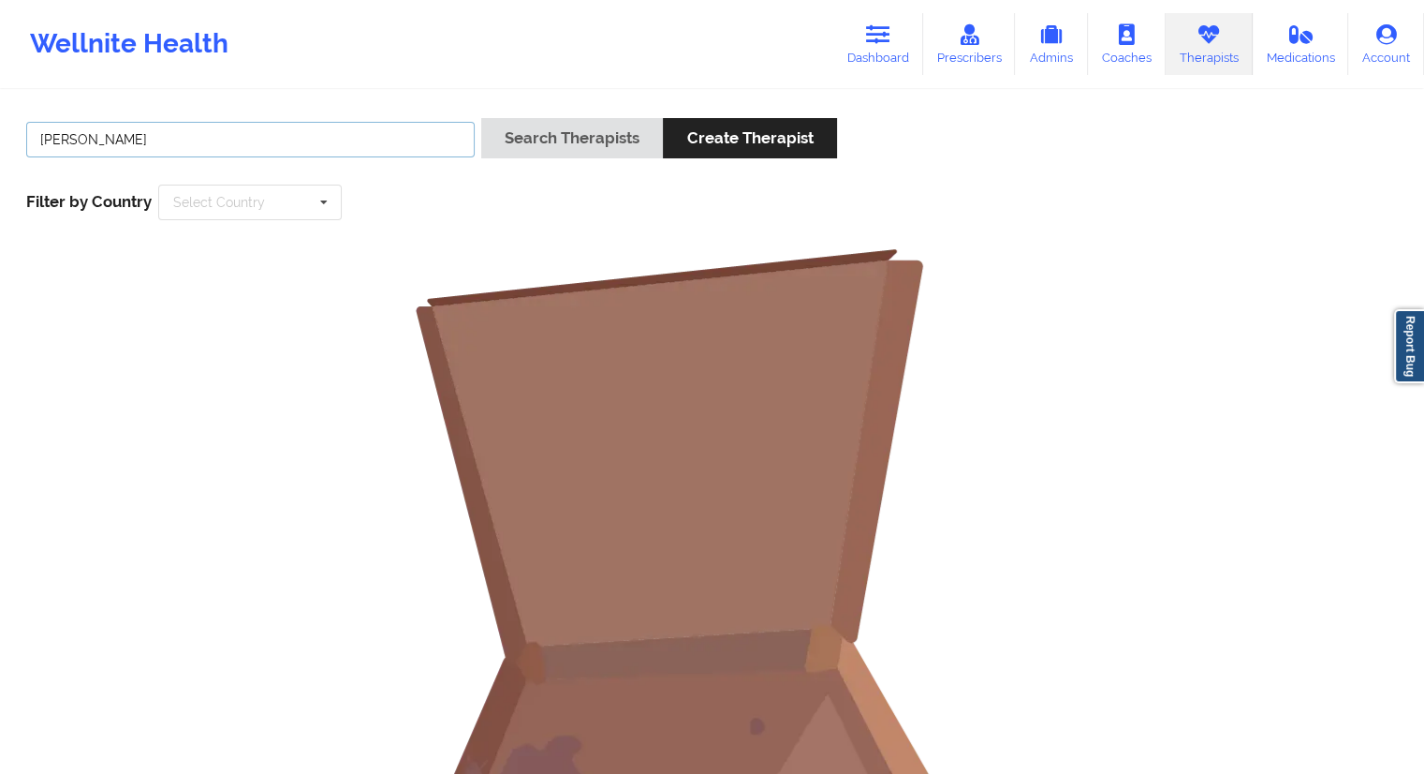
click at [40, 136] on input "Kimberly Stone" at bounding box center [250, 140] width 449 height 36
click at [151, 147] on input "Kimberly Stone" at bounding box center [250, 140] width 449 height 36
click at [94, 134] on input "Kimberly Stone" at bounding box center [250, 140] width 449 height 36
